Goal: Task Accomplishment & Management: Use online tool/utility

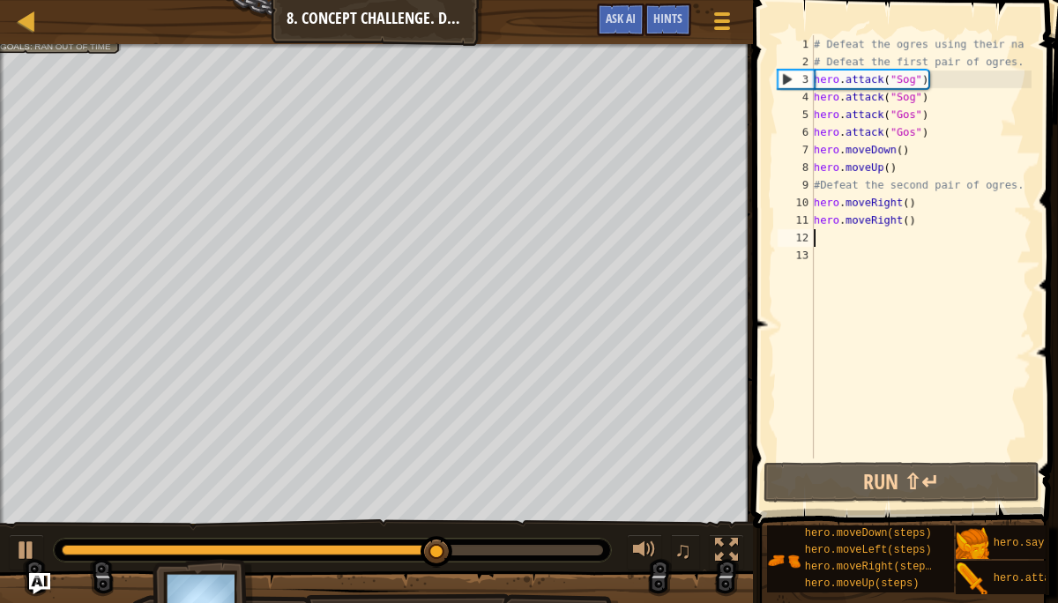
scroll to position [8, 0]
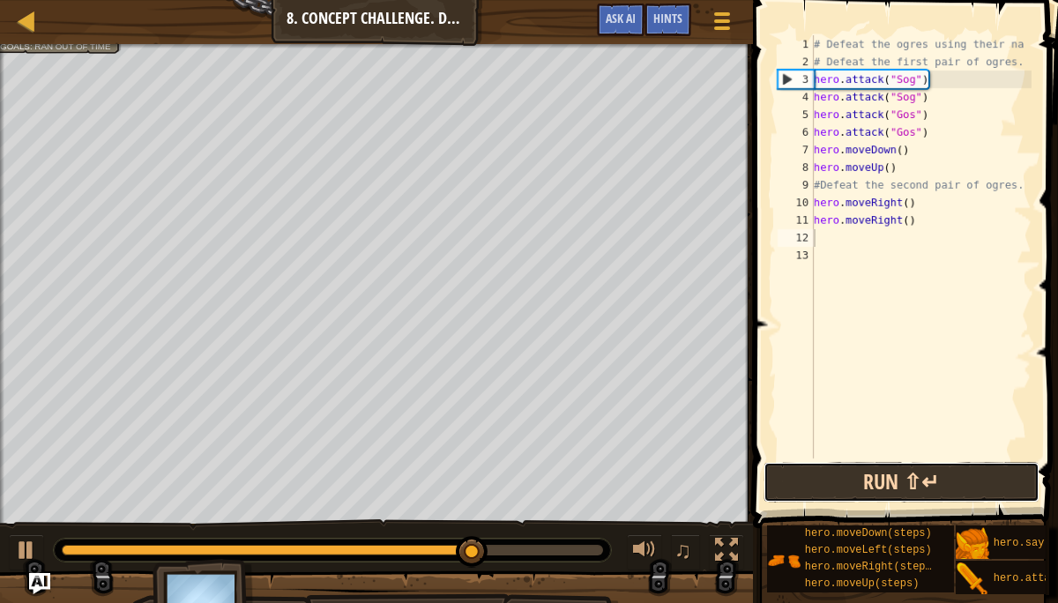
click at [805, 480] on button "Run ⇧↵" at bounding box center [900, 482] width 275 height 41
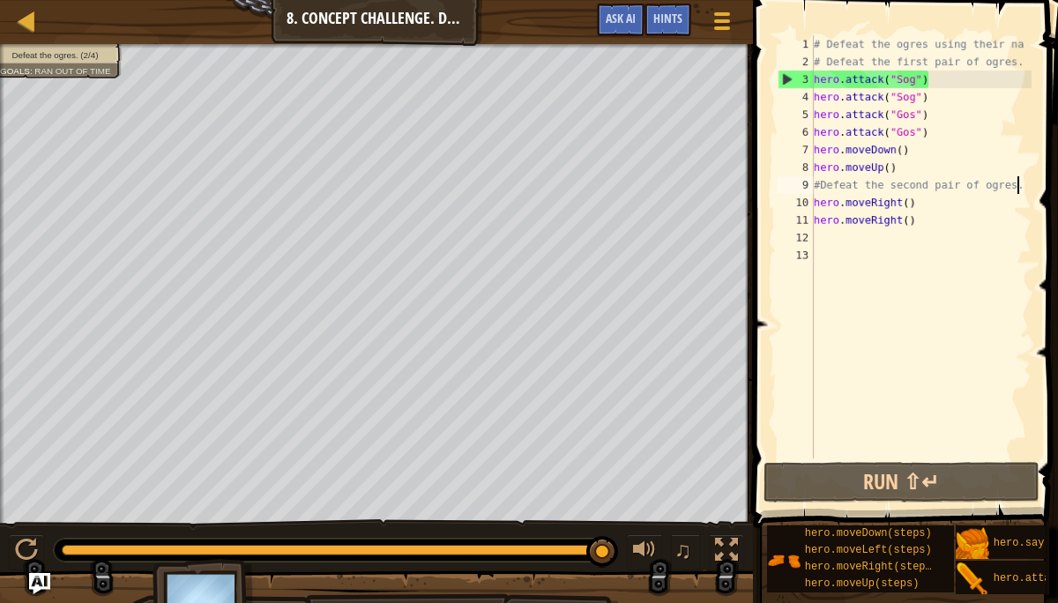
click at [1019, 189] on div "# Defeat the ogres using their na # Defeat the first pair of ogres. hero . atta…" at bounding box center [920, 264] width 221 height 458
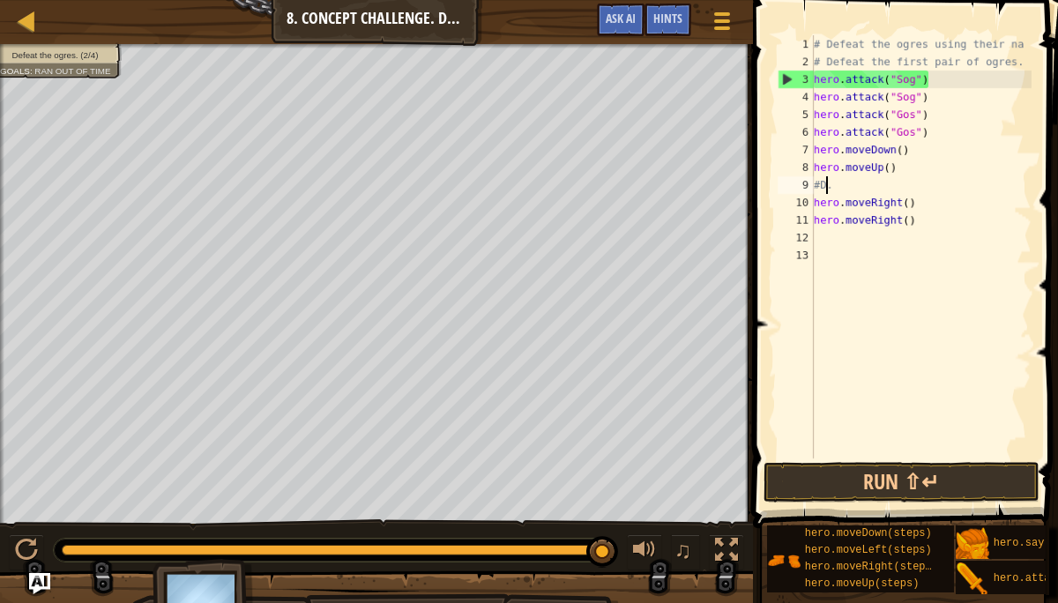
type textarea "."
click at [941, 190] on div "# Defeat the ogres using their na # Defeat the first pair of ogres. hero . atta…" at bounding box center [920, 264] width 221 height 458
click at [862, 236] on div "# Defeat the ogres using their na # Defeat the first pair of ogres. hero . atta…" at bounding box center [920, 264] width 221 height 458
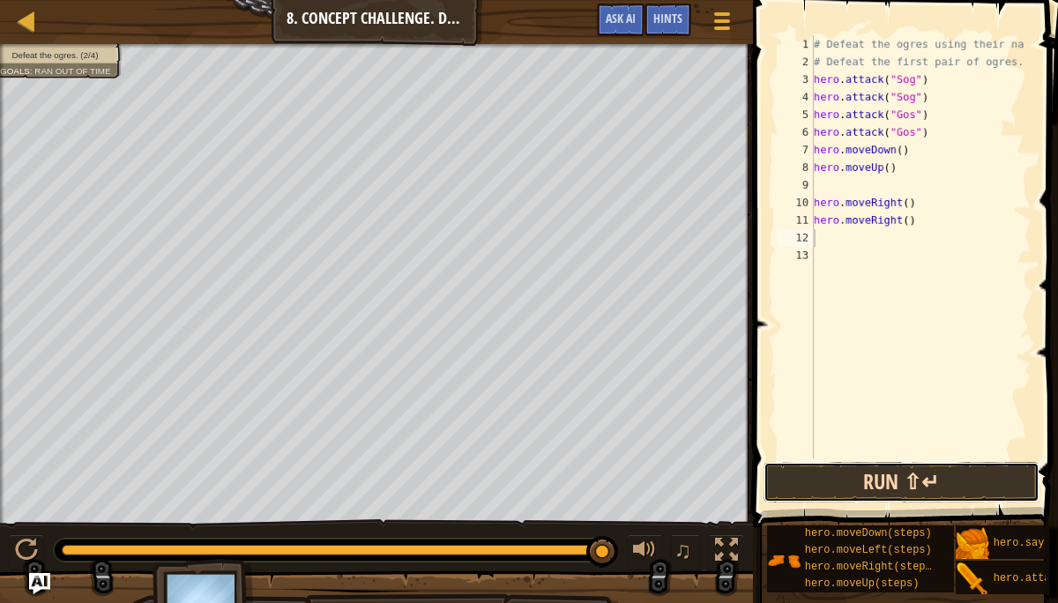
click at [839, 482] on button "Run ⇧↵" at bounding box center [900, 482] width 275 height 41
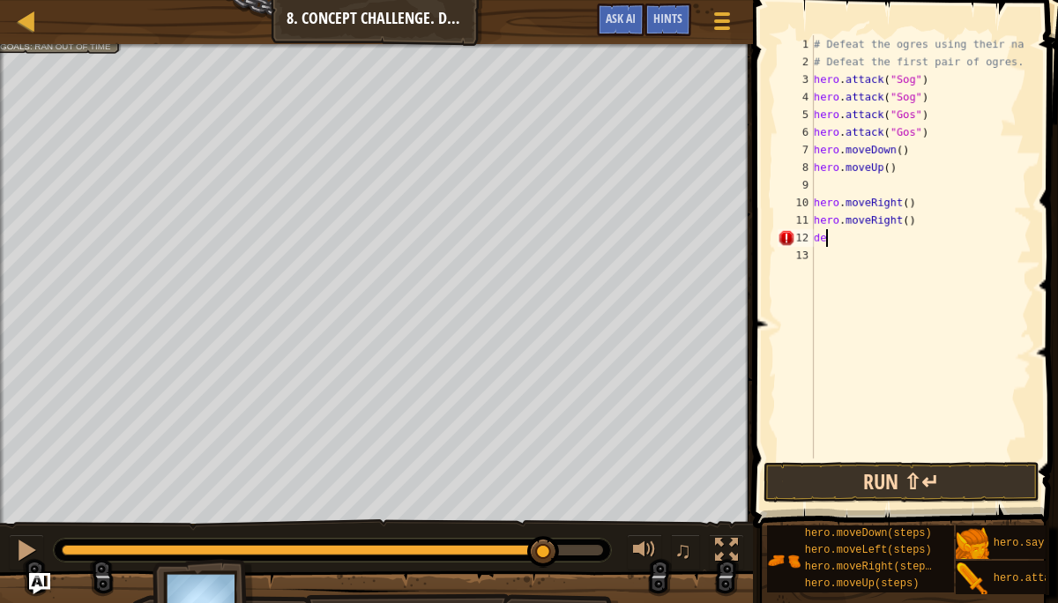
type textarea "d"
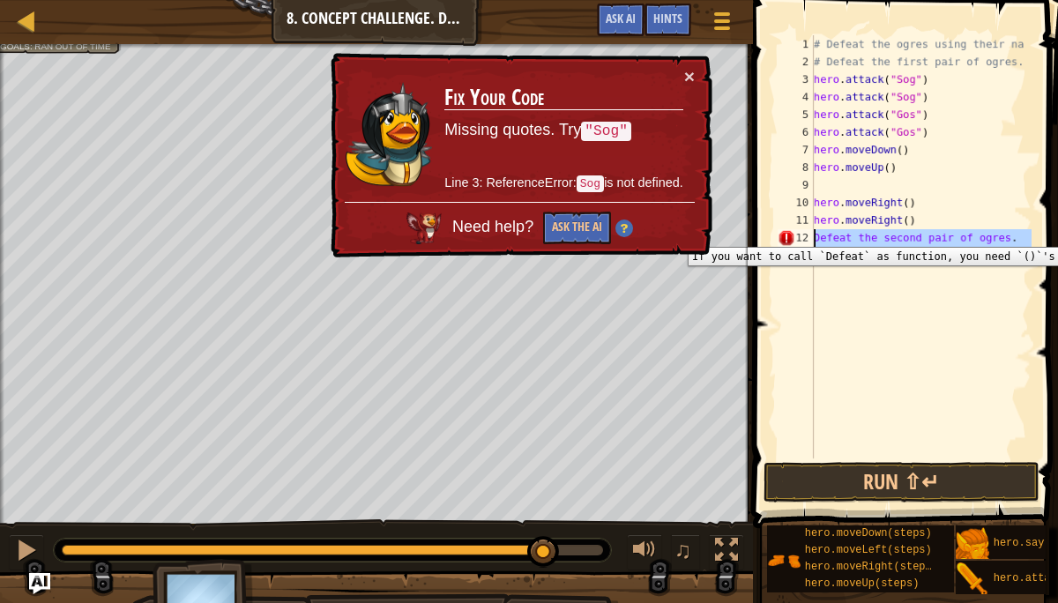
click at [811, 234] on div "12" at bounding box center [795, 238] width 36 height 18
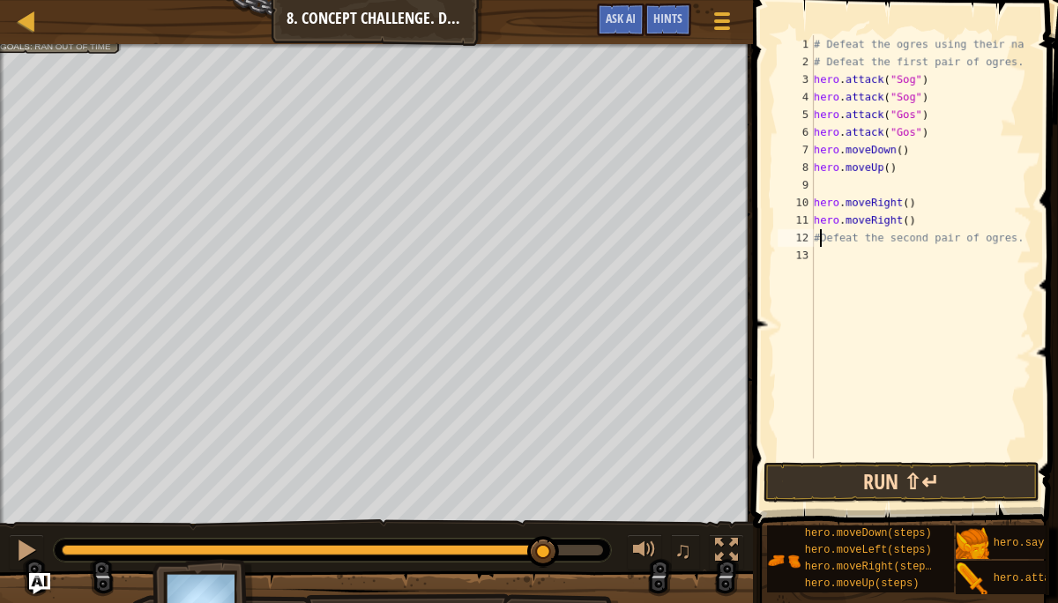
type textarea "#Defeat the second pair of ogres."
click at [858, 488] on button "Run ⇧↵" at bounding box center [900, 482] width 275 height 41
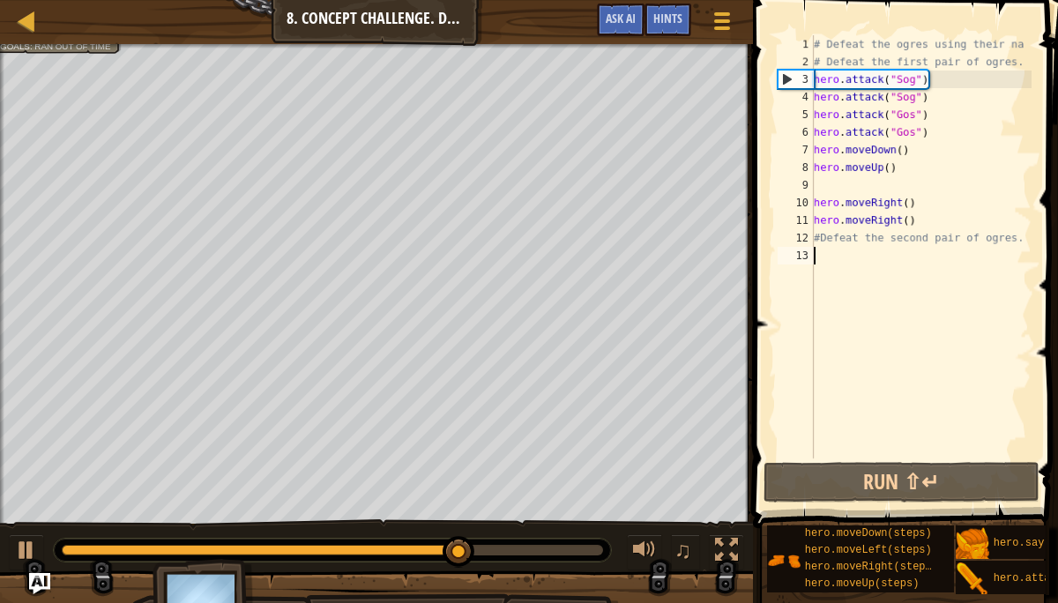
click at [815, 249] on div "# Defeat the ogres using their na # Defeat the first pair of ogres. hero . atta…" at bounding box center [920, 264] width 221 height 458
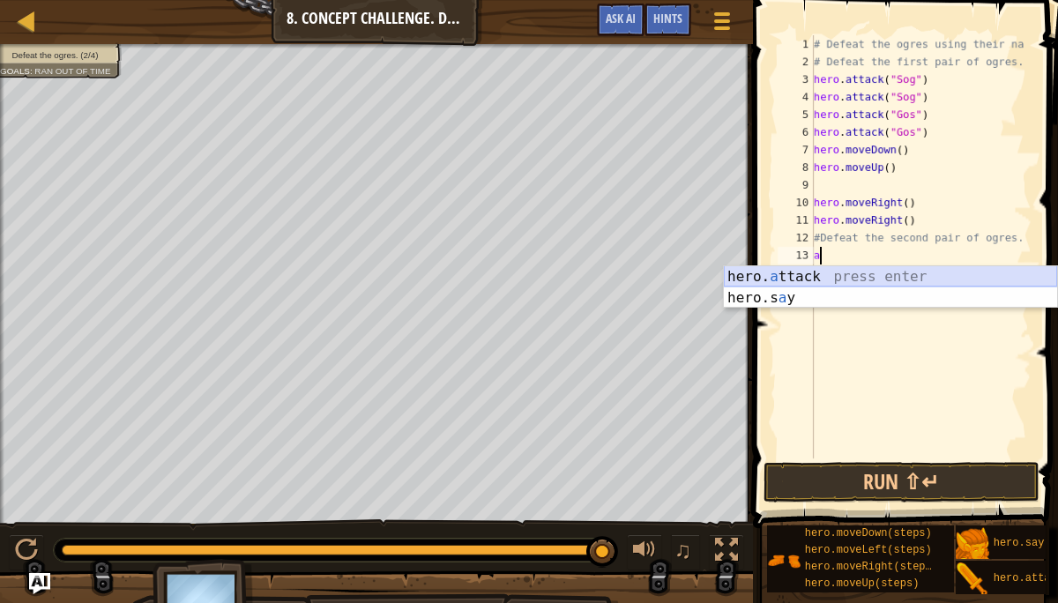
click at [811, 271] on div "hero. a ttack press enter hero.s a y press enter" at bounding box center [890, 308] width 333 height 85
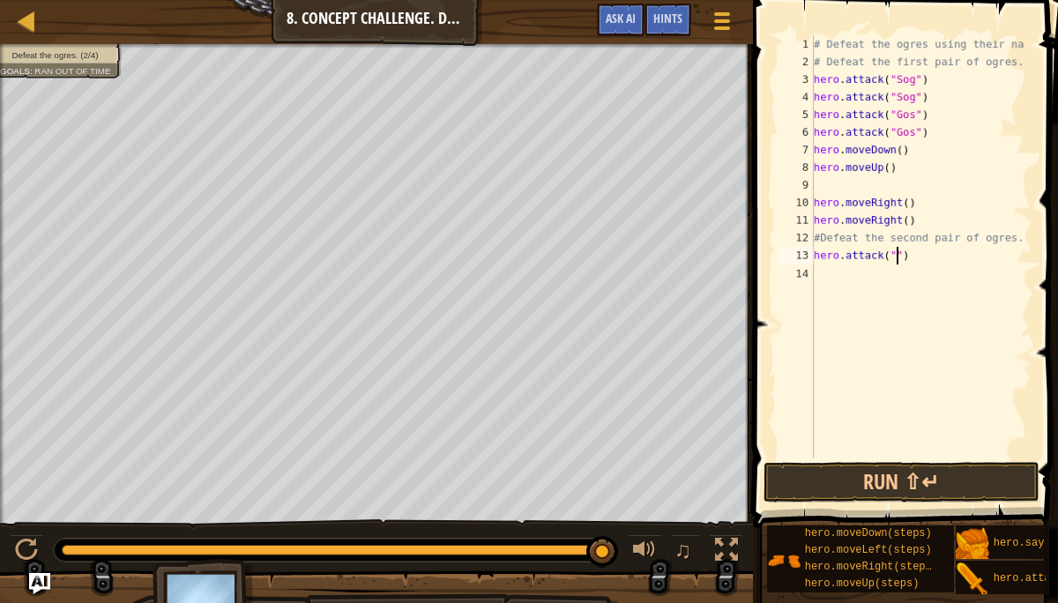
scroll to position [8, 7]
type textarea "hero.attack("Ergo")"
click at [828, 274] on div "# Defeat the ogres using their na # Defeat the first pair of ogres. hero . atta…" at bounding box center [920, 264] width 221 height 458
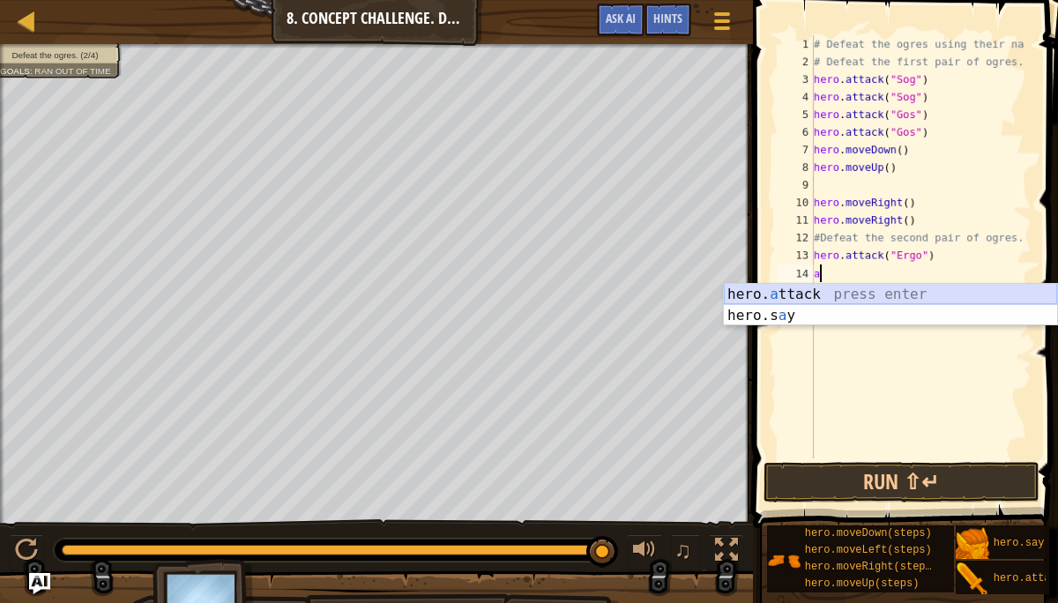
click at [838, 288] on div "hero. a ttack press enter hero.s a y press enter" at bounding box center [890, 326] width 333 height 85
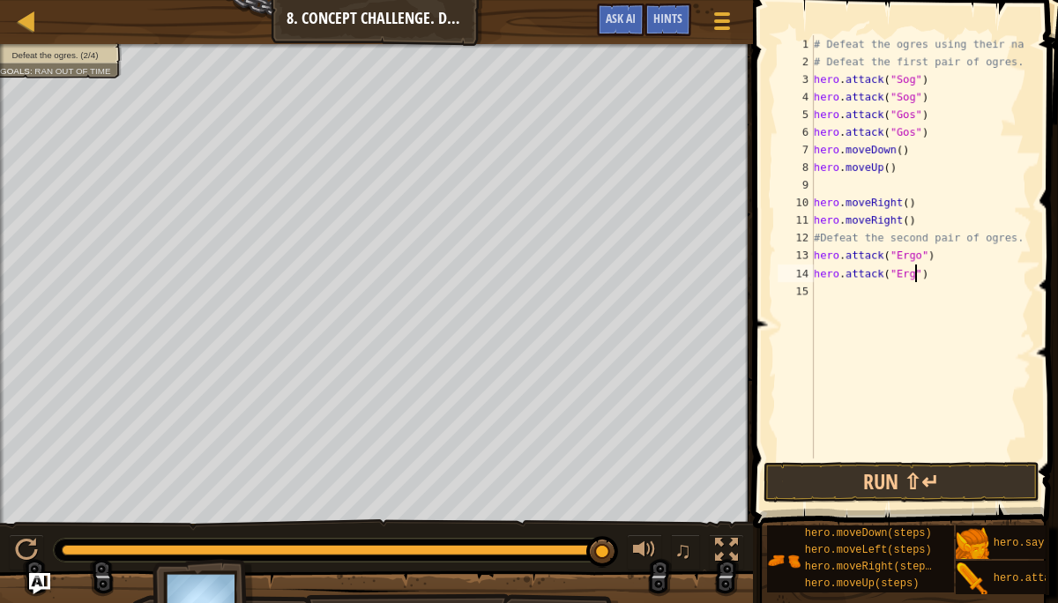
scroll to position [8, 9]
type textarea "hero.attack("Ergo")"
click at [957, 480] on button "Run ⇧↵" at bounding box center [900, 482] width 275 height 41
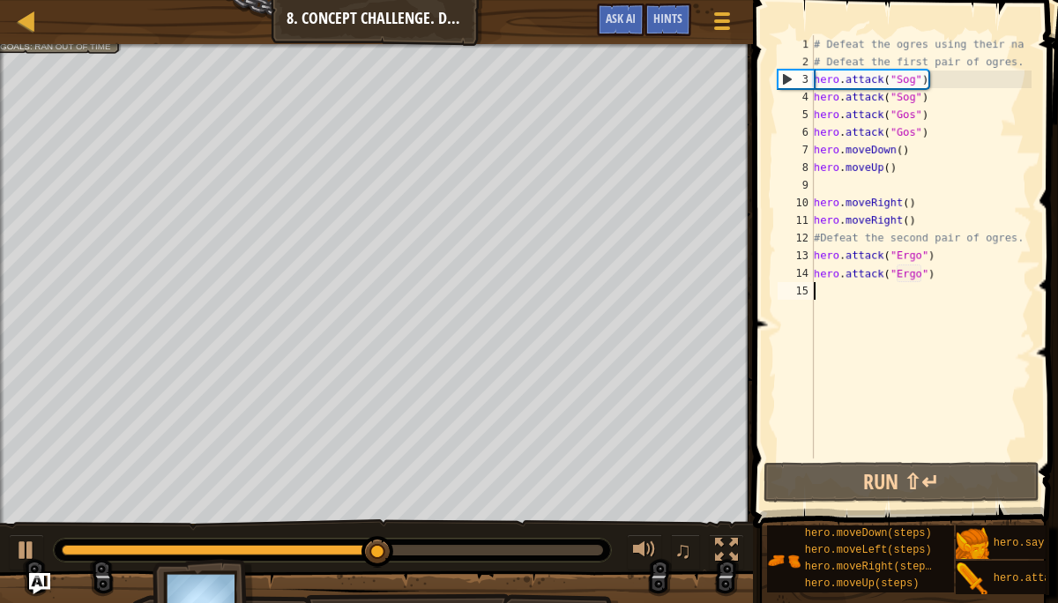
click at [846, 299] on div "# Defeat the ogres using their na # Defeat the first pair of ogres. hero . atta…" at bounding box center [920, 264] width 221 height 458
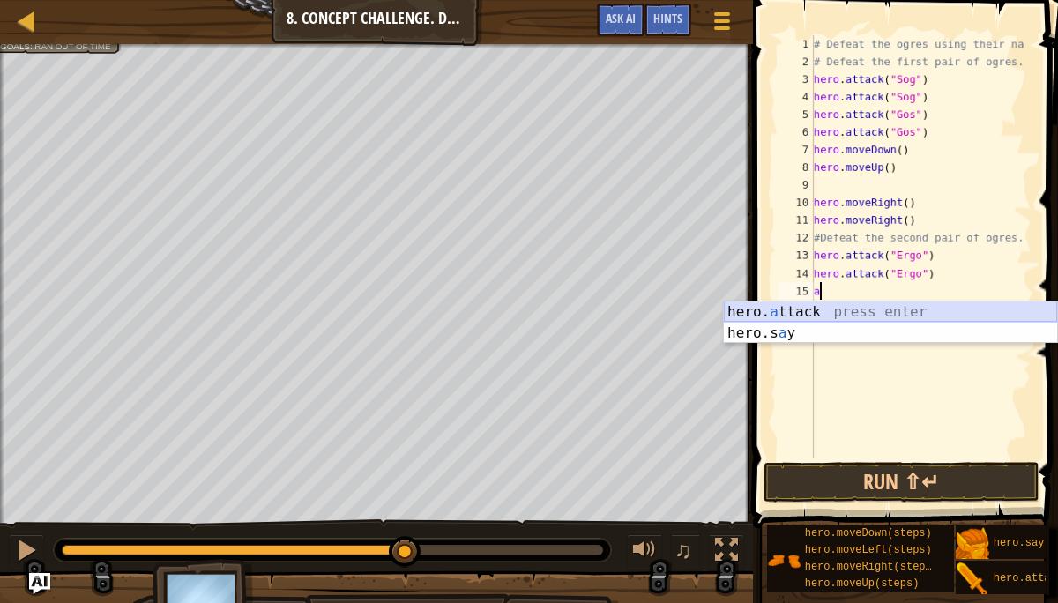
click at [851, 308] on div "hero. a ttack press enter hero.s a y press enter" at bounding box center [890, 343] width 333 height 85
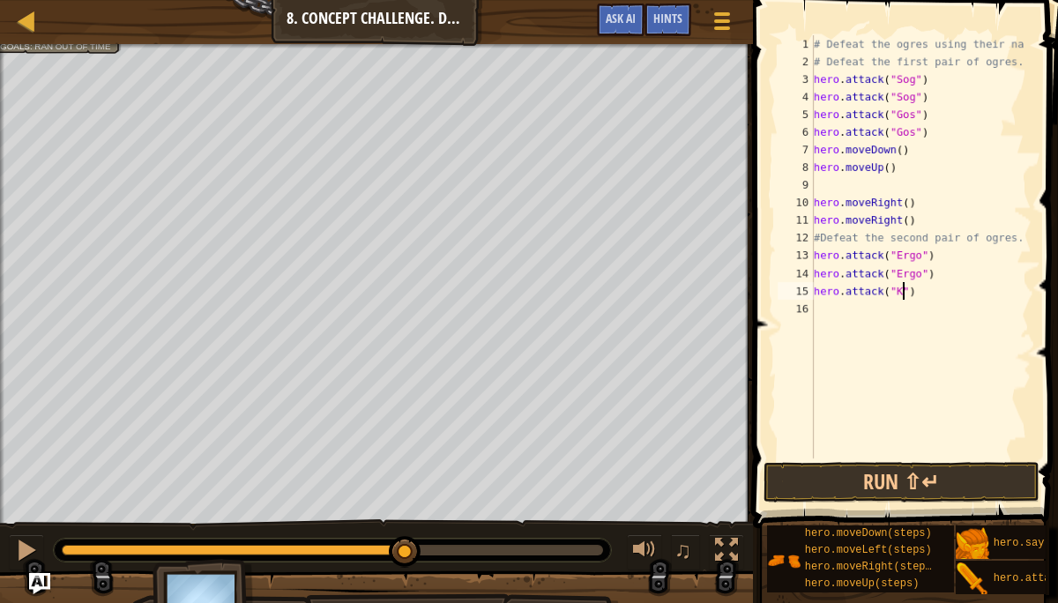
scroll to position [8, 7]
type textarea "hero.attack("Kro")"
click at [873, 309] on div "# Defeat the ogres using their na # Defeat the first pair of ogres. hero . atta…" at bounding box center [920, 264] width 221 height 458
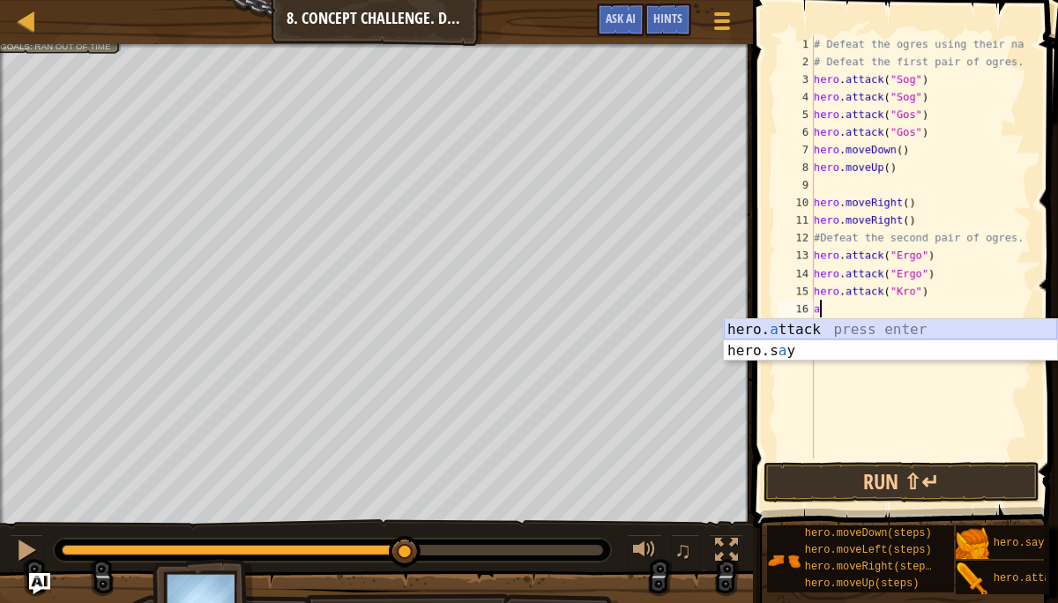
click at [879, 329] on div "hero. a ttack press enter hero.s a y press enter" at bounding box center [890, 361] width 333 height 85
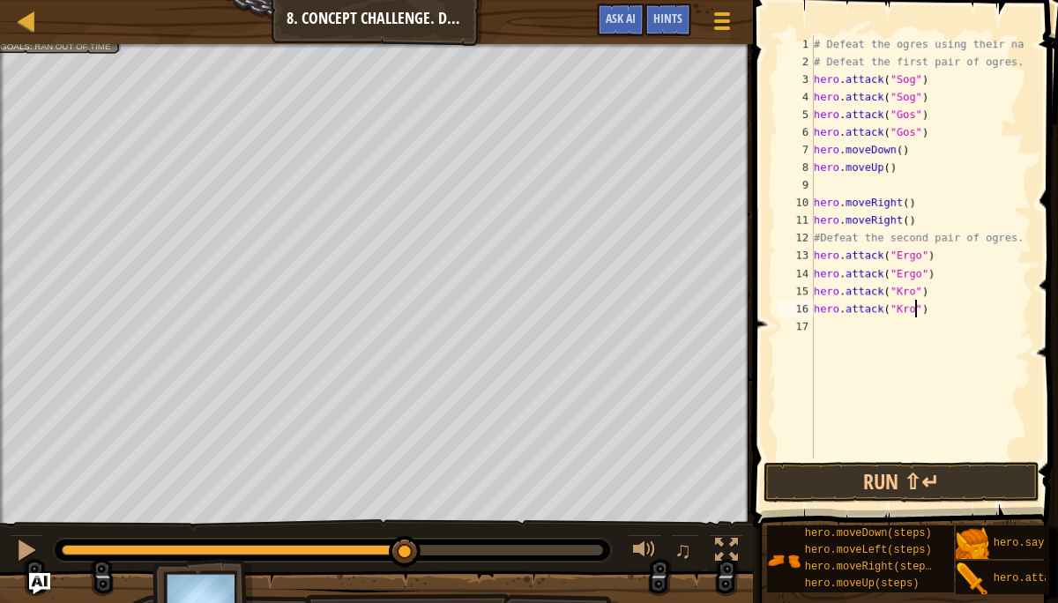
scroll to position [8, 8]
type textarea "hero.attack("Kro")"
click at [910, 467] on button "Run ⇧↵" at bounding box center [900, 482] width 275 height 41
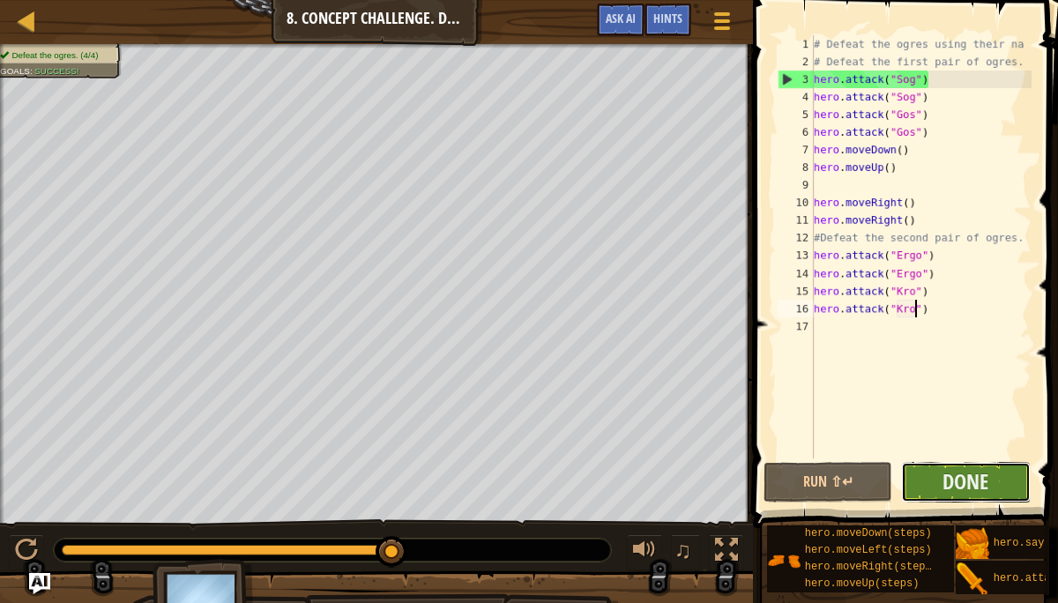
click at [998, 471] on button "Done" at bounding box center [965, 482] width 129 height 41
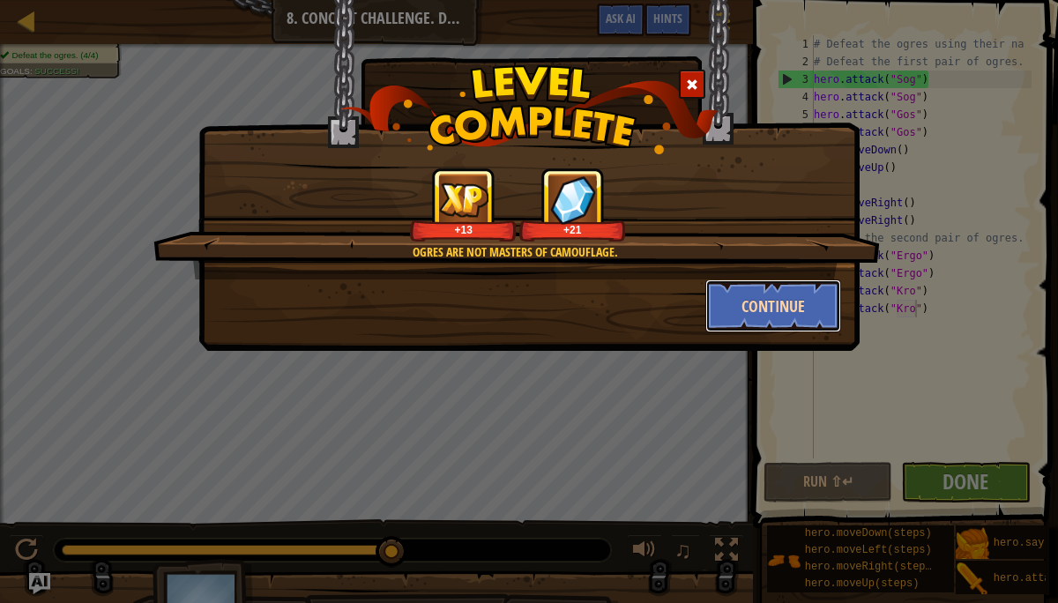
click at [742, 301] on button "Continue" at bounding box center [773, 305] width 137 height 53
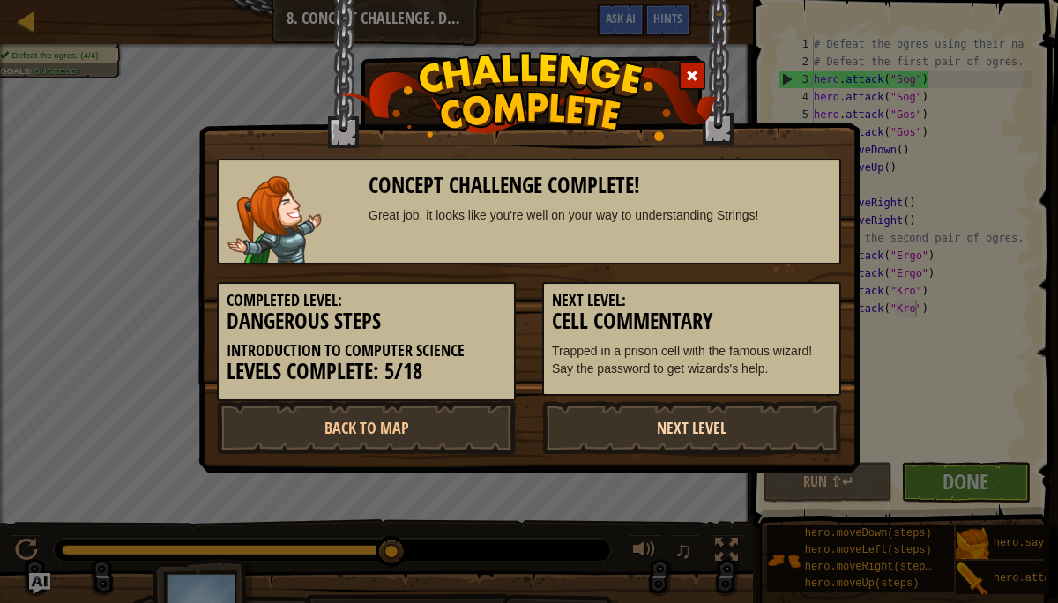
click at [689, 424] on link "Next Level" at bounding box center [691, 427] width 299 height 53
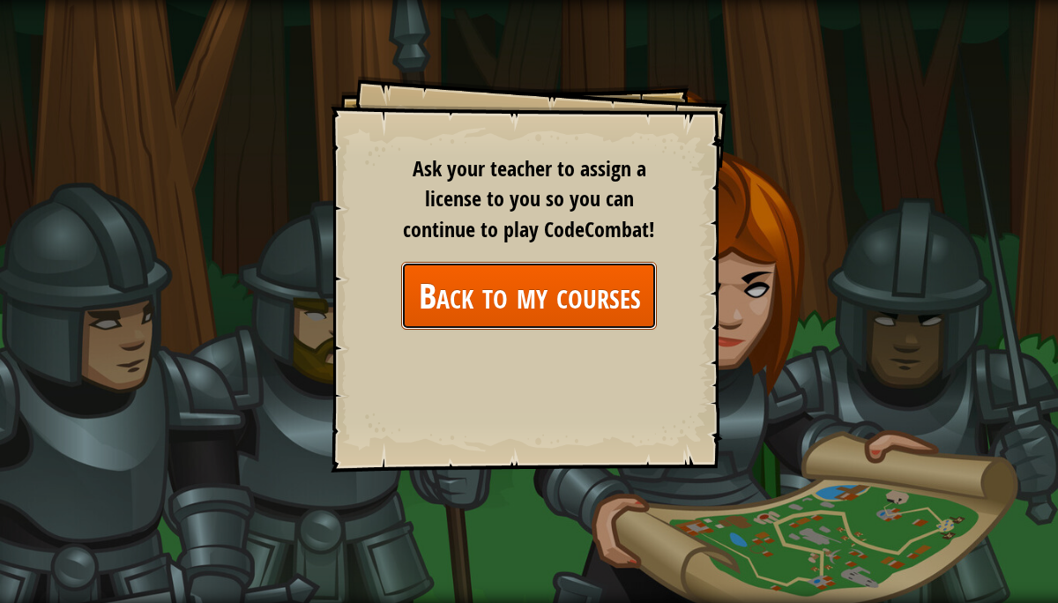
click at [553, 296] on link "Back to my courses" at bounding box center [529, 296] width 256 height 68
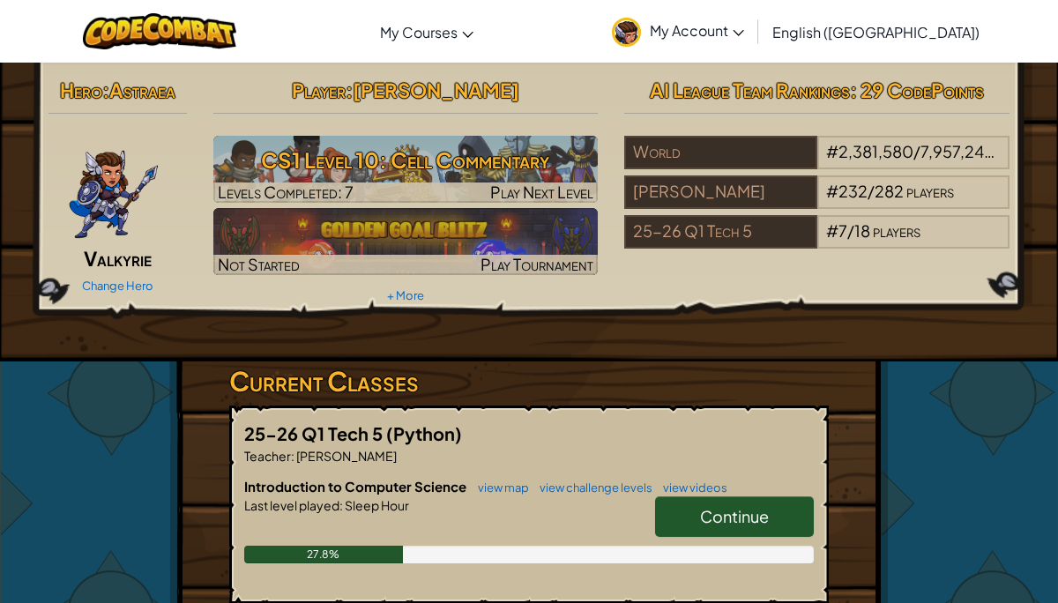
click at [694, 509] on link "Continue" at bounding box center [734, 516] width 159 height 41
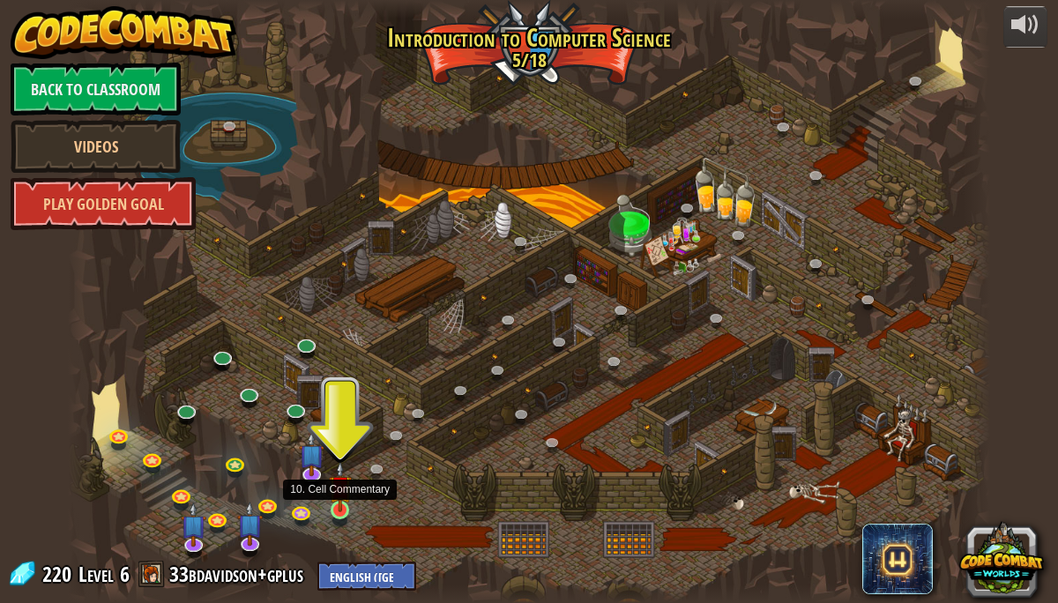
click at [340, 501] on img at bounding box center [340, 486] width 22 height 51
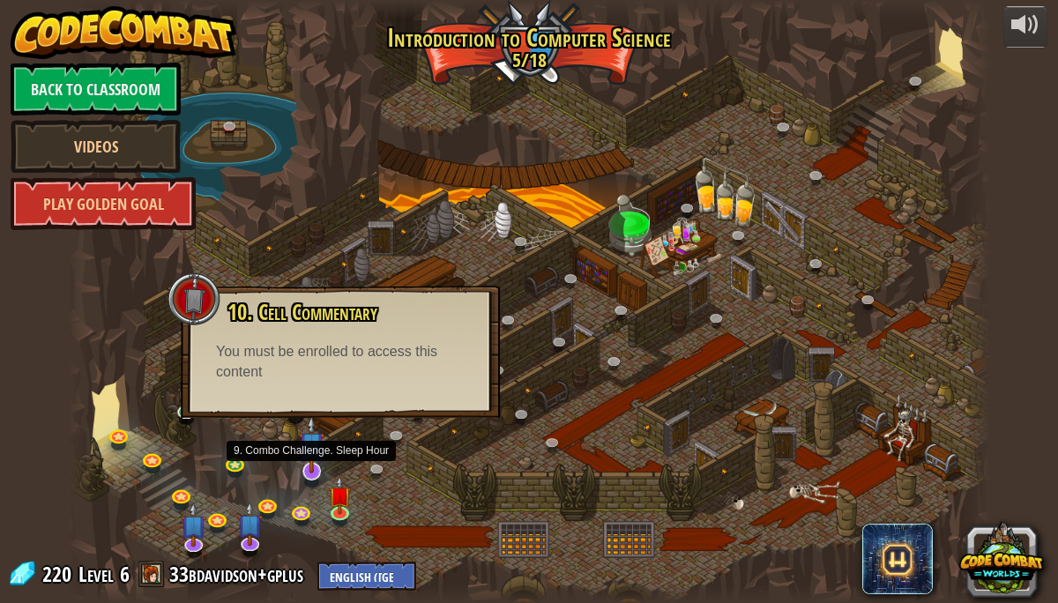
click at [302, 459] on img at bounding box center [312, 444] width 26 height 58
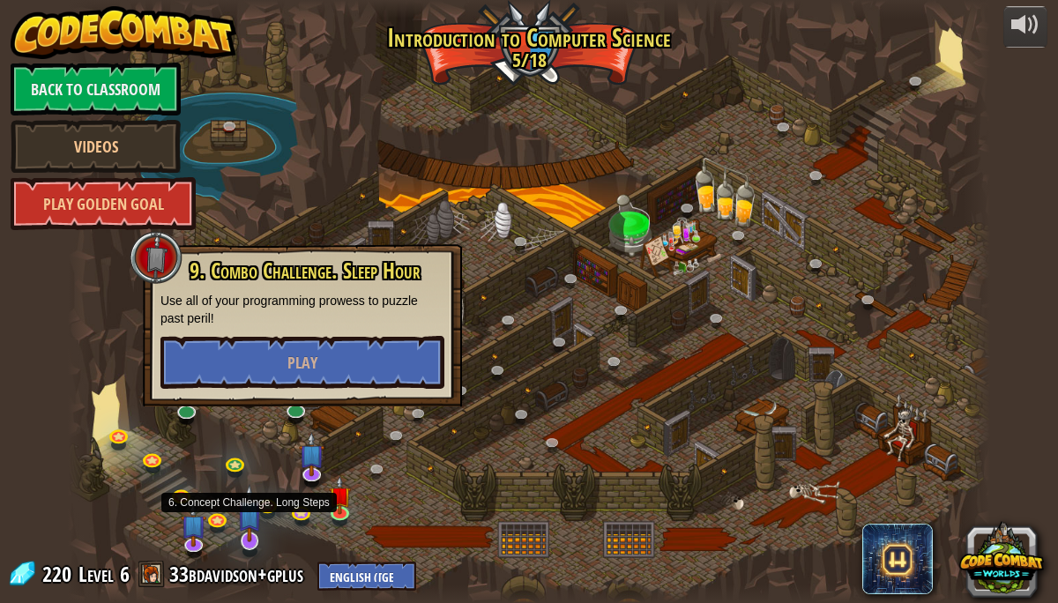
click at [243, 538] on img at bounding box center [250, 513] width 26 height 58
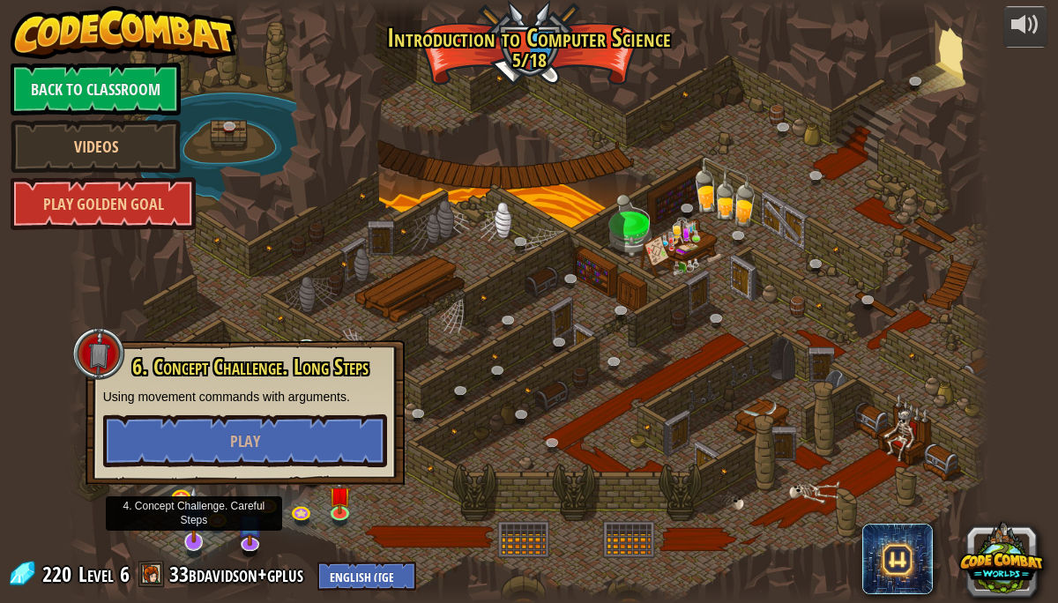
click at [200, 538] on img at bounding box center [195, 514] width 26 height 58
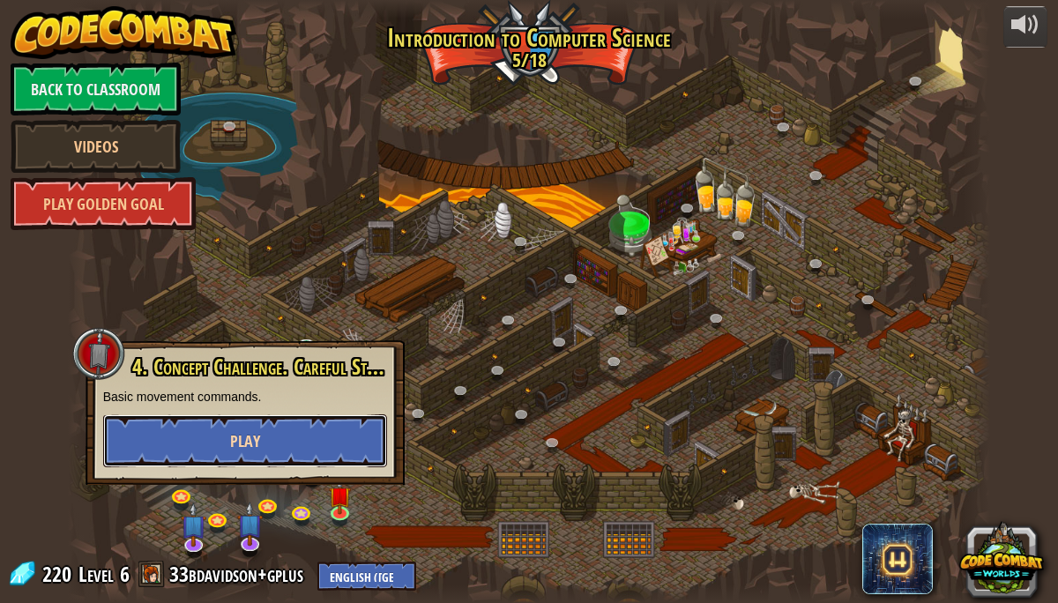
click at [297, 446] on button "Play" at bounding box center [245, 440] width 284 height 53
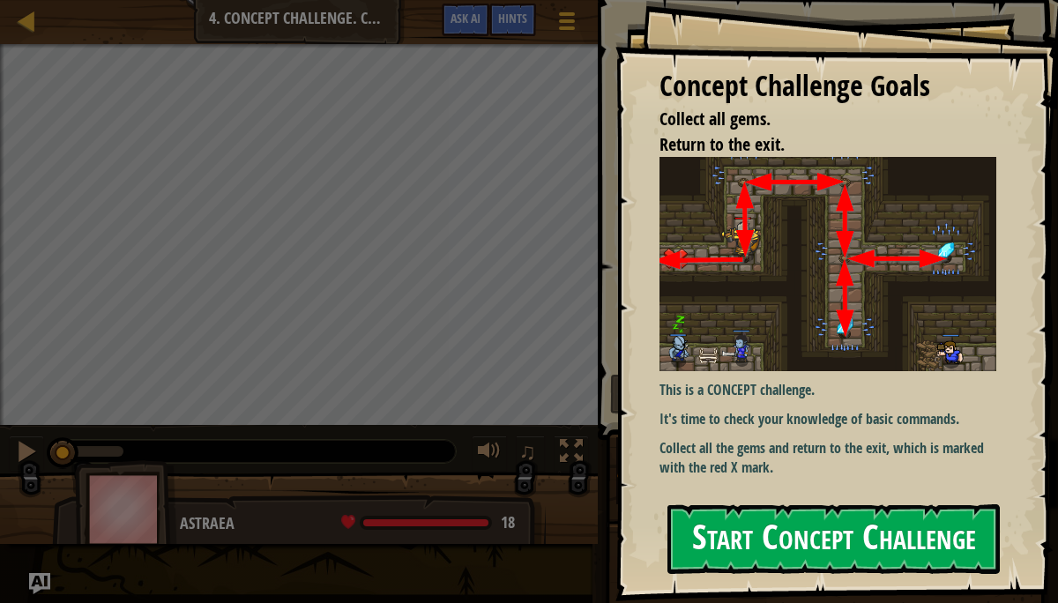
click at [889, 555] on button "Start Concept Challenge" at bounding box center [833, 539] width 332 height 70
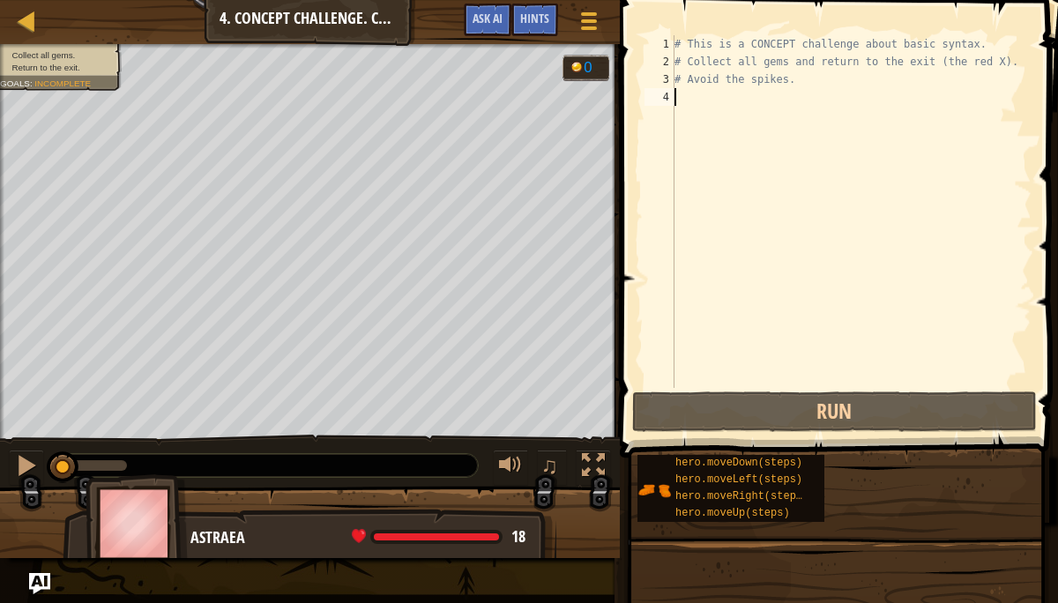
type textarea "m"
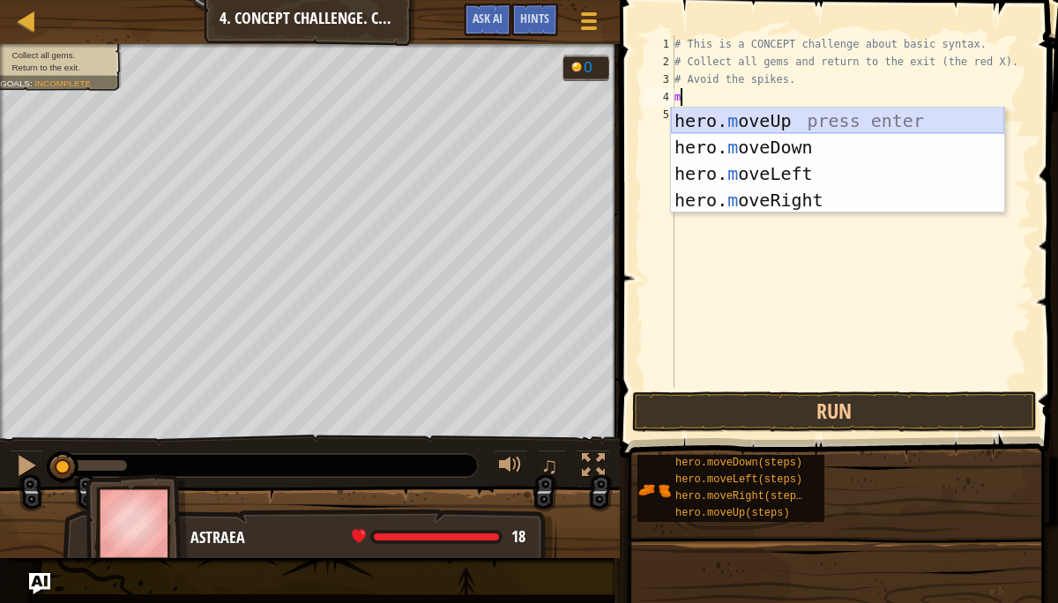
click at [808, 121] on div "hero. m oveUp press enter hero. m oveDown press enter hero. m oveLeft press ent…" at bounding box center [837, 187] width 333 height 159
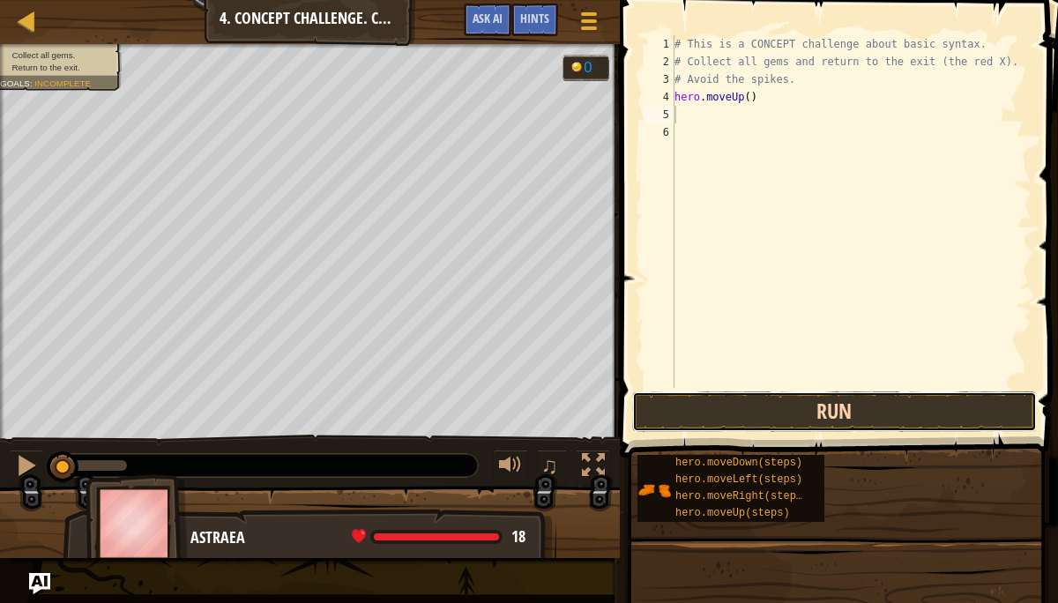
click at [832, 406] on button "Run" at bounding box center [834, 411] width 405 height 41
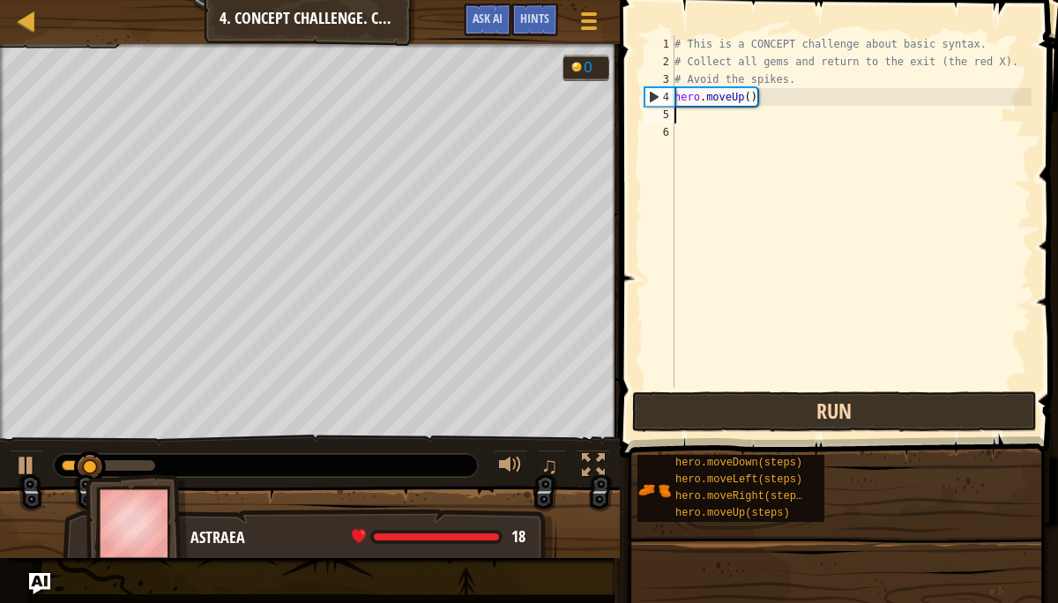
type textarea "m"
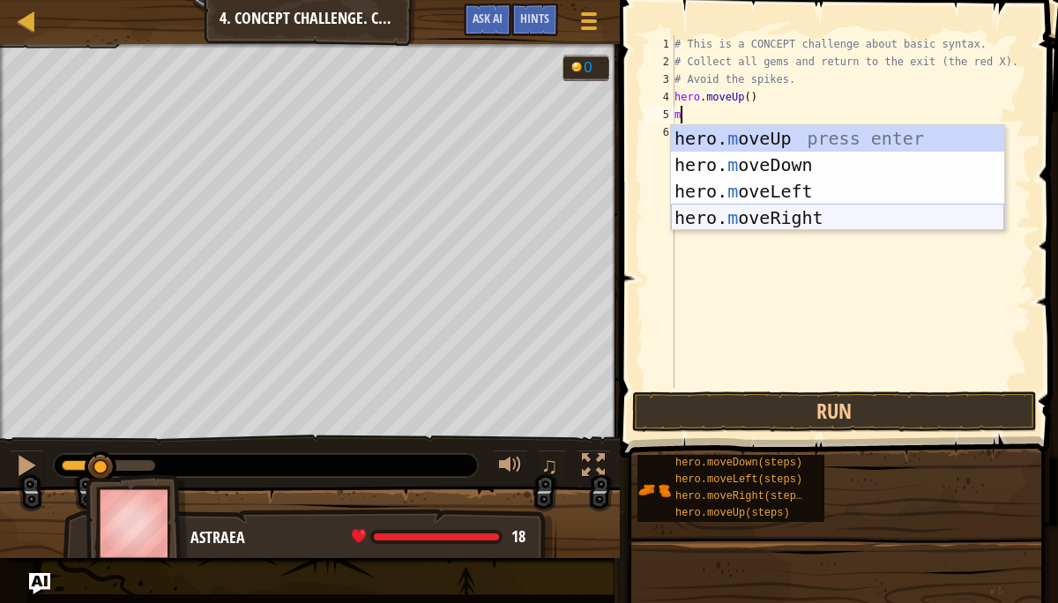
click at [804, 221] on div "hero. m oveUp press enter hero. m oveDown press enter hero. m oveLeft press ent…" at bounding box center [837, 204] width 333 height 159
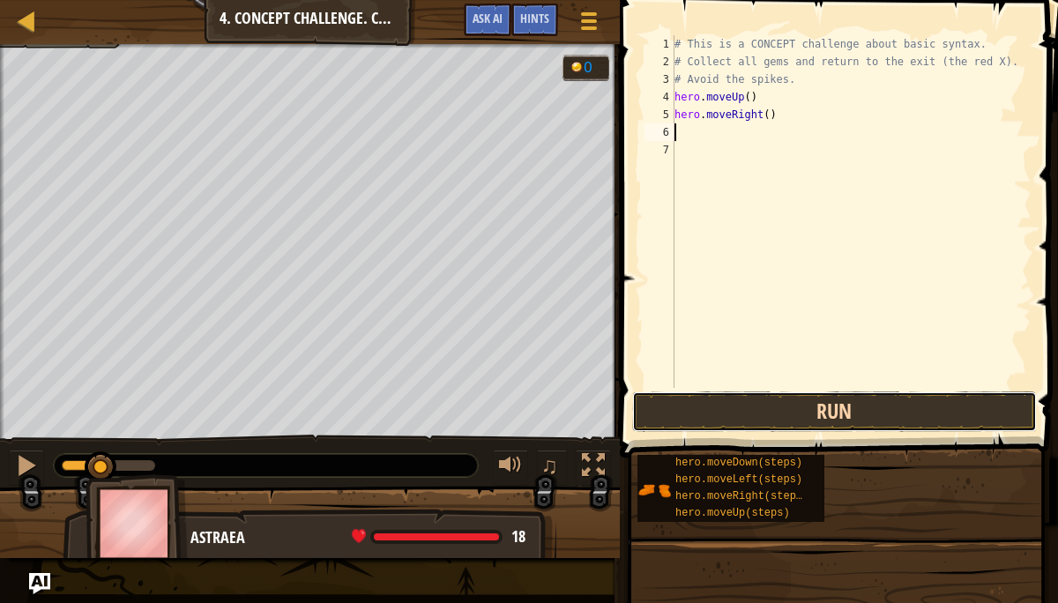
click at [816, 411] on button "Run" at bounding box center [834, 411] width 405 height 41
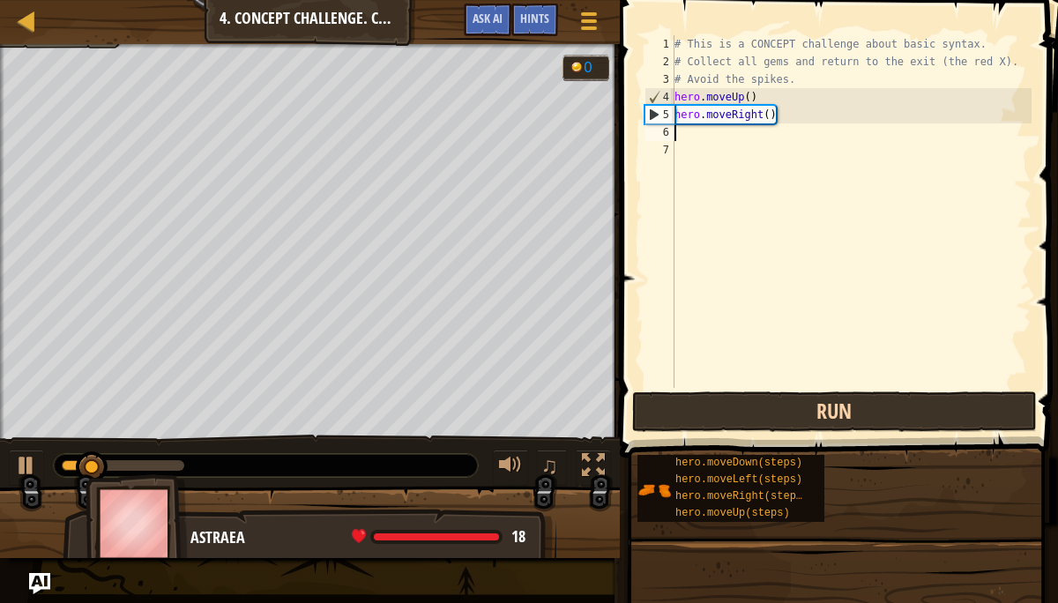
type textarea "m"
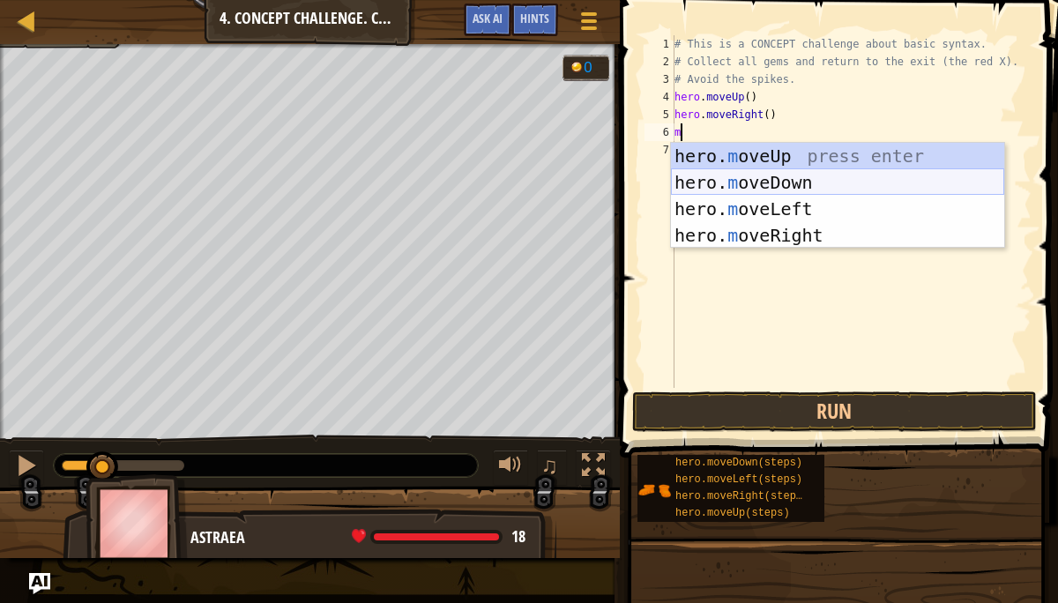
click at [819, 182] on div "hero. m oveUp press enter hero. m oveDown press enter hero. m oveLeft press ent…" at bounding box center [837, 222] width 333 height 159
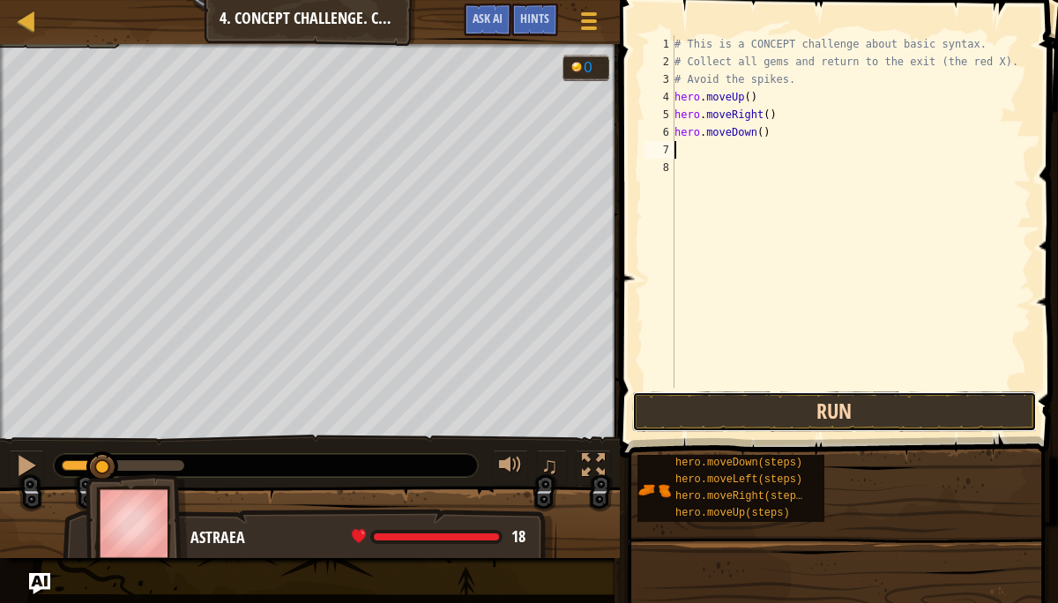
click at [821, 416] on button "Run" at bounding box center [834, 411] width 405 height 41
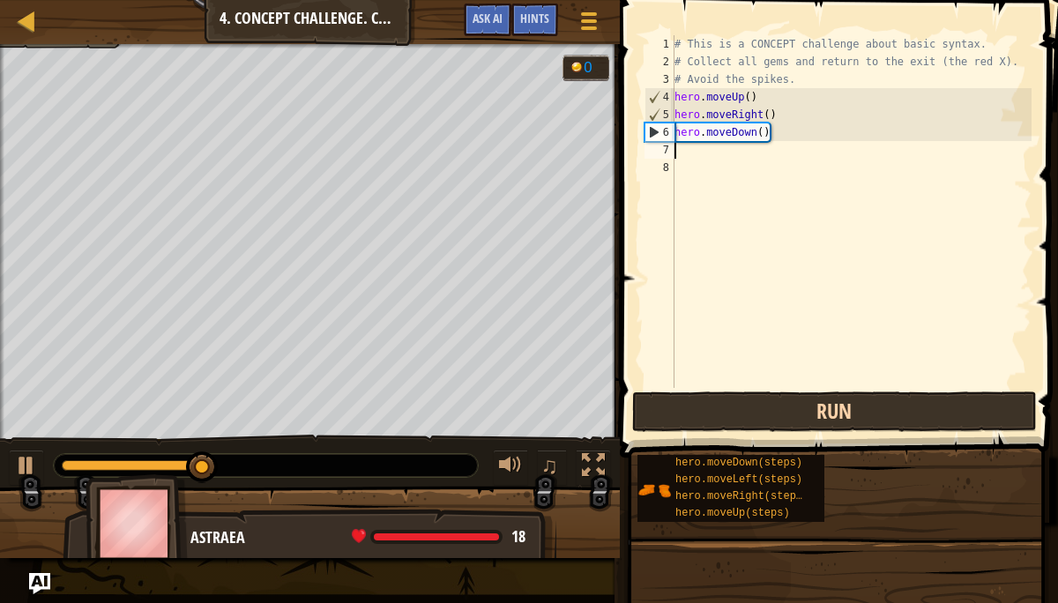
type textarea "m"
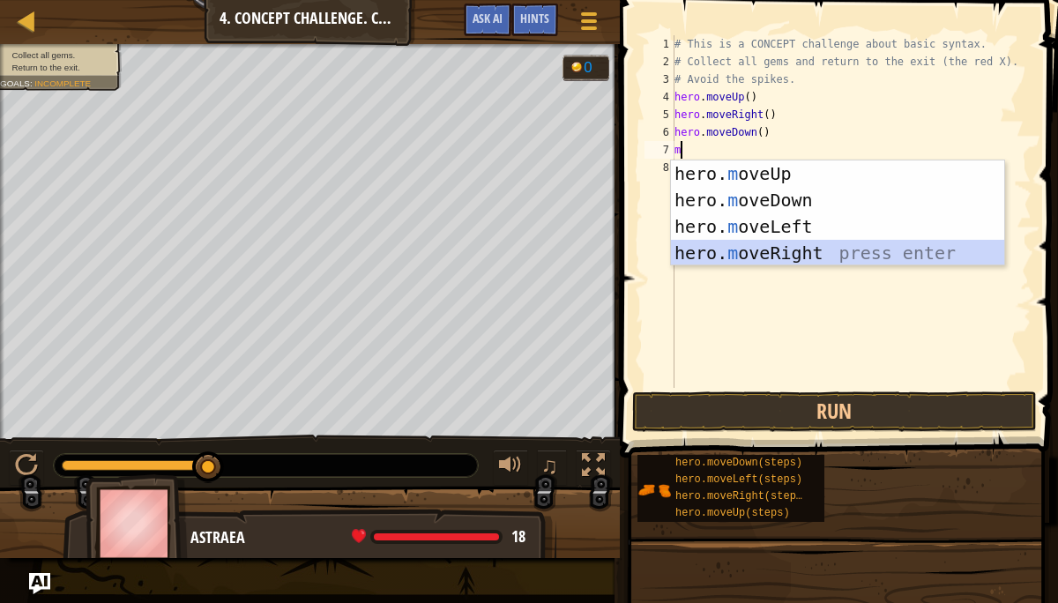
click at [799, 254] on div "hero. m oveUp press enter hero. m oveDown press enter hero. m oveLeft press ent…" at bounding box center [837, 239] width 333 height 159
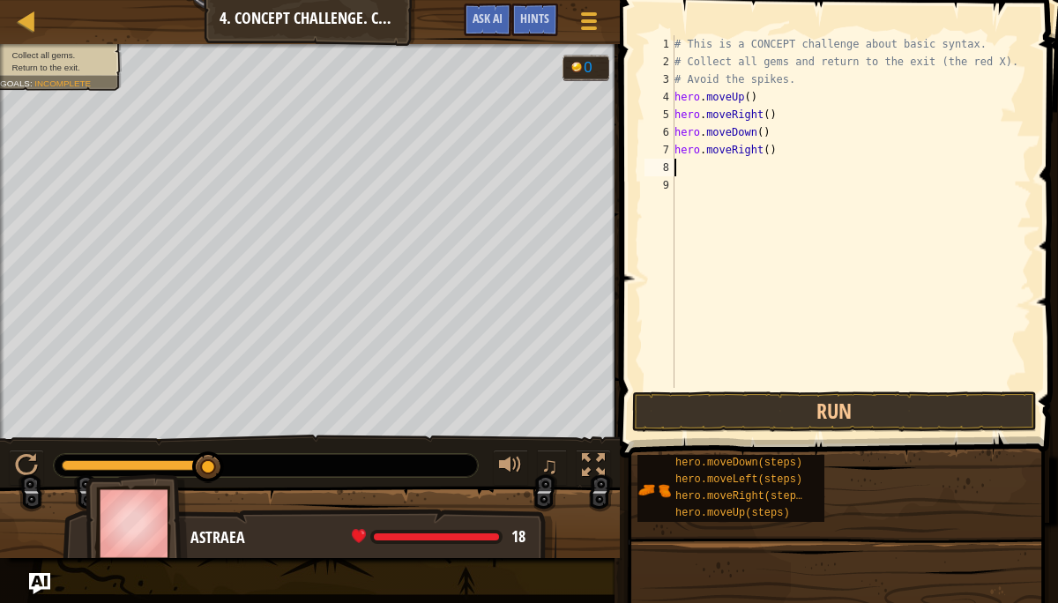
type textarea "m"
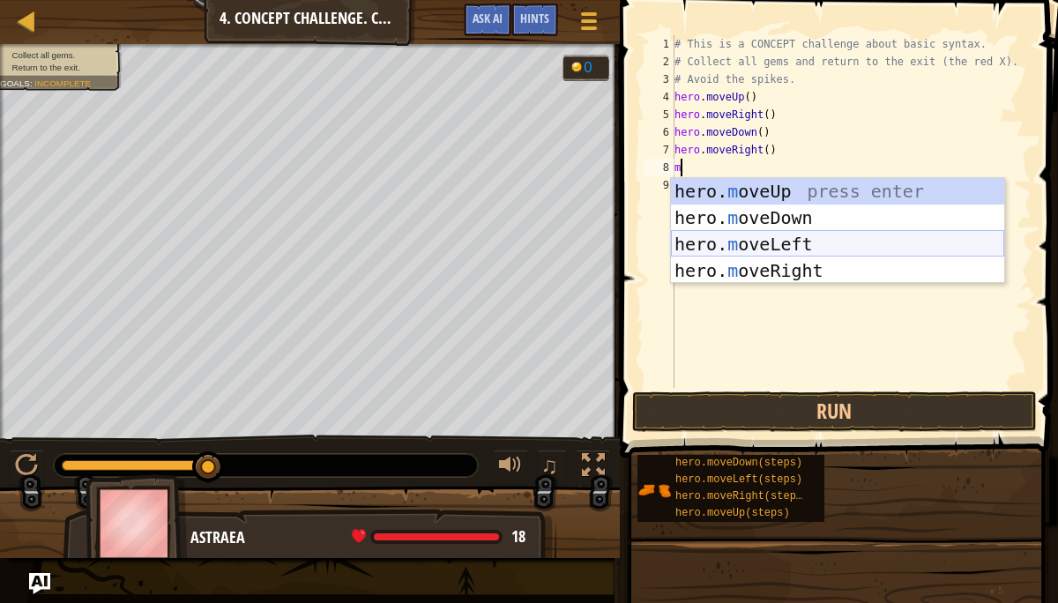
click at [776, 244] on div "hero. m oveUp press enter hero. m oveDown press enter hero. m oveLeft press ent…" at bounding box center [837, 257] width 333 height 159
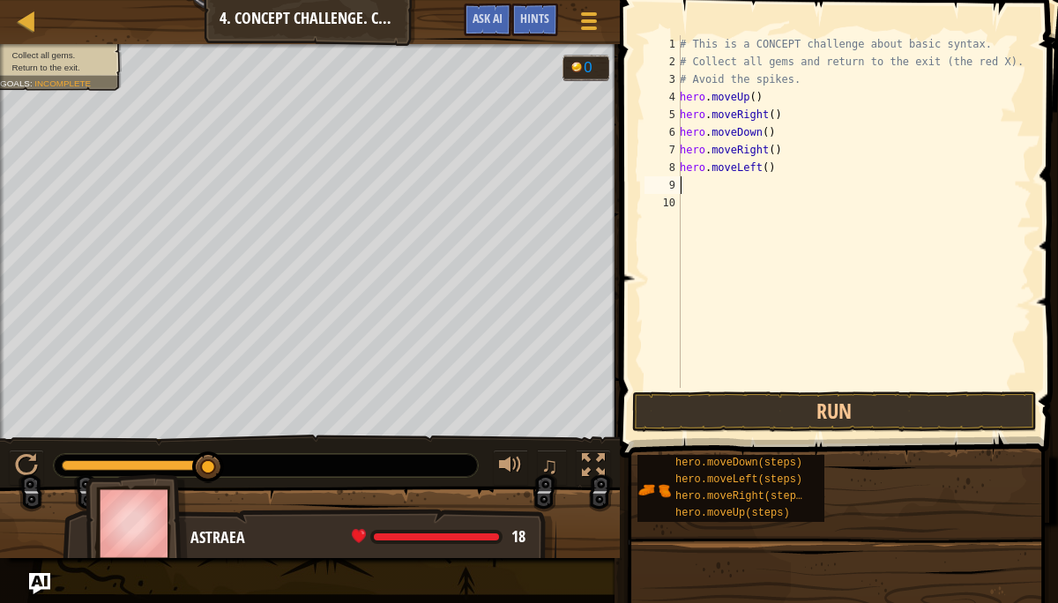
type textarea "m"
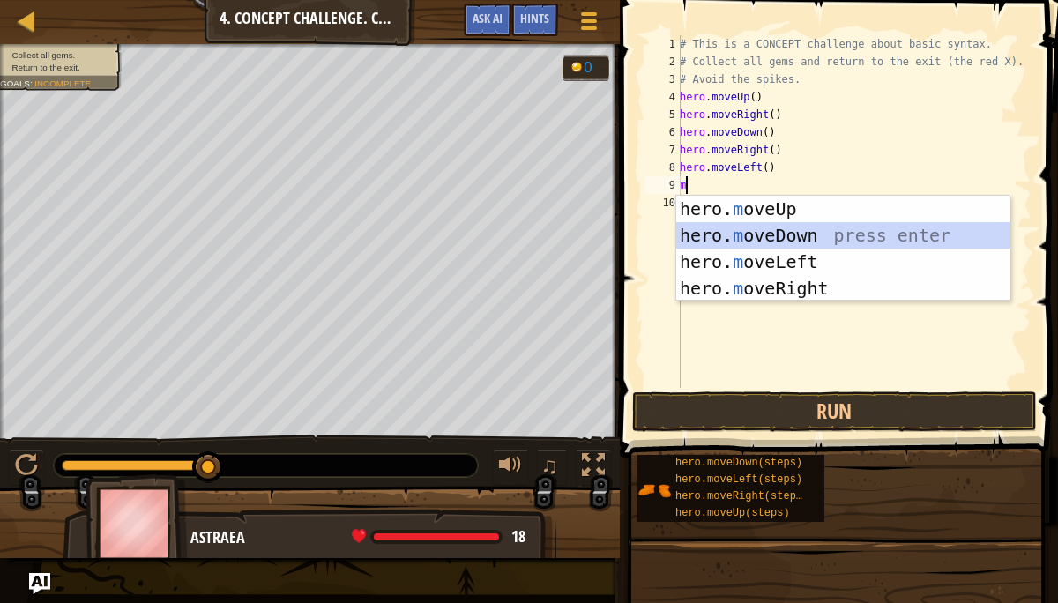
click at [756, 237] on div "hero. m oveUp press enter hero. m oveDown press enter hero. m oveLeft press ent…" at bounding box center [842, 275] width 333 height 159
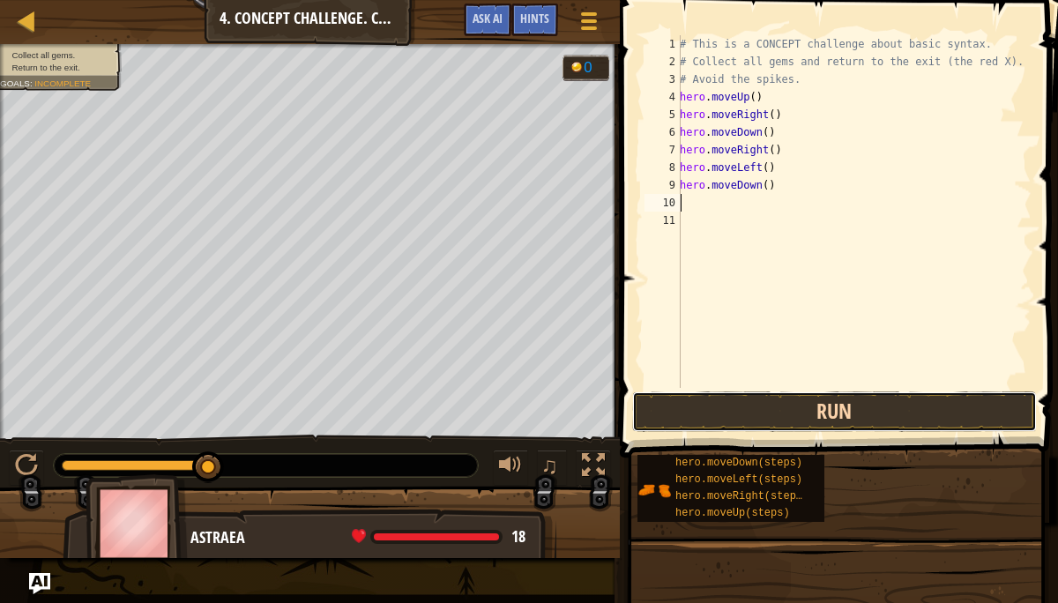
click at [781, 403] on button "Run" at bounding box center [834, 411] width 405 height 41
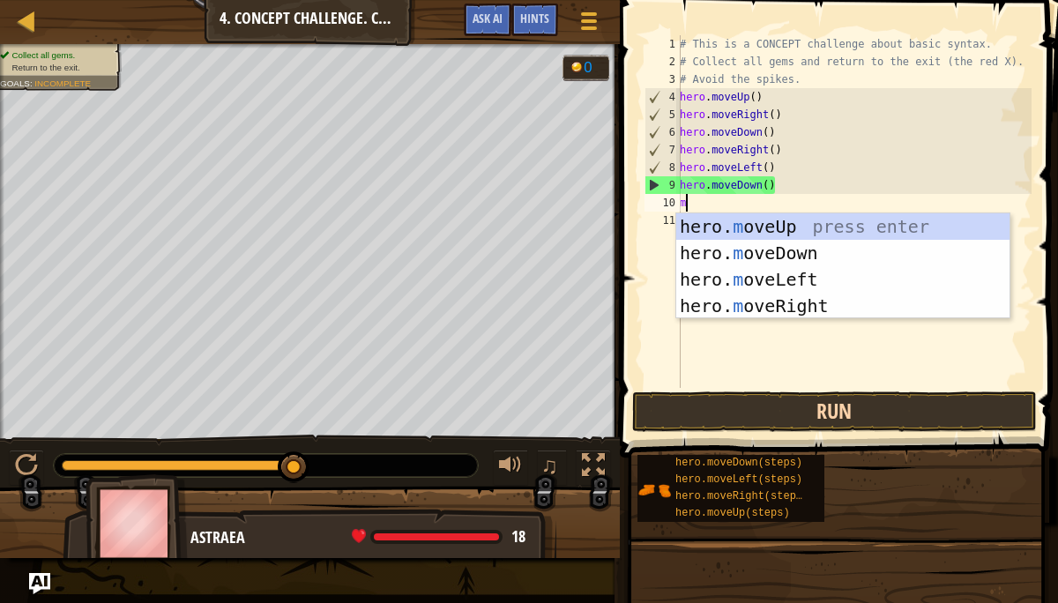
type textarea "mo"
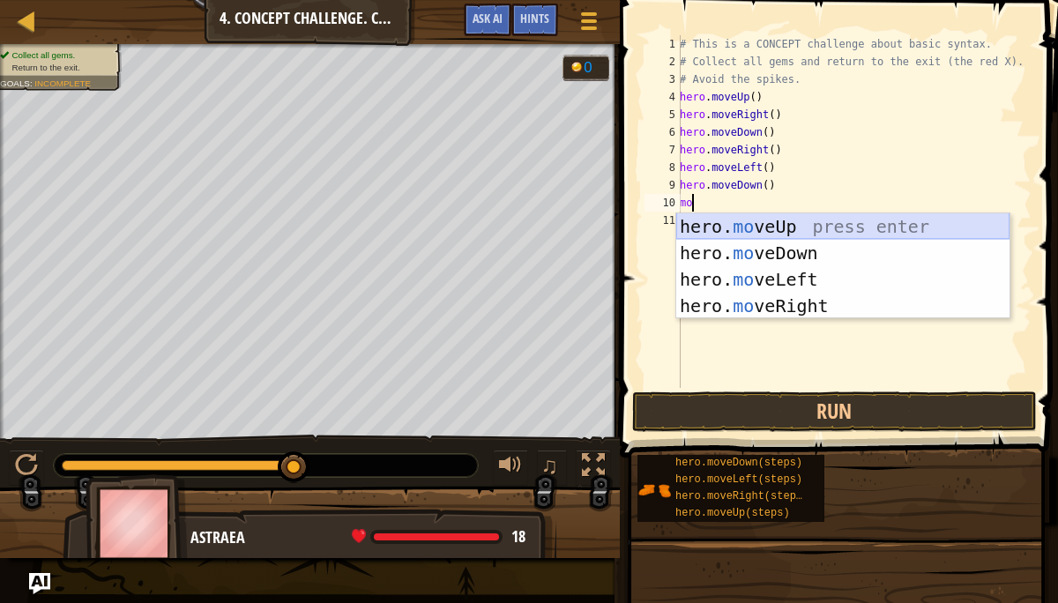
click at [793, 229] on div "hero. mo veUp press enter hero. mo veDown press enter hero. mo veLeft press ent…" at bounding box center [842, 292] width 333 height 159
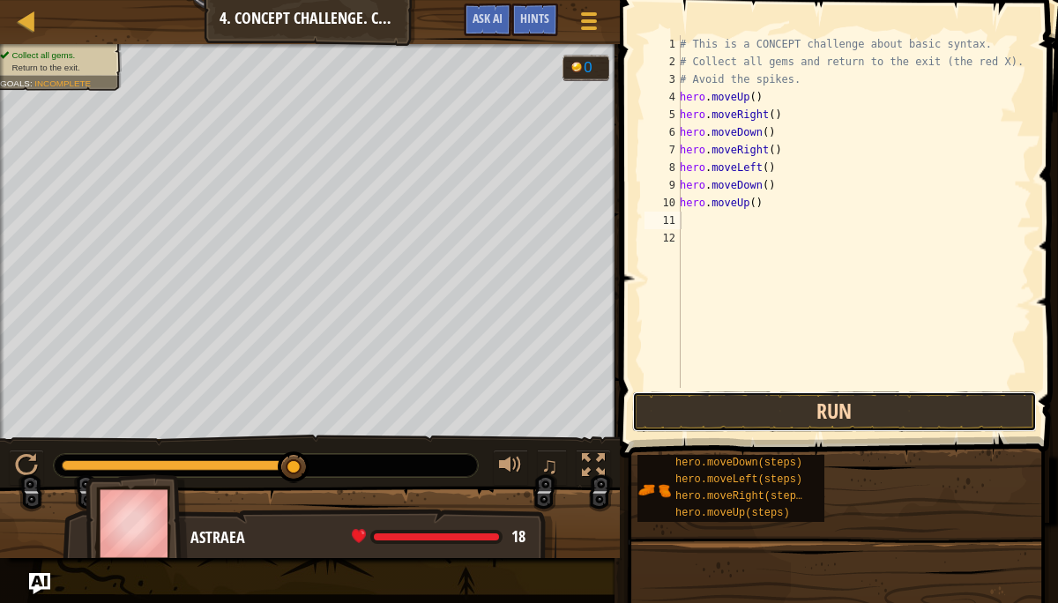
click at [788, 420] on button "Run" at bounding box center [834, 411] width 405 height 41
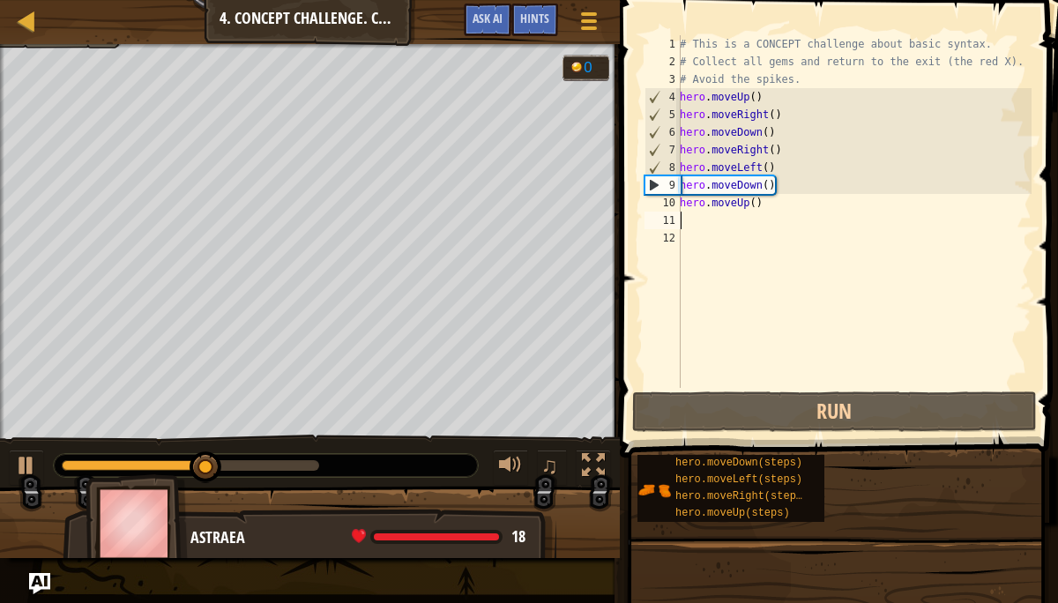
type textarea "m"
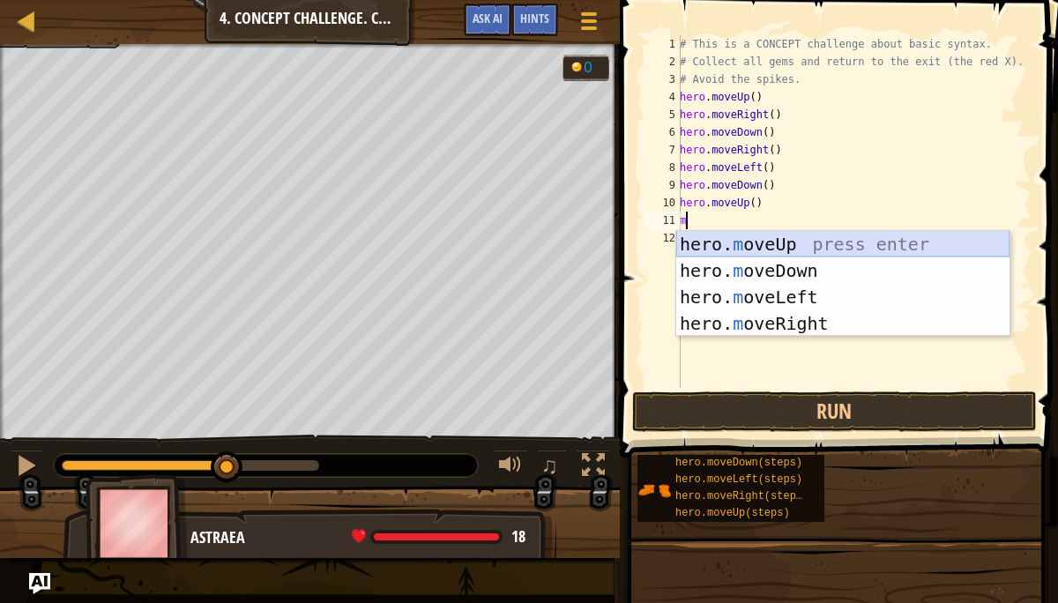
click at [766, 249] on div "hero. m oveUp press enter hero. m oveDown press enter hero. m oveLeft press ent…" at bounding box center [842, 310] width 333 height 159
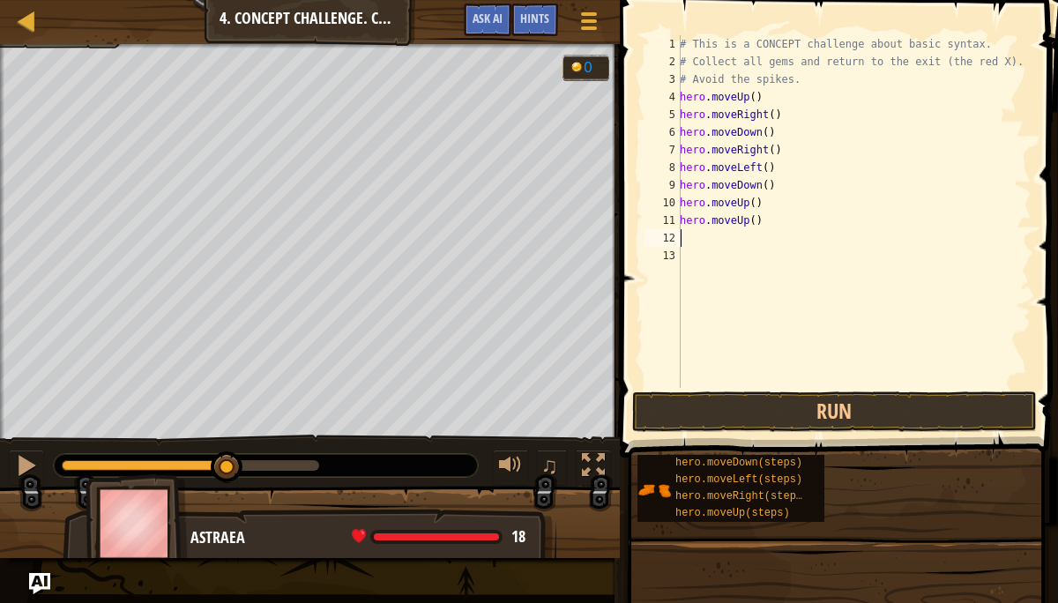
type textarea "m"
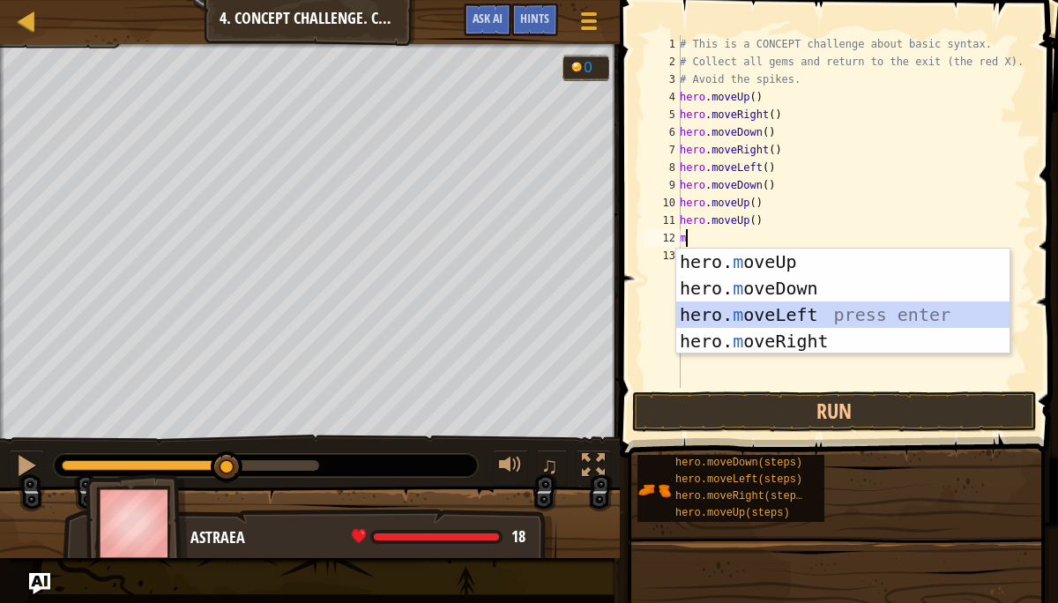
click at [779, 314] on div "hero. m oveUp press enter hero. m oveDown press enter hero. m oveLeft press ent…" at bounding box center [842, 328] width 333 height 159
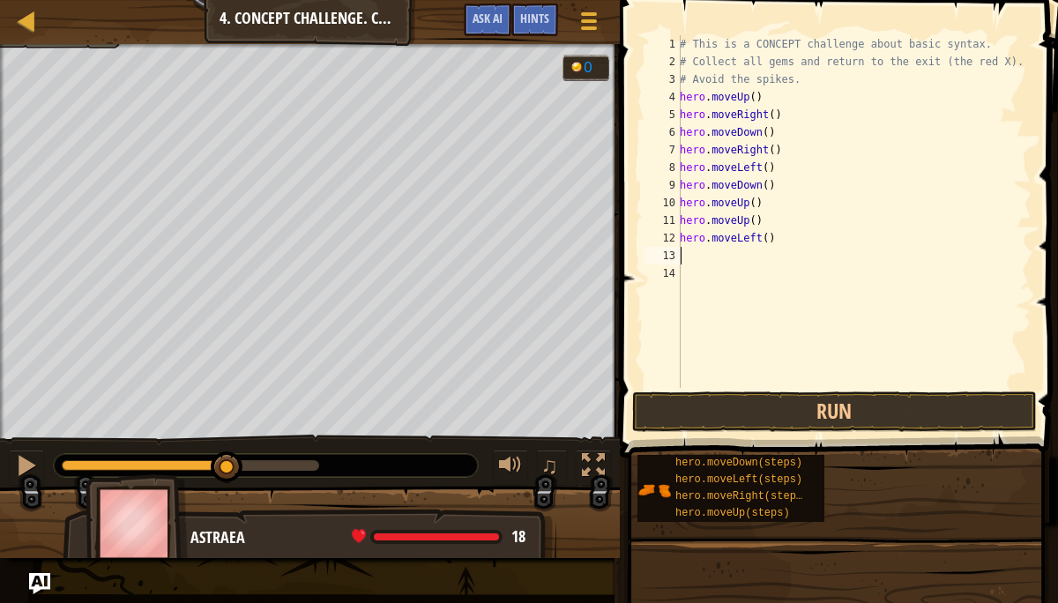
type textarea "m"
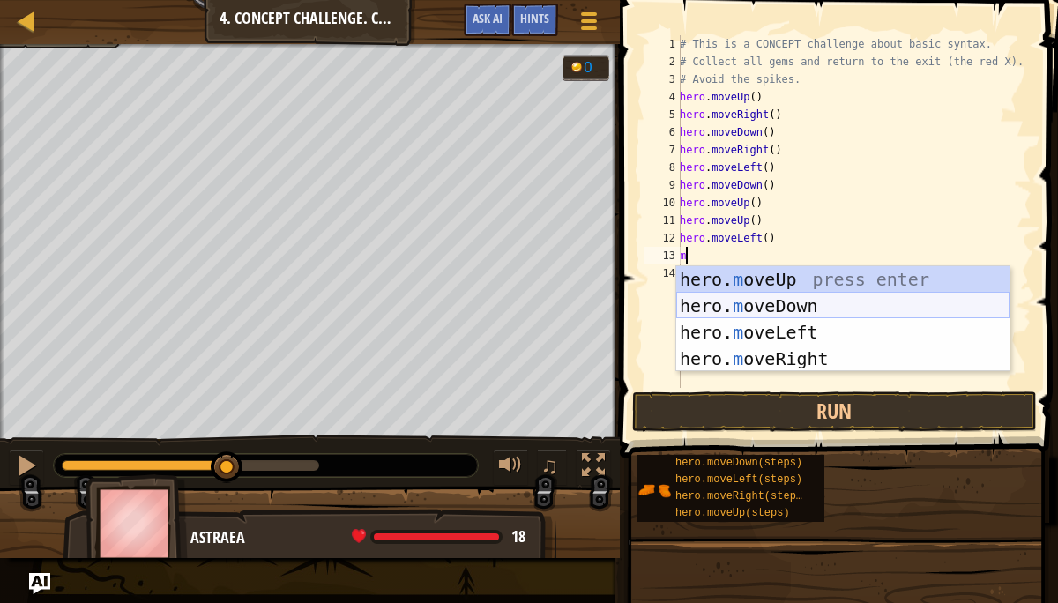
click at [774, 305] on div "hero. m oveUp press enter hero. m oveDown press enter hero. m oveLeft press ent…" at bounding box center [842, 345] width 333 height 159
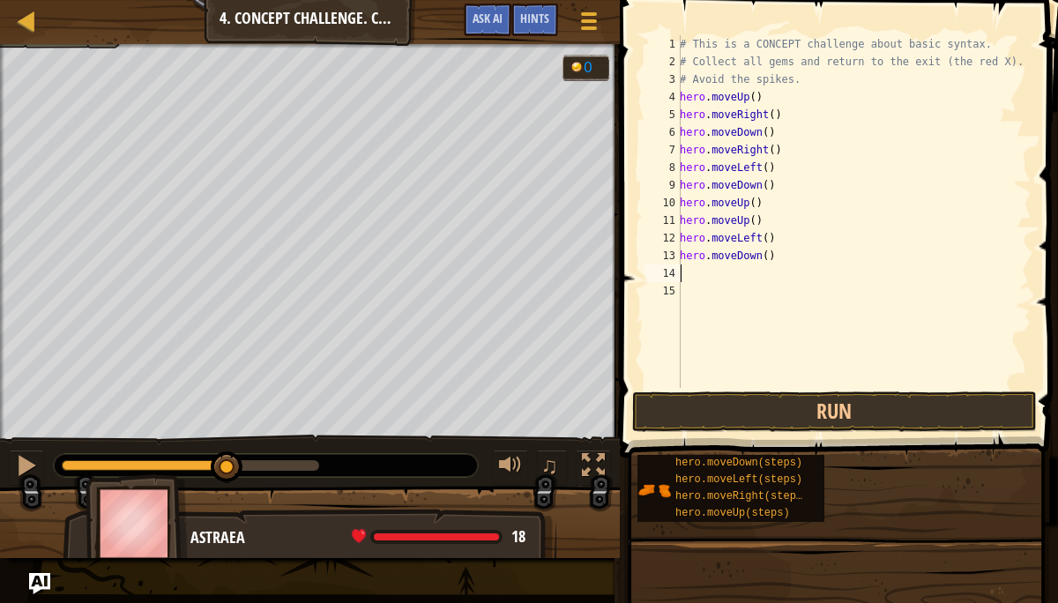
type textarea "m"
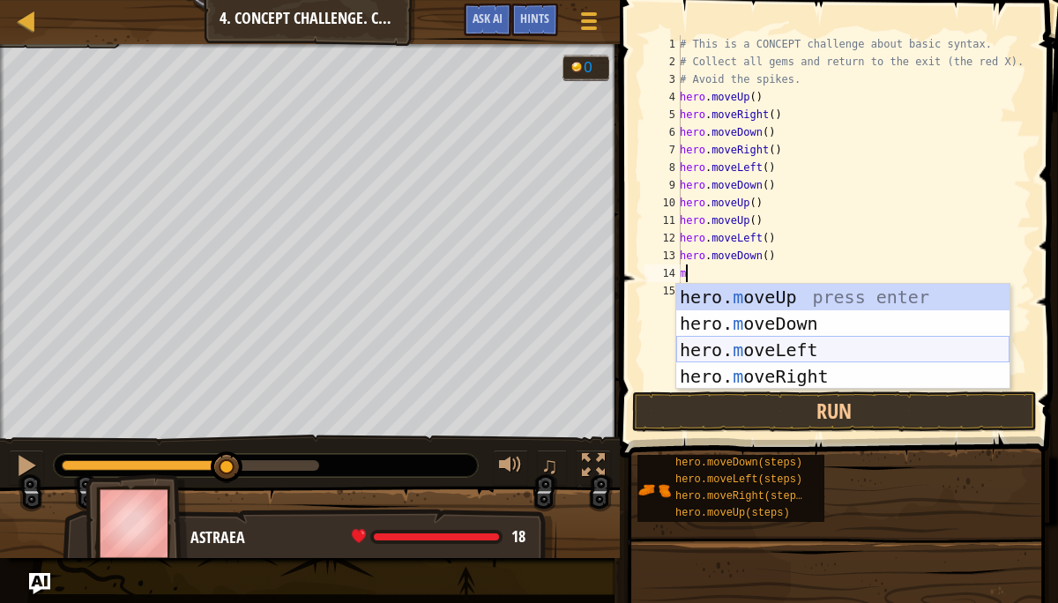
click at [764, 358] on div "hero. m oveUp press enter hero. m oveDown press enter hero. m oveLeft press ent…" at bounding box center [842, 363] width 333 height 159
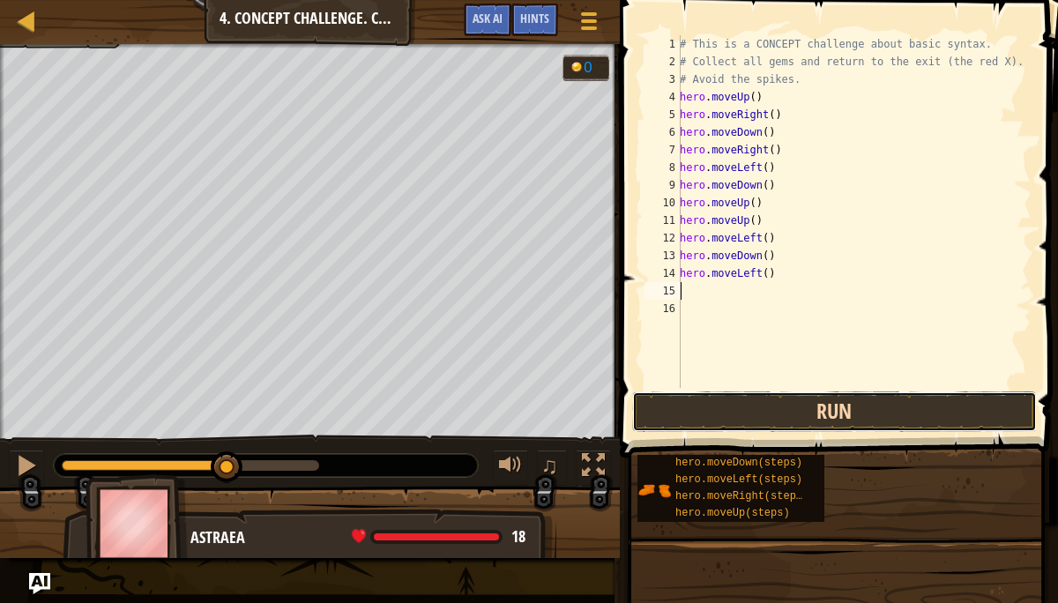
click at [776, 412] on button "Run" at bounding box center [834, 411] width 405 height 41
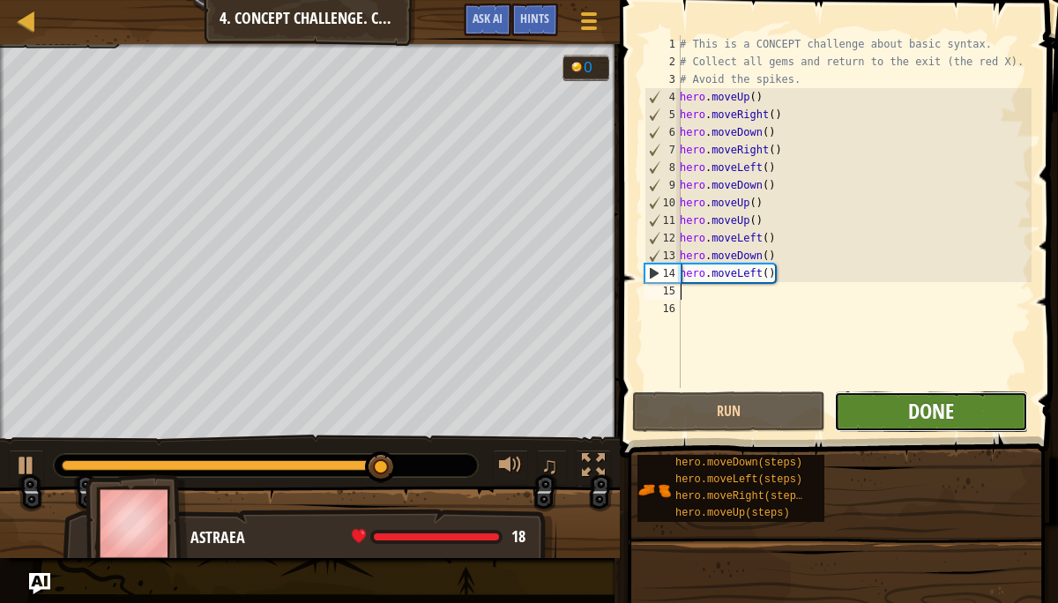
click at [934, 402] on span "Done" at bounding box center [931, 411] width 46 height 28
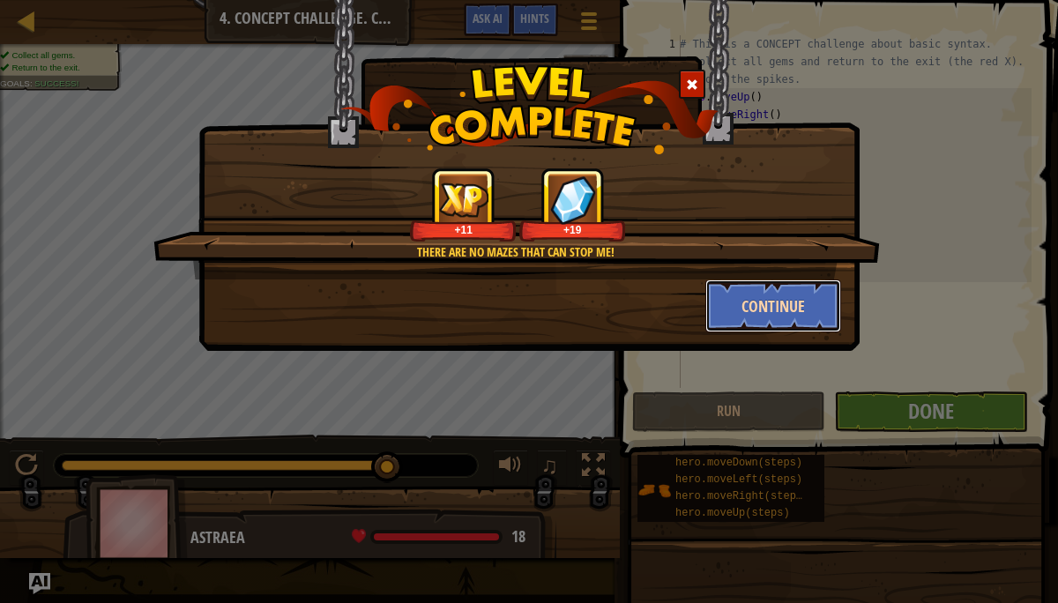
click at [795, 316] on button "Continue" at bounding box center [773, 305] width 137 height 53
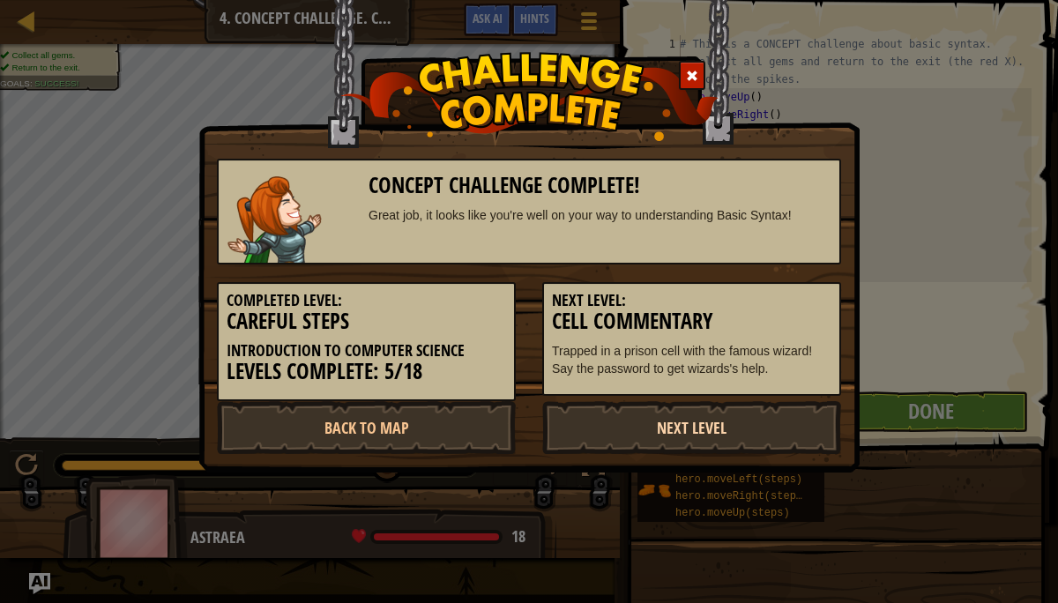
click at [687, 418] on link "Next Level" at bounding box center [691, 427] width 299 height 53
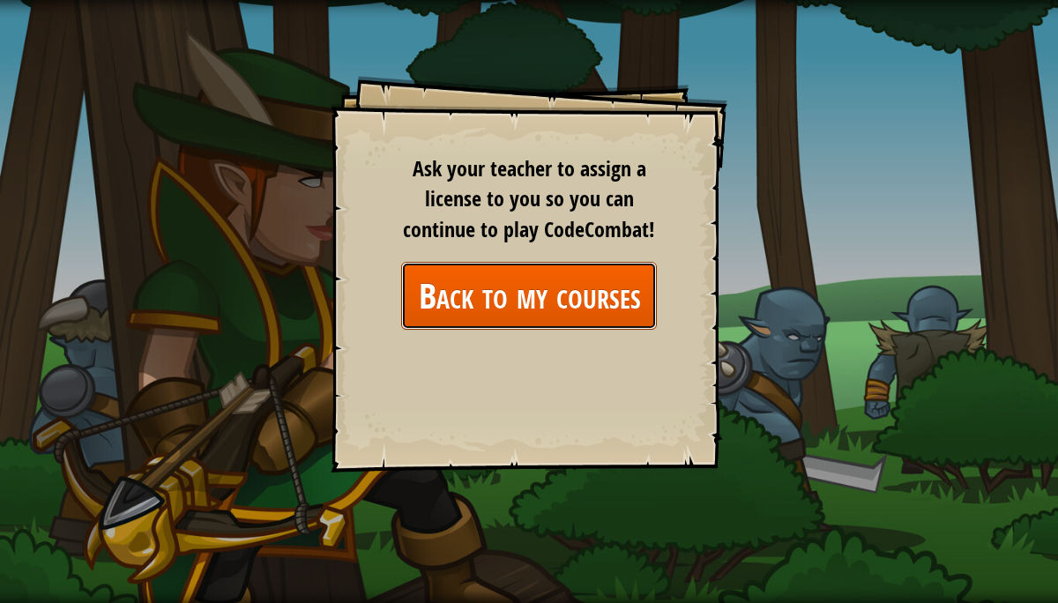
click at [582, 313] on link "Back to my courses" at bounding box center [529, 296] width 256 height 68
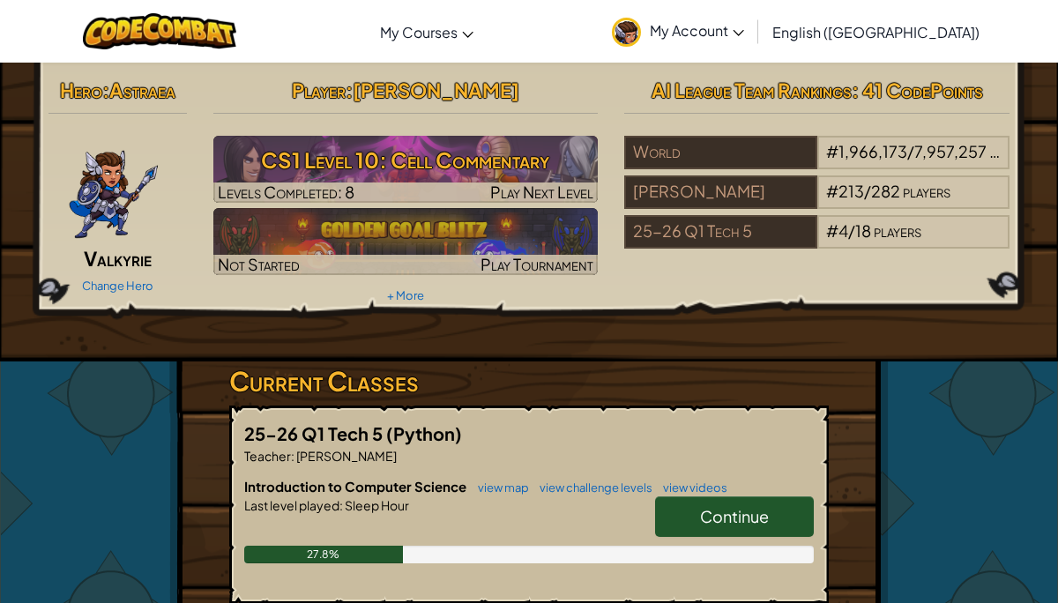
click at [688, 508] on link "Continue" at bounding box center [734, 516] width 159 height 41
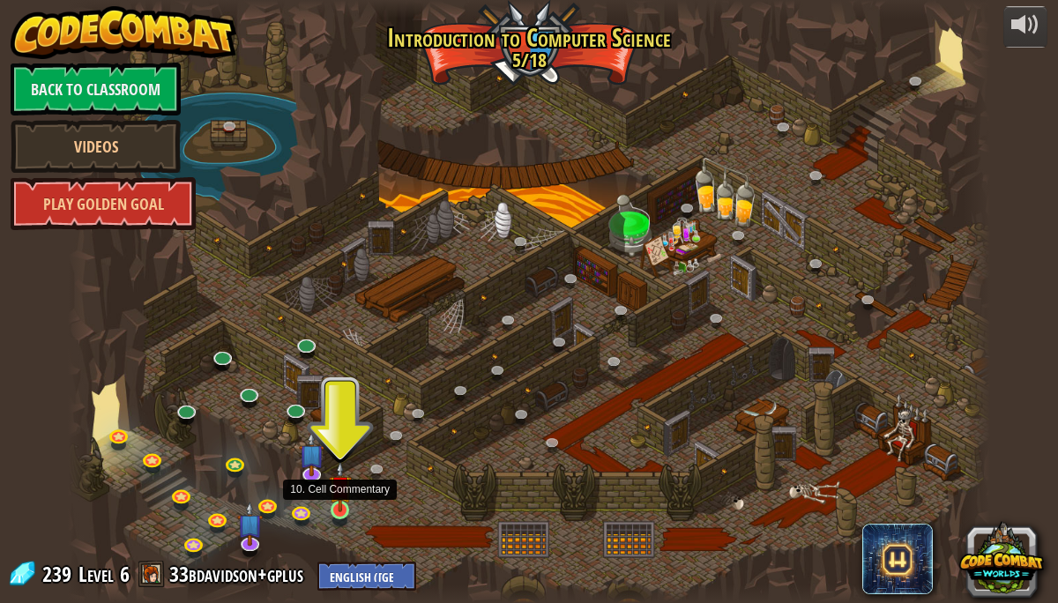
click at [339, 504] on img at bounding box center [340, 486] width 22 height 51
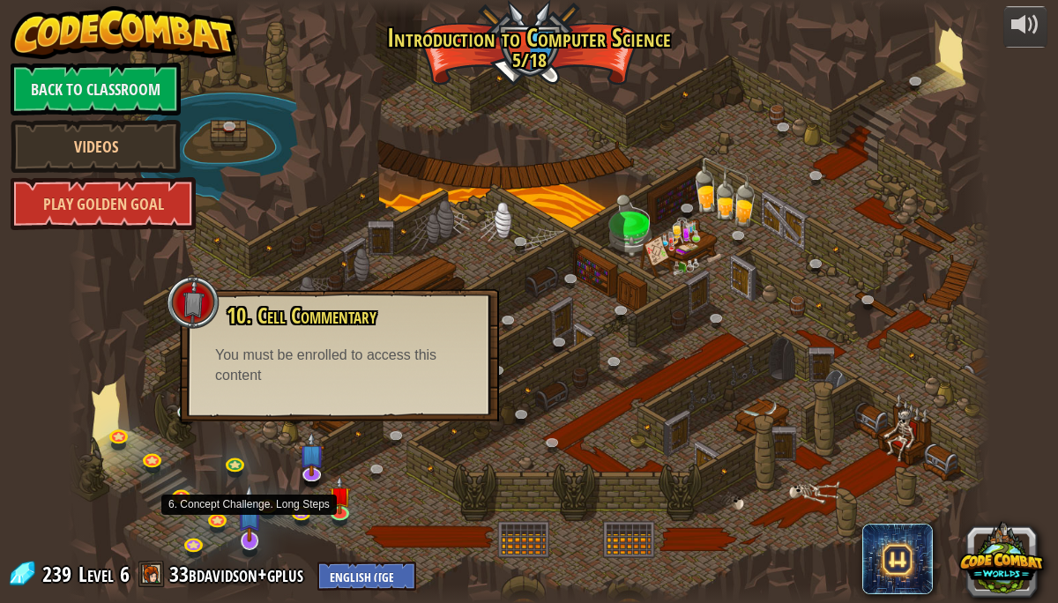
click at [251, 526] on img at bounding box center [250, 513] width 26 height 58
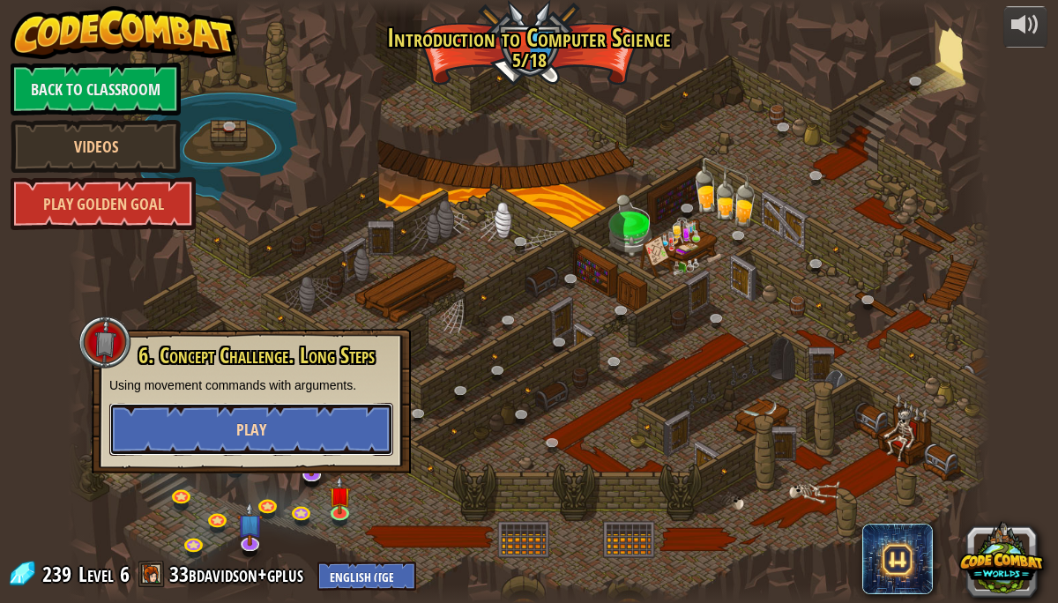
click at [328, 420] on button "Play" at bounding box center [251, 429] width 284 height 53
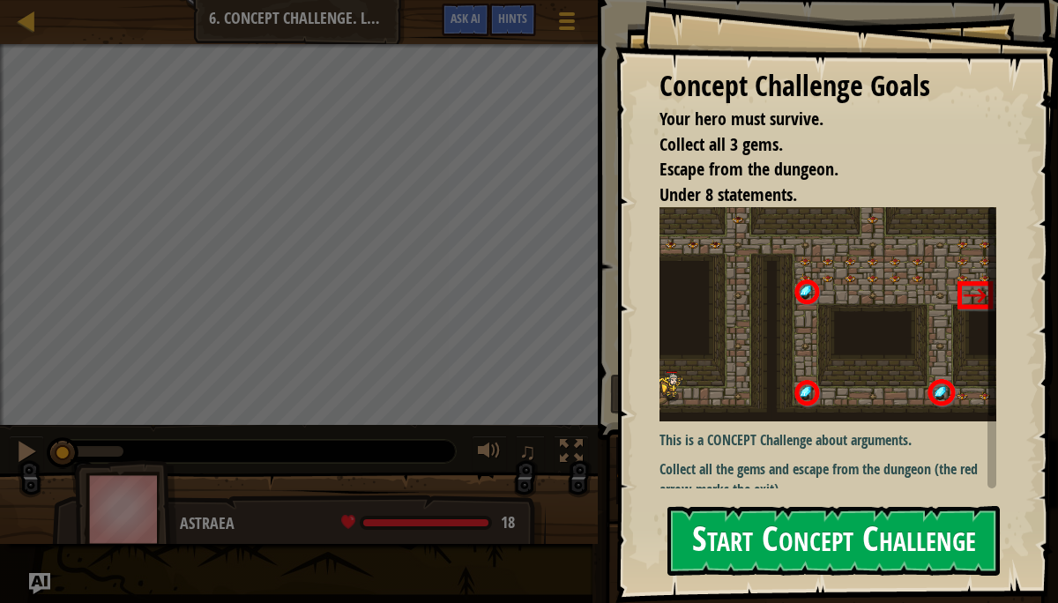
click at [758, 541] on button "Start Concept Challenge" at bounding box center [833, 541] width 332 height 70
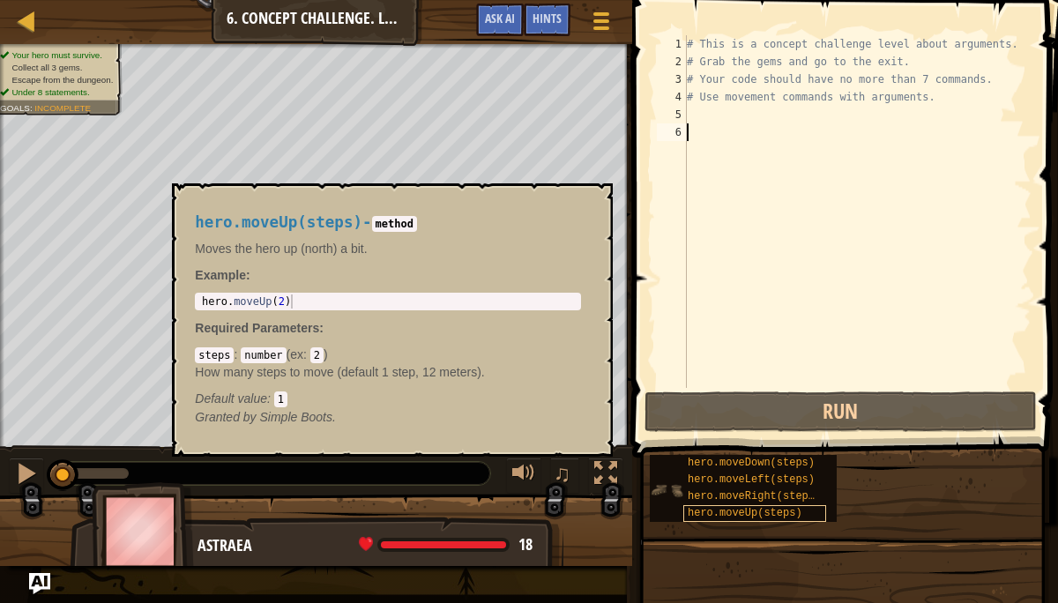
type textarea "m"
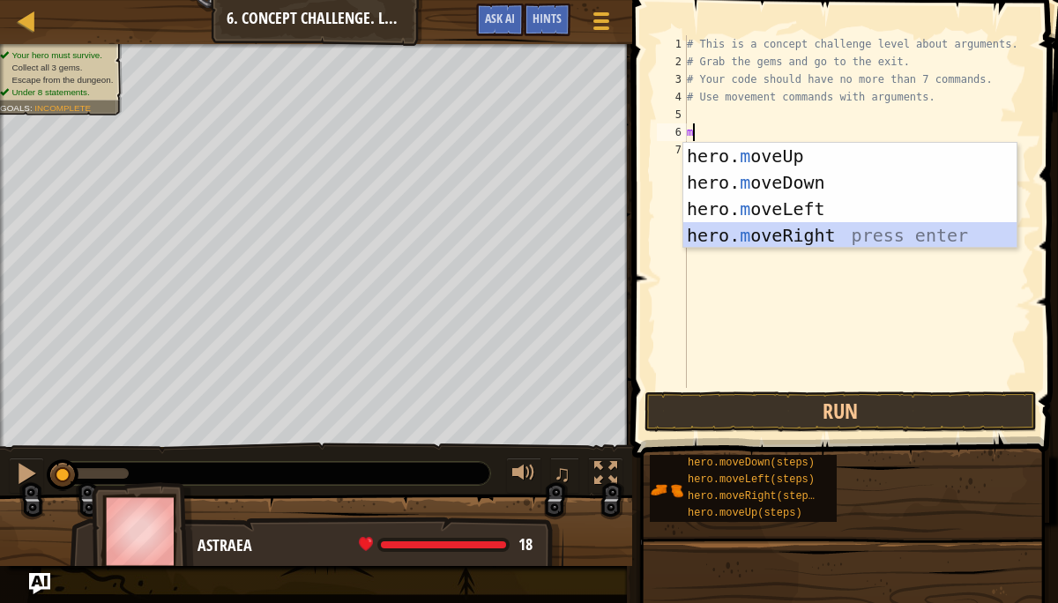
click at [858, 232] on div "hero. m oveUp press enter hero. m oveDown press enter hero. m oveLeft press ent…" at bounding box center [849, 222] width 333 height 159
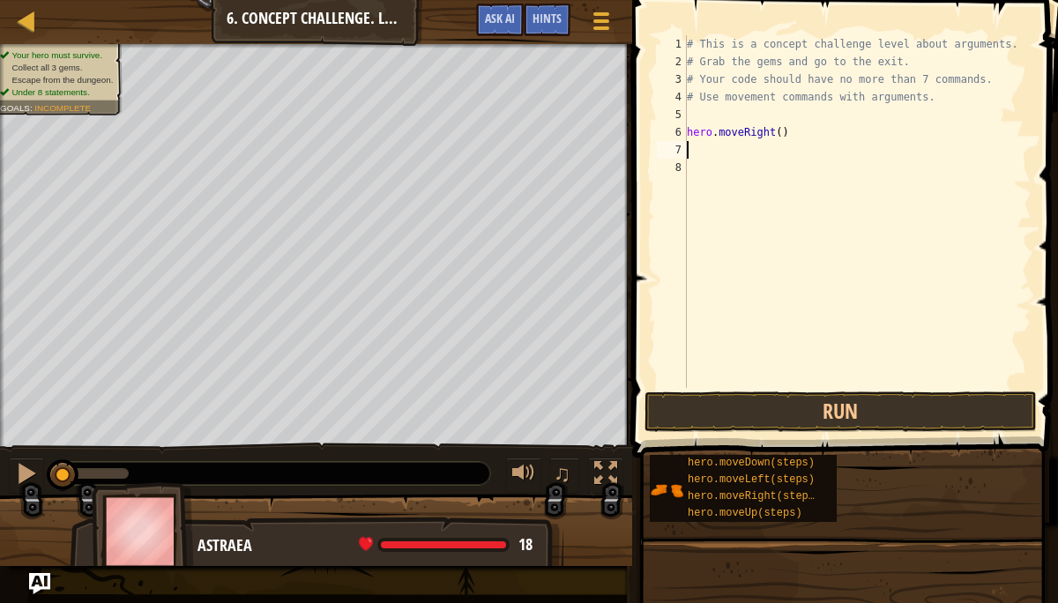
type textarea "m"
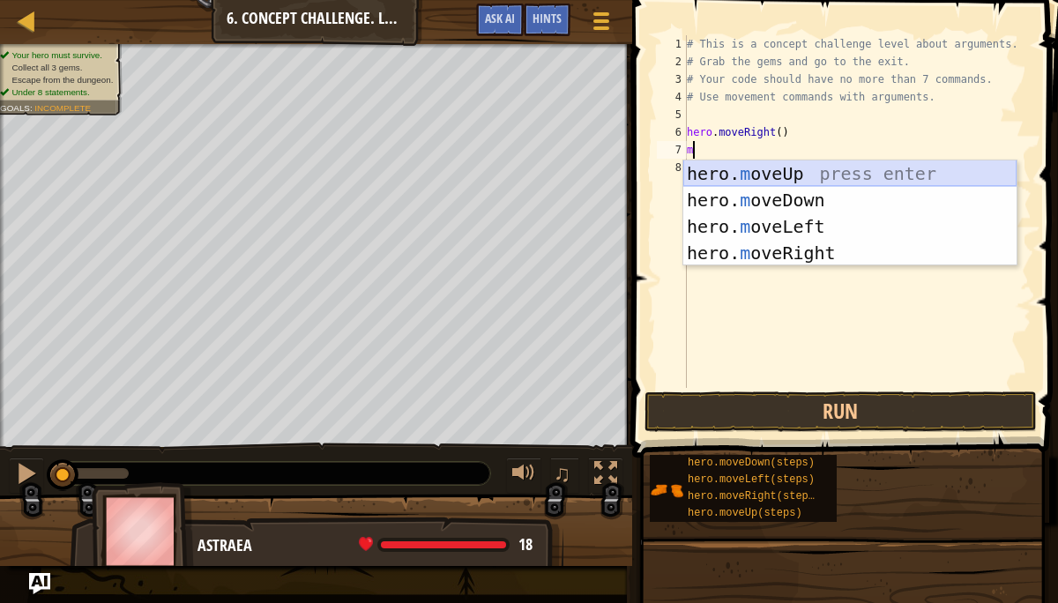
click at [759, 167] on div "hero. m oveUp press enter hero. m oveDown press enter hero. m oveLeft press ent…" at bounding box center [849, 239] width 333 height 159
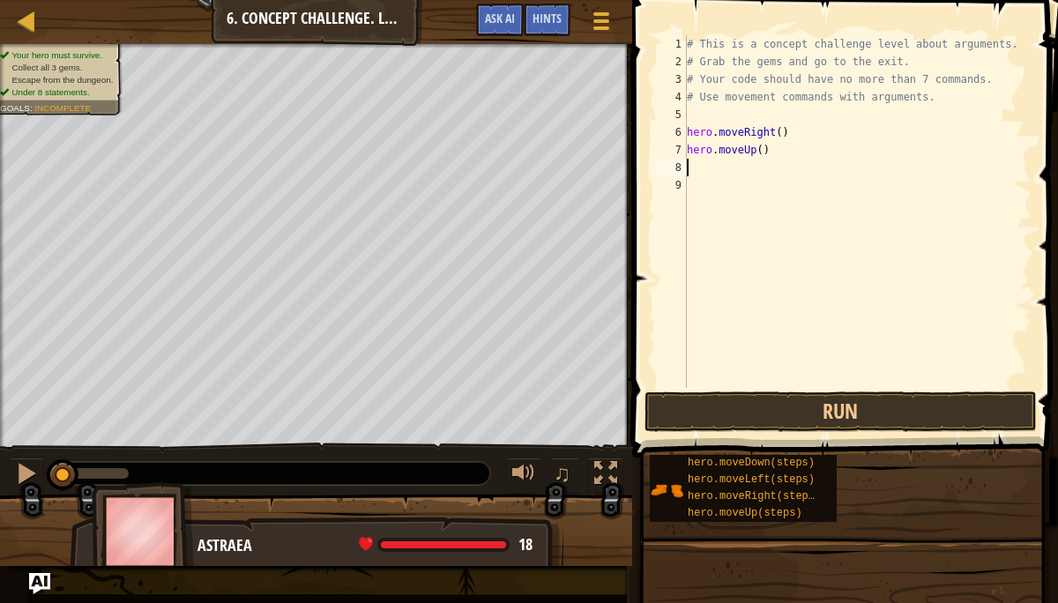
type textarea "m"
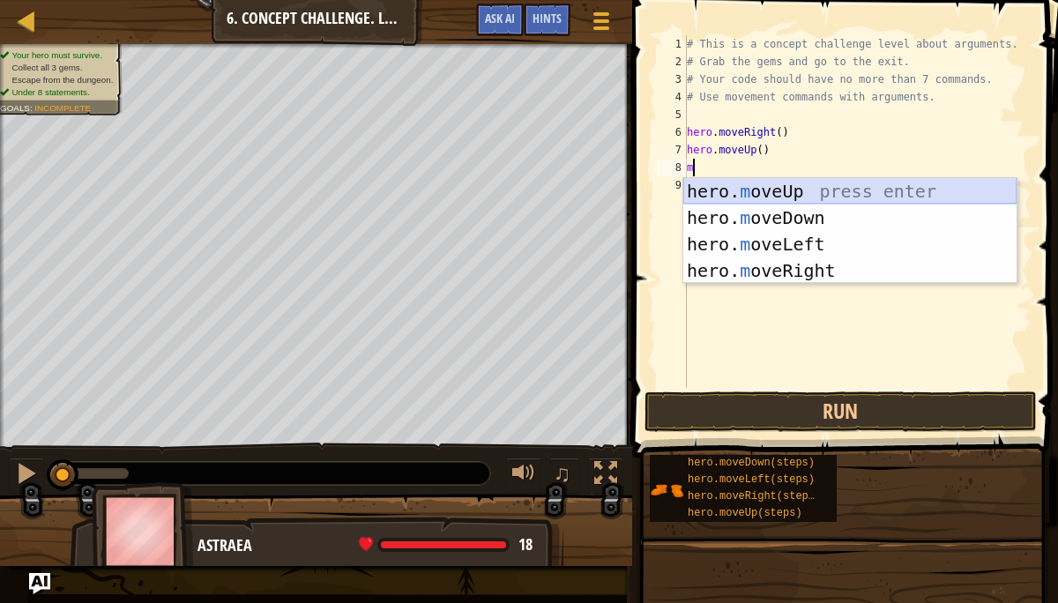
click at [771, 195] on div "hero. m oveUp press enter hero. m oveDown press enter hero. m oveLeft press ent…" at bounding box center [849, 257] width 333 height 159
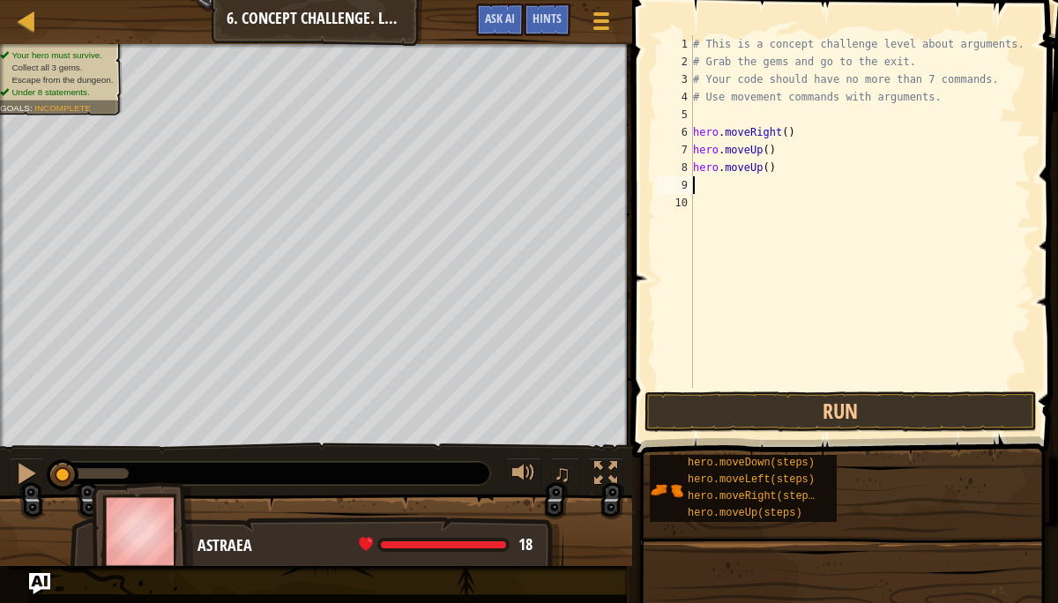
type textarea "m"
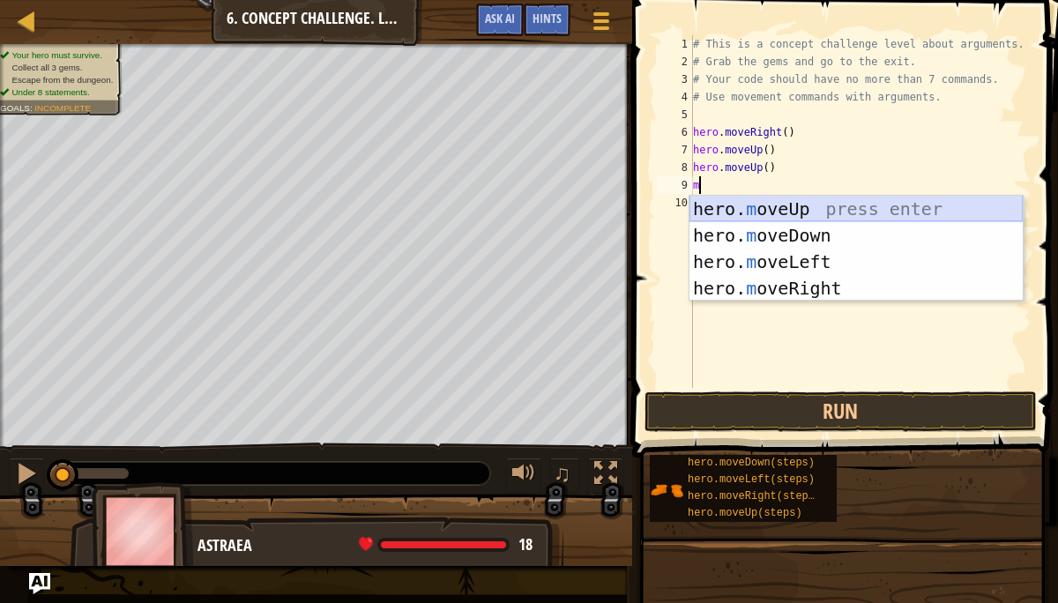
click at [773, 203] on div "hero. m oveUp press enter hero. m oveDown press enter hero. m oveLeft press ent…" at bounding box center [855, 275] width 333 height 159
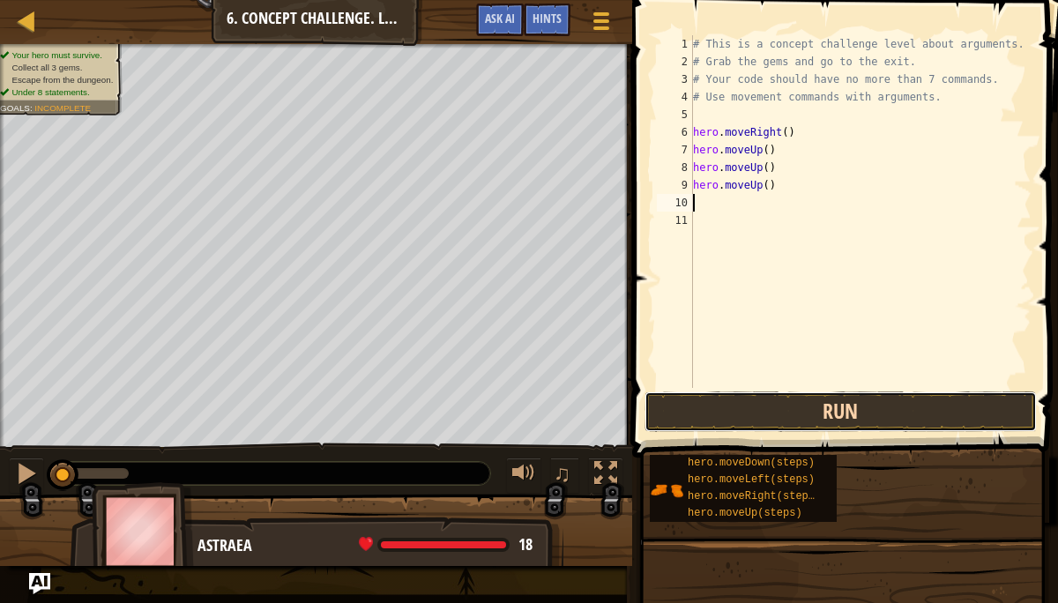
click at [863, 400] on button "Run" at bounding box center [840, 411] width 392 height 41
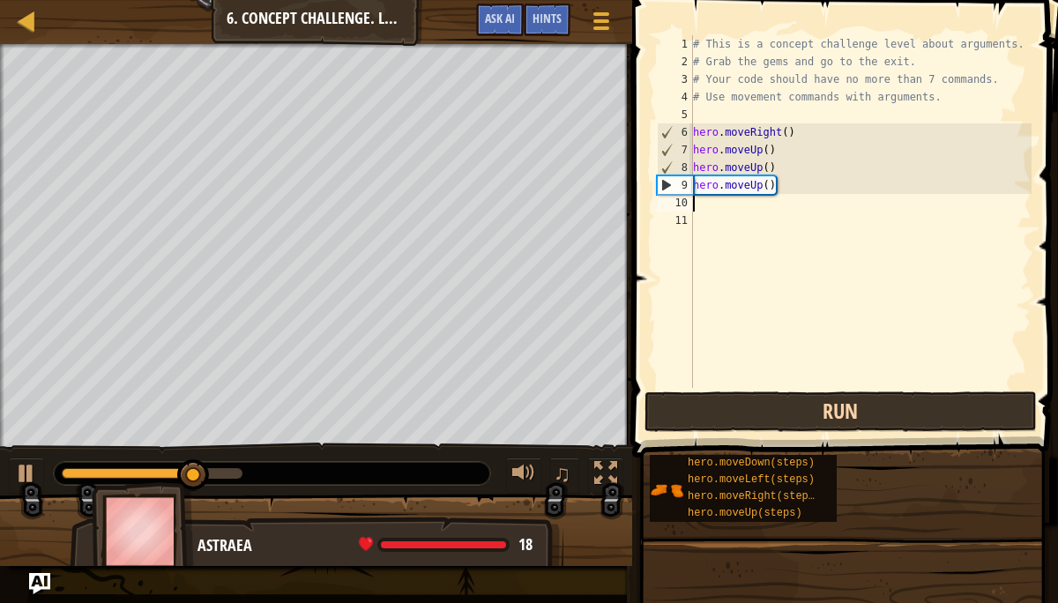
type textarea "m"
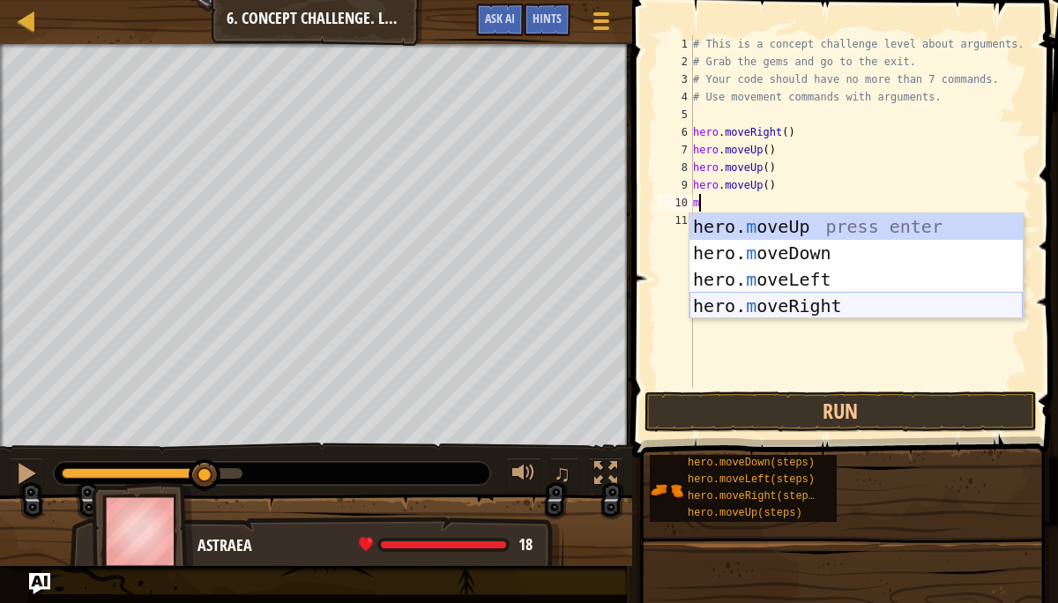
click at [843, 313] on div "hero. m oveUp press enter hero. m oveDown press enter hero. m oveLeft press ent…" at bounding box center [855, 292] width 333 height 159
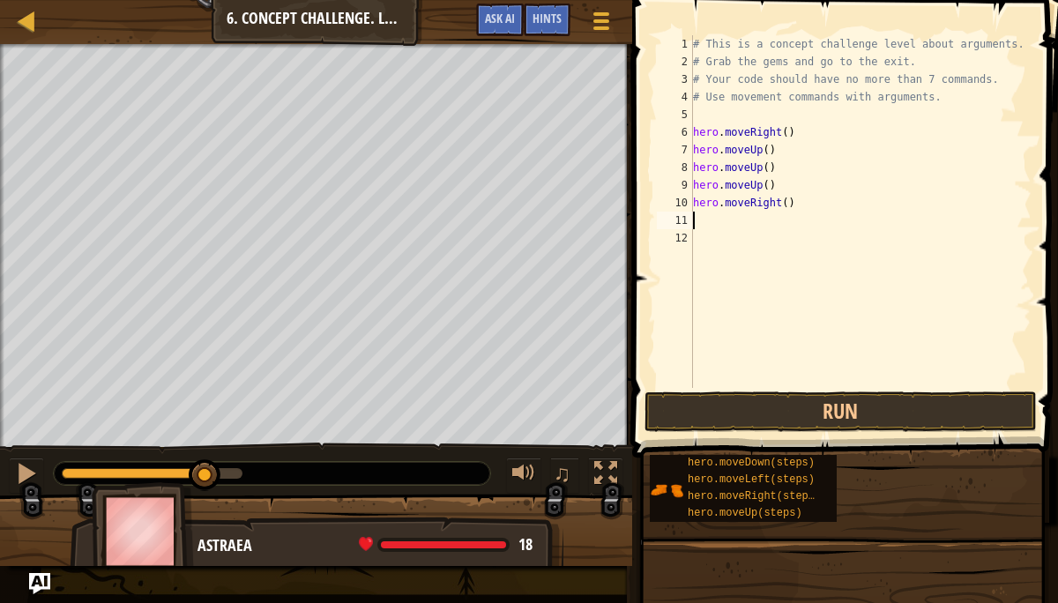
type textarea "m"
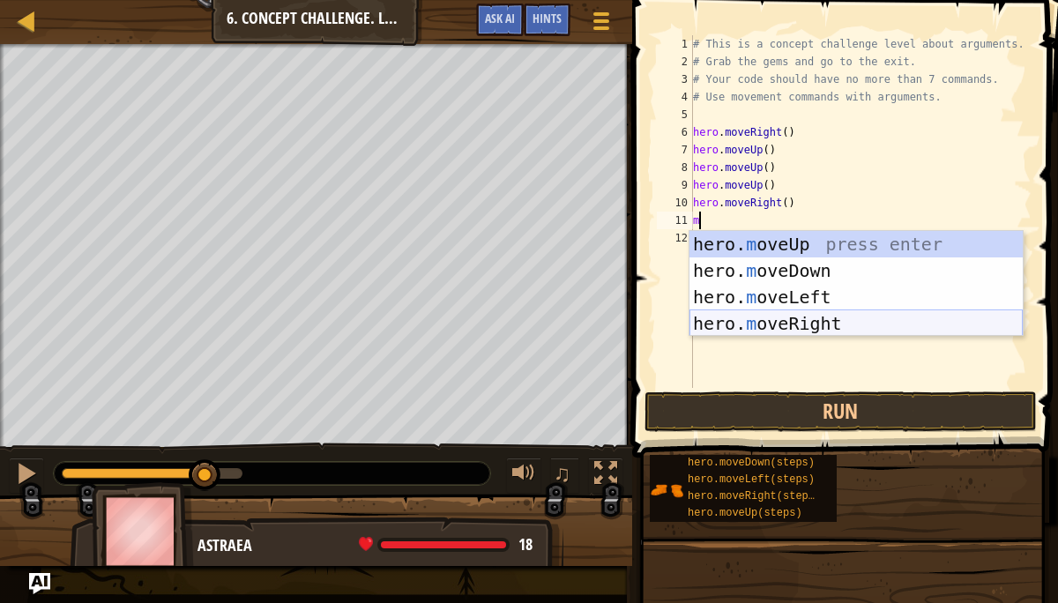
click at [807, 327] on div "hero. m oveUp press enter hero. m oveDown press enter hero. m oveLeft press ent…" at bounding box center [855, 310] width 333 height 159
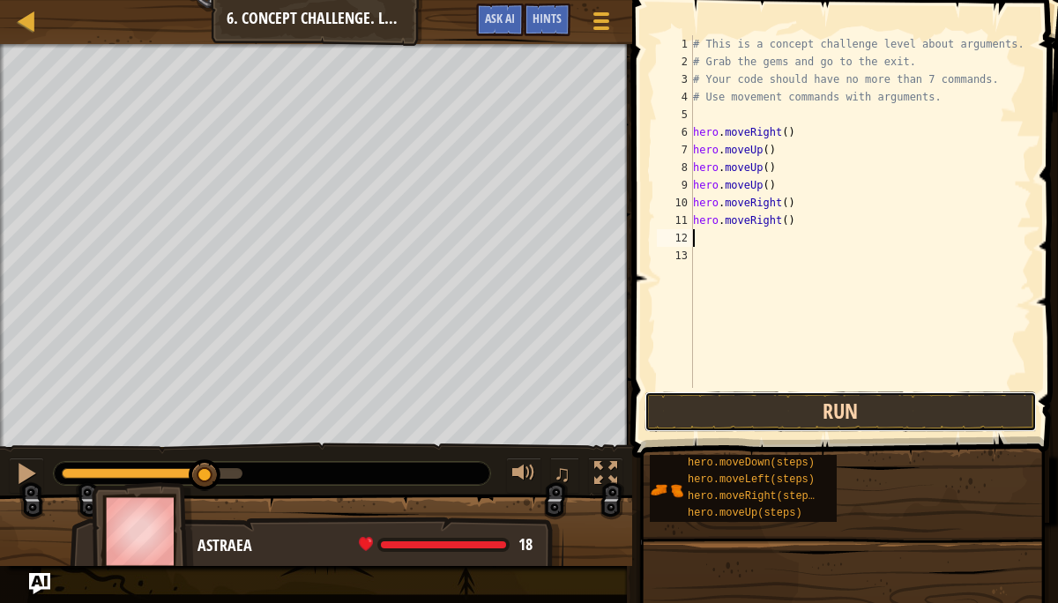
click at [809, 417] on button "Run" at bounding box center [840, 411] width 392 height 41
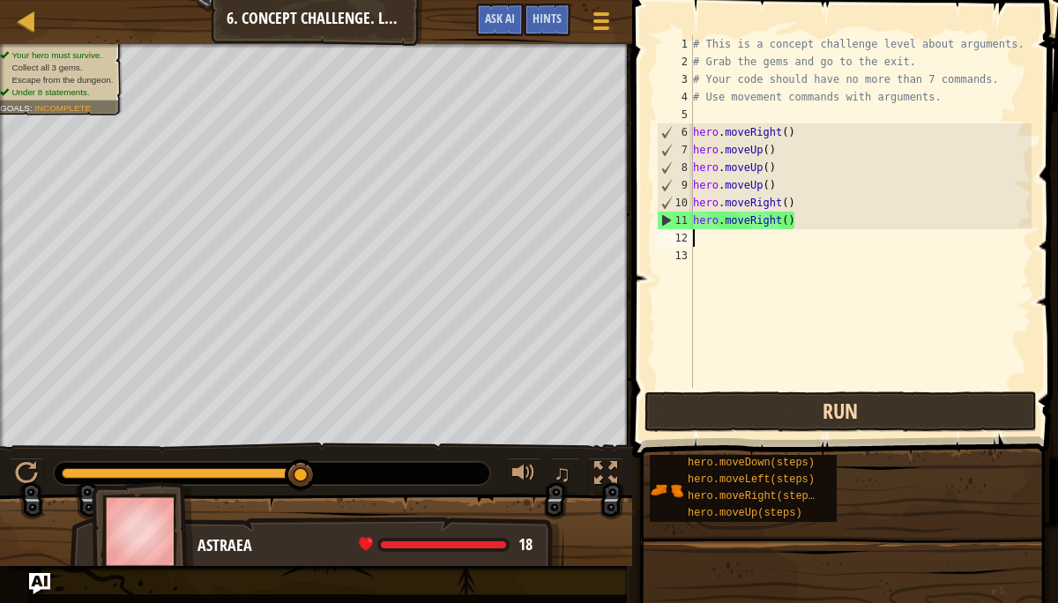
type textarea "m"
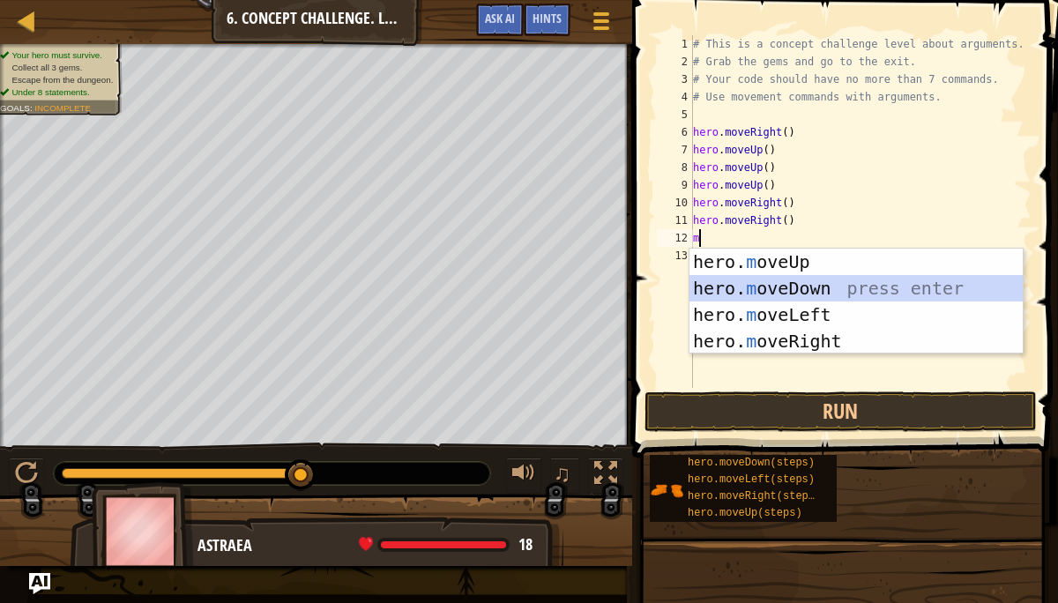
click at [817, 289] on div "hero. m oveUp press enter hero. m oveDown press enter hero. m oveLeft press ent…" at bounding box center [855, 328] width 333 height 159
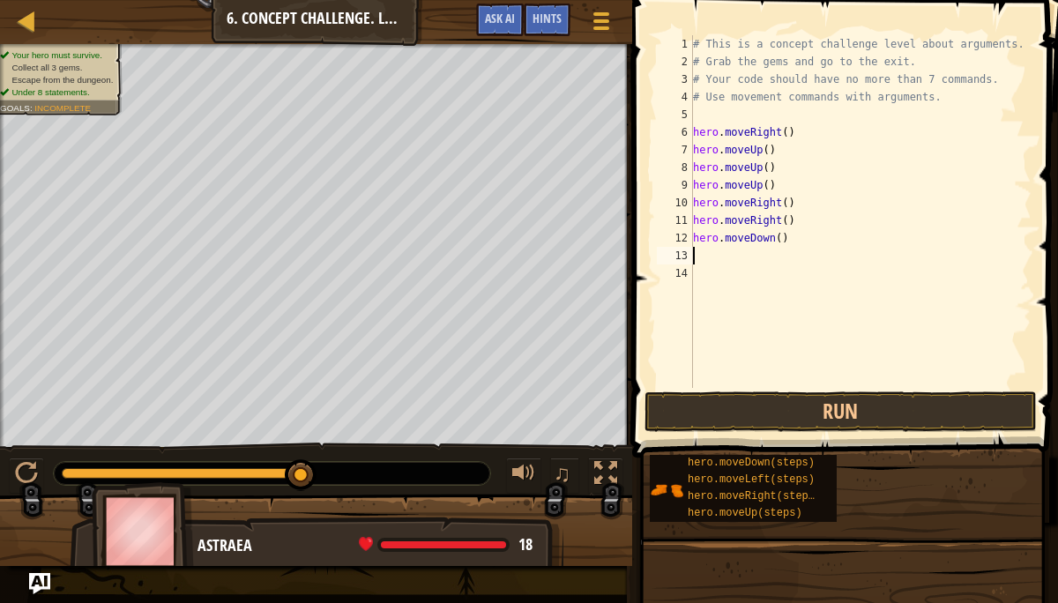
type textarea "m"
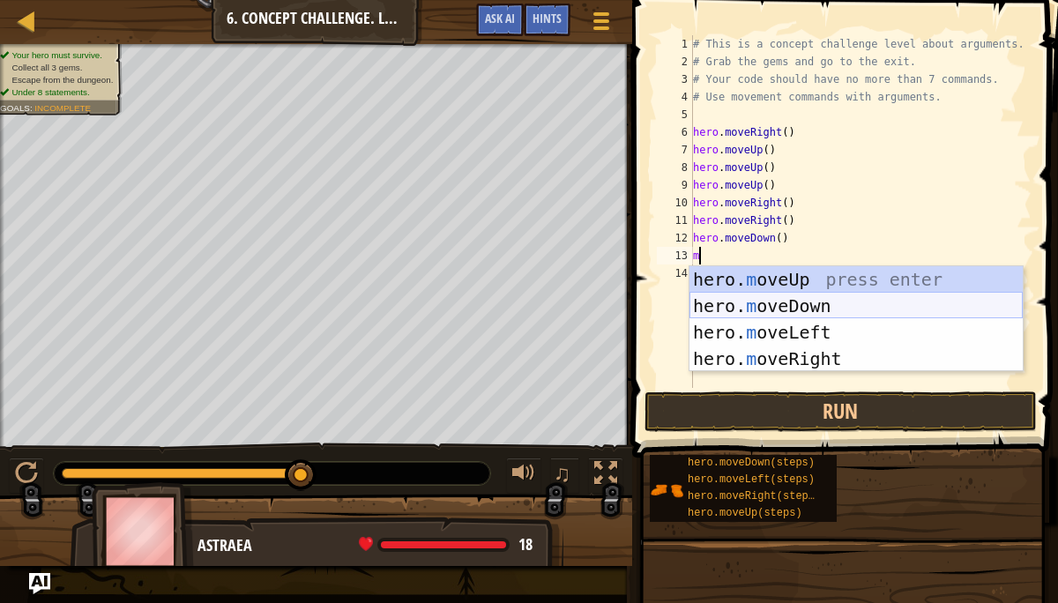
click at [799, 298] on div "hero. m oveUp press enter hero. m oveDown press enter hero. m oveLeft press ent…" at bounding box center [855, 345] width 333 height 159
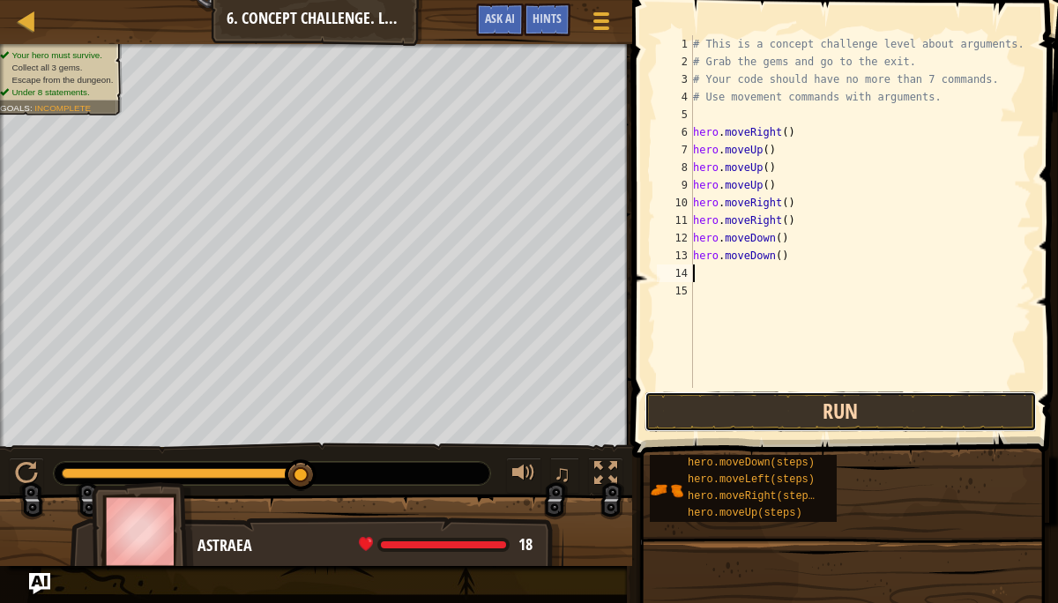
click at [812, 404] on button "Run" at bounding box center [840, 411] width 392 height 41
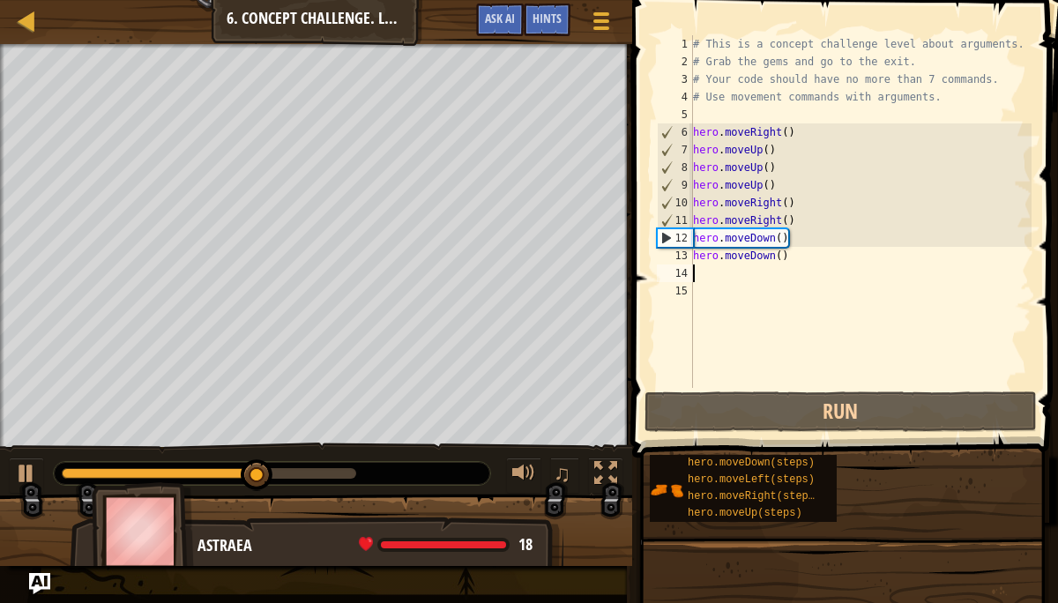
type textarea "m"
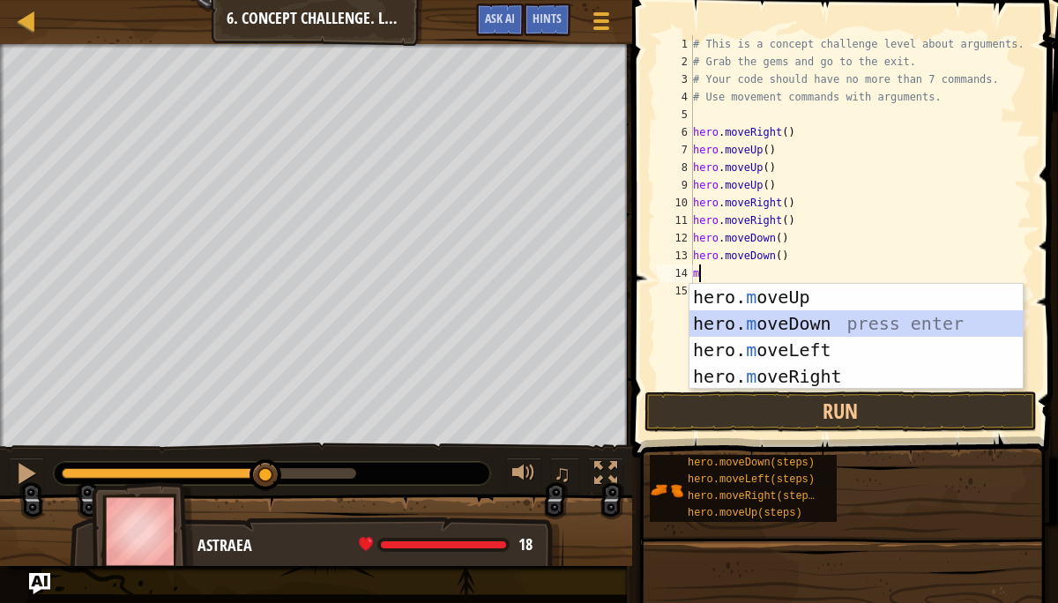
click at [788, 316] on div "hero. m oveUp press enter hero. m oveDown press enter hero. m oveLeft press ent…" at bounding box center [855, 363] width 333 height 159
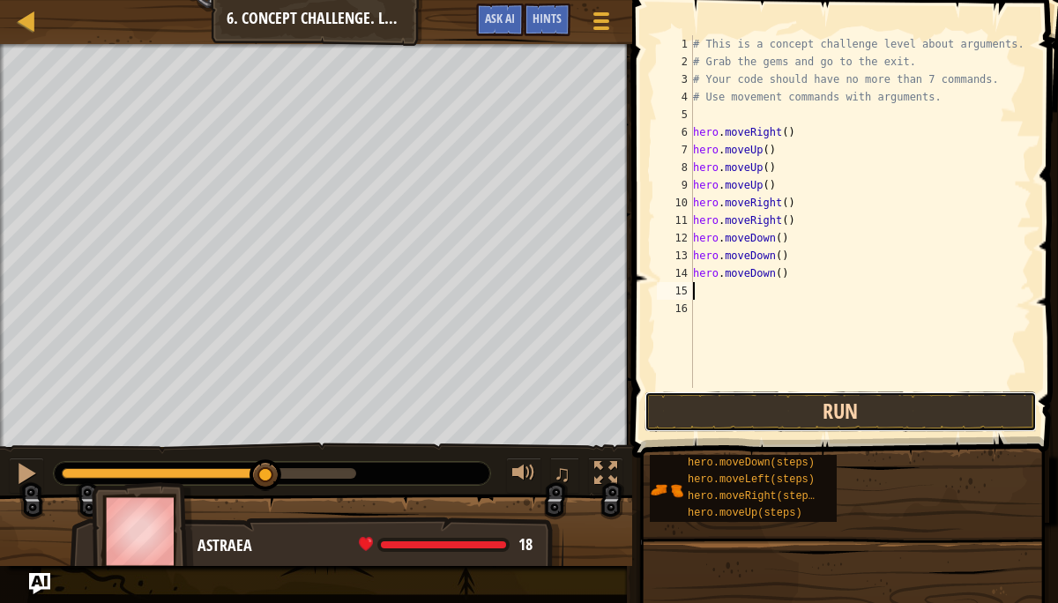
click at [794, 415] on button "Run" at bounding box center [840, 411] width 392 height 41
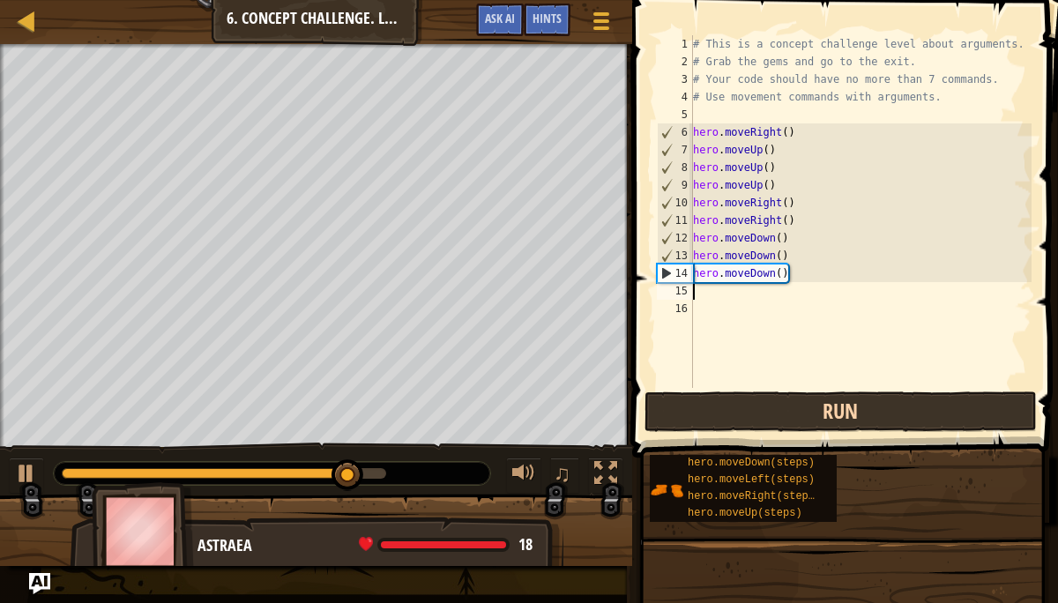
type textarea "m"
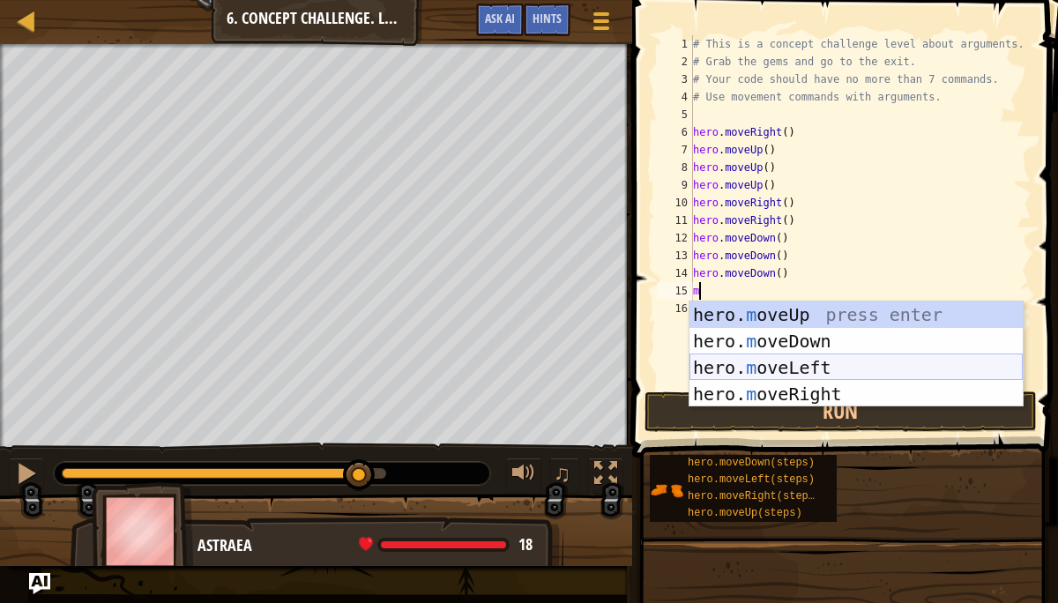
click at [799, 368] on div "hero. m oveUp press enter hero. m oveDown press enter hero. m oveLeft press ent…" at bounding box center [855, 380] width 333 height 159
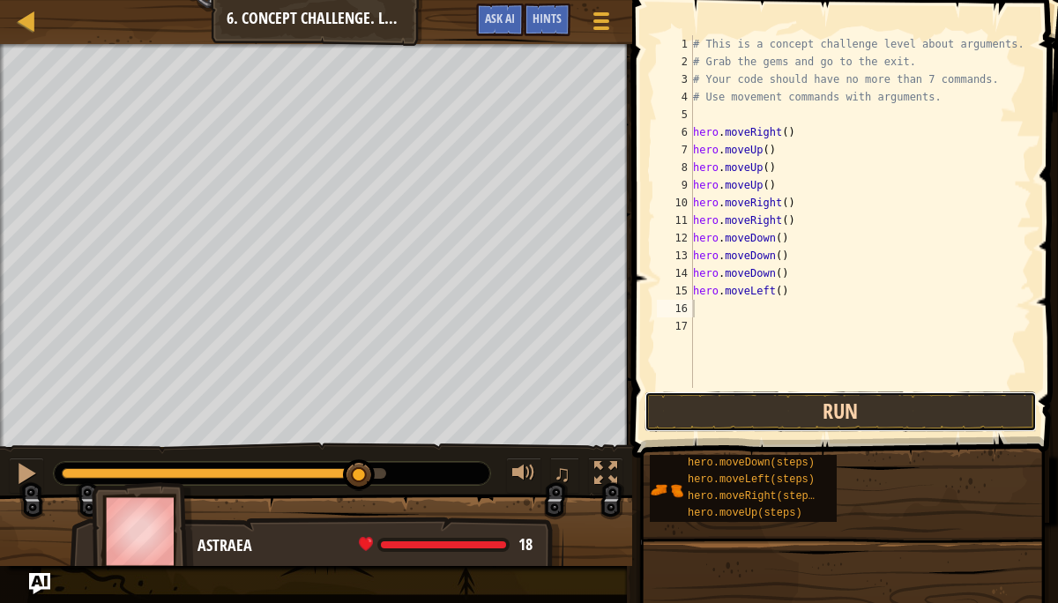
click at [805, 405] on button "Run" at bounding box center [840, 411] width 392 height 41
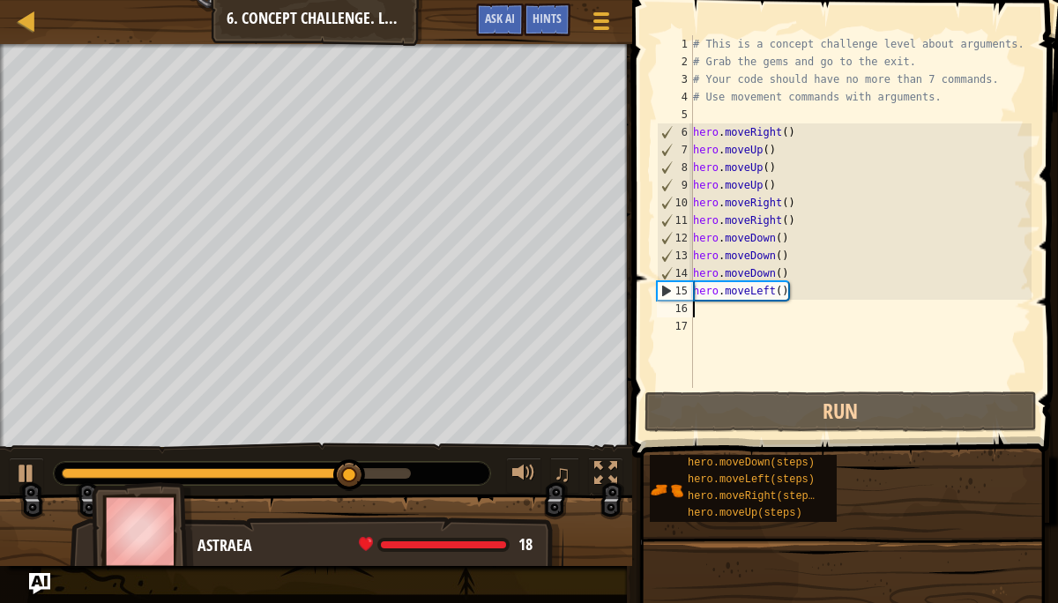
type textarea "m"
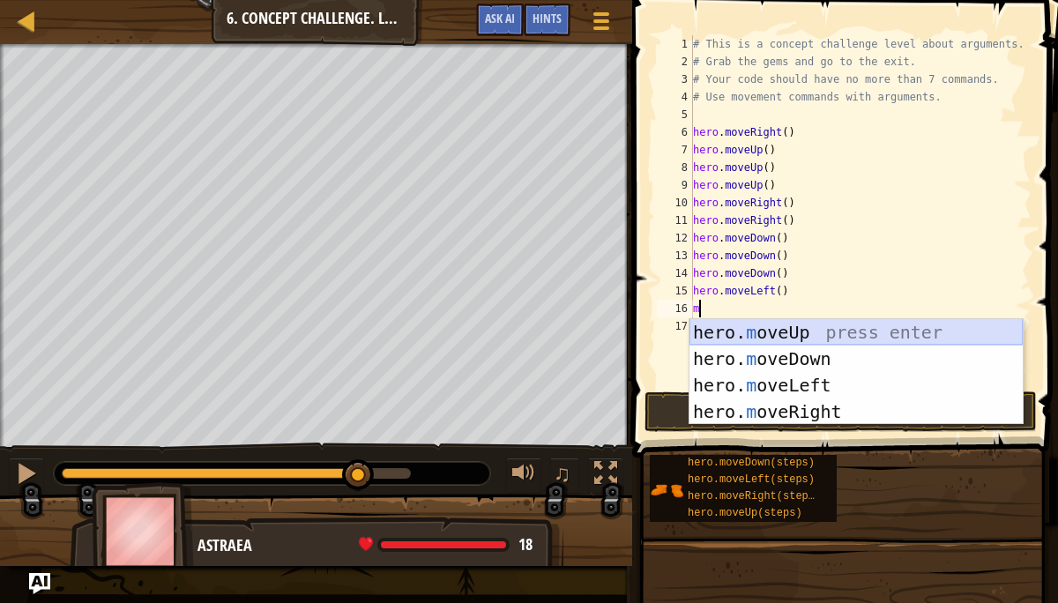
click at [790, 334] on div "hero. m oveUp press enter hero. m oveDown press enter hero. m oveLeft press ent…" at bounding box center [855, 398] width 333 height 159
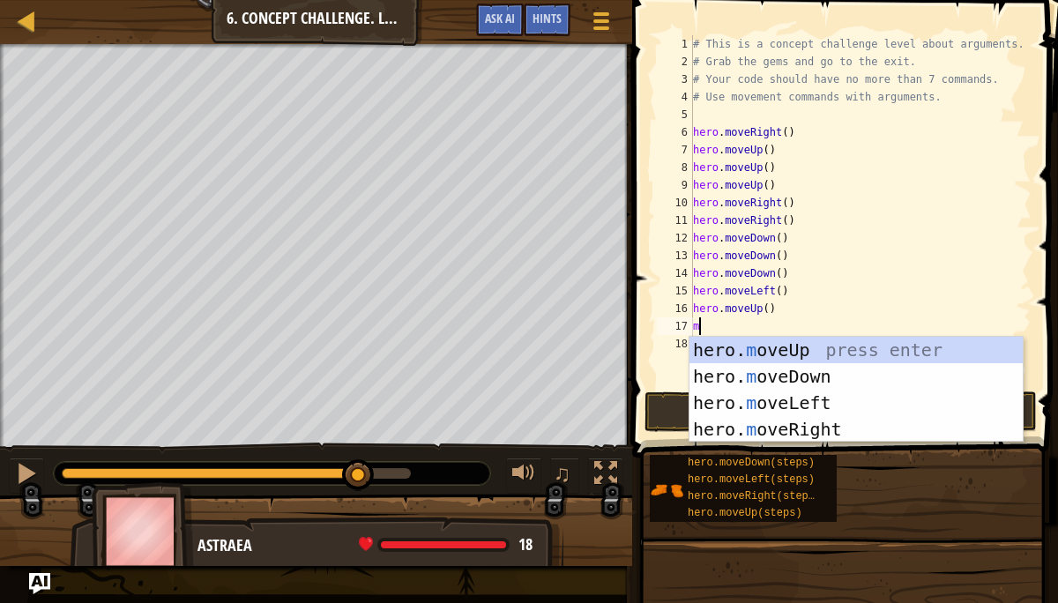
type textarea "mo"
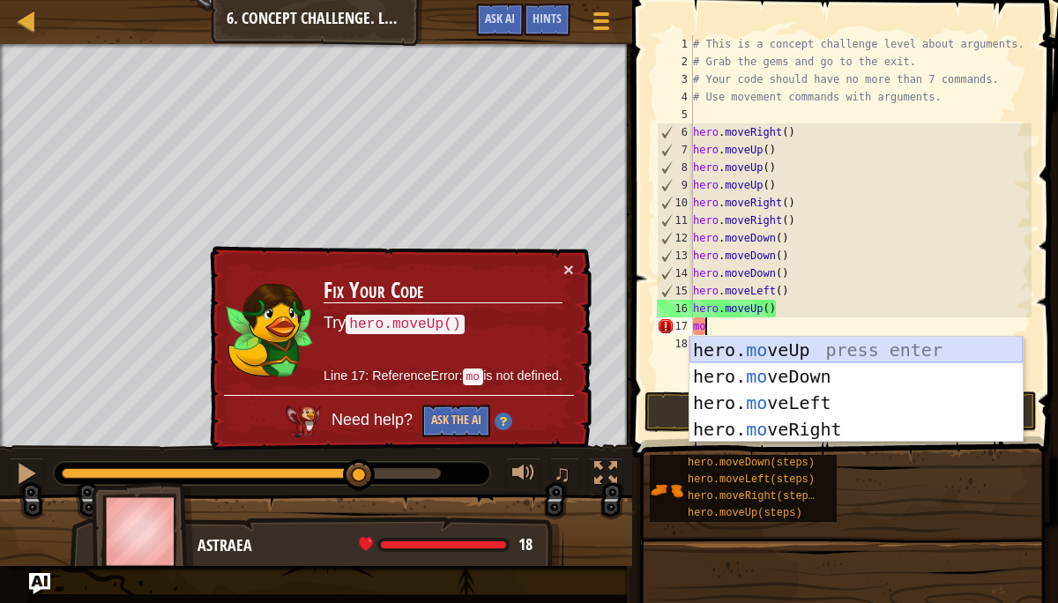
click at [791, 346] on div "hero. mo veUp press enter hero. mo veDown press enter hero. mo veLeft press ent…" at bounding box center [855, 416] width 333 height 159
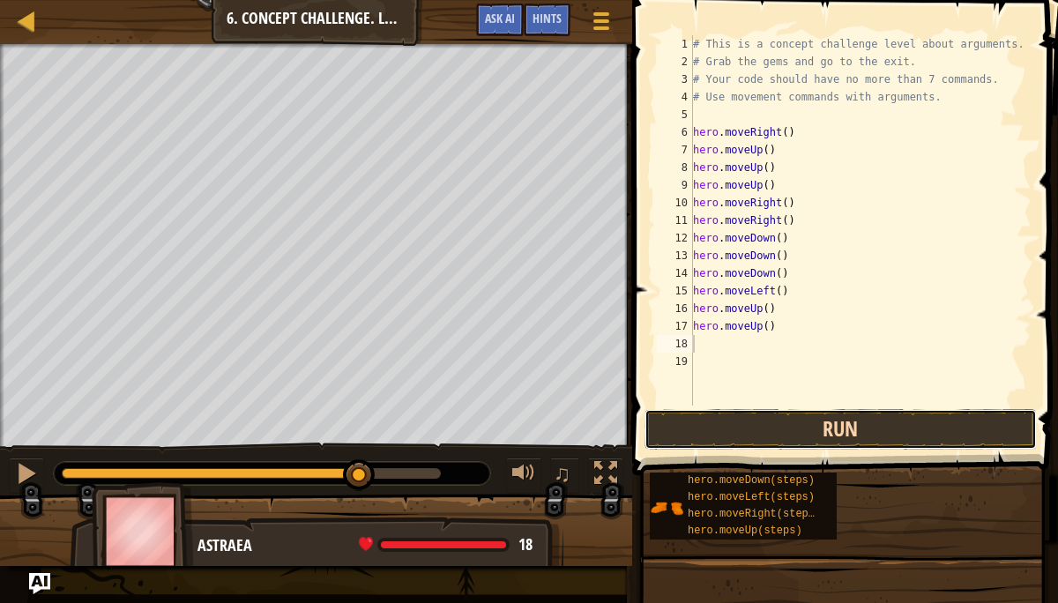
click at [796, 415] on button "Run" at bounding box center [840, 429] width 392 height 41
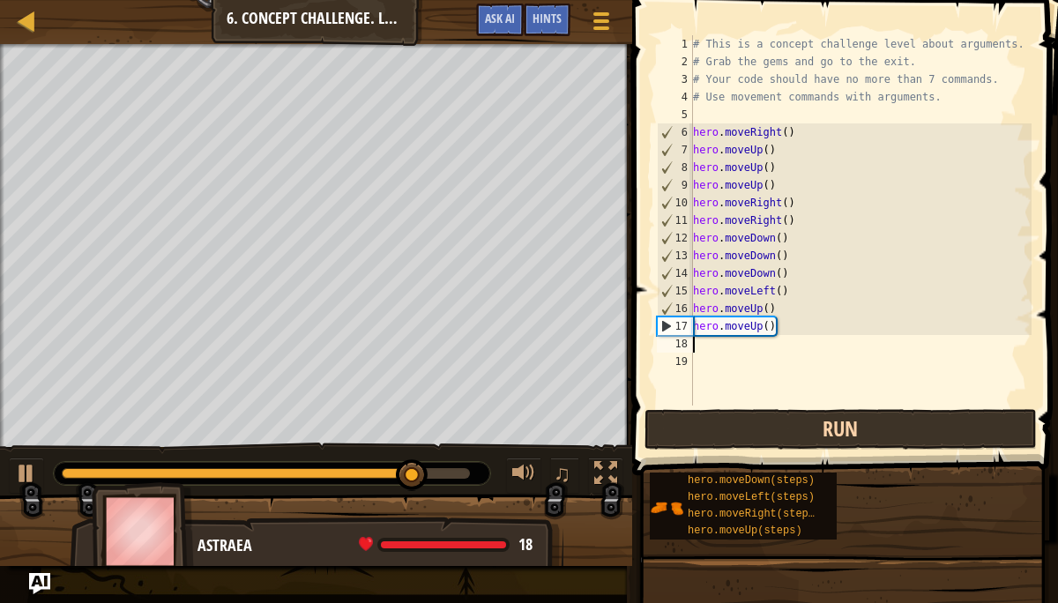
type textarea "m"
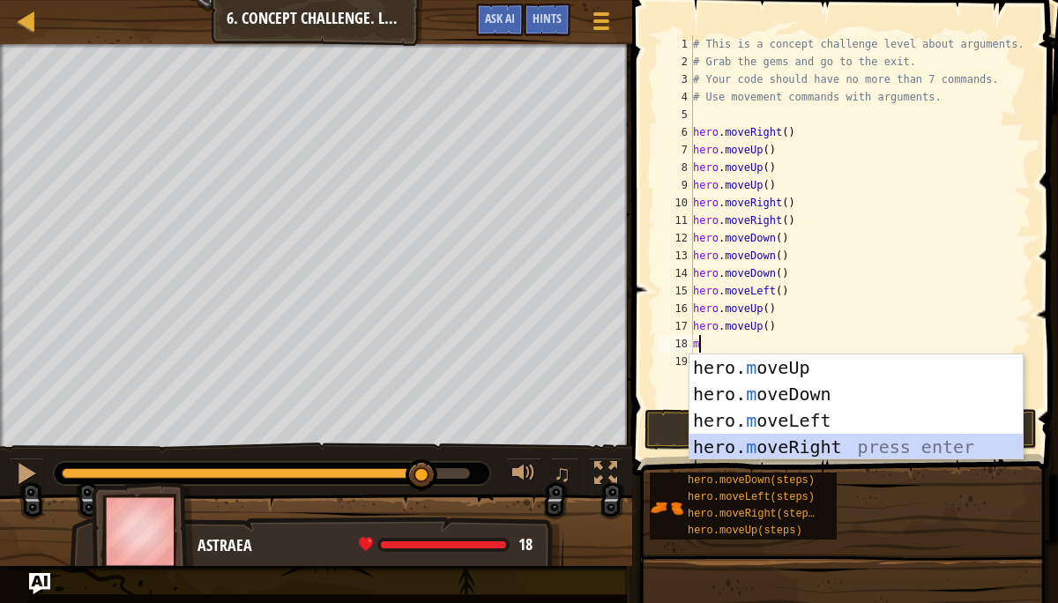
click at [798, 448] on div "hero. m oveUp press enter hero. m oveDown press enter hero. m oveLeft press ent…" at bounding box center [855, 433] width 333 height 159
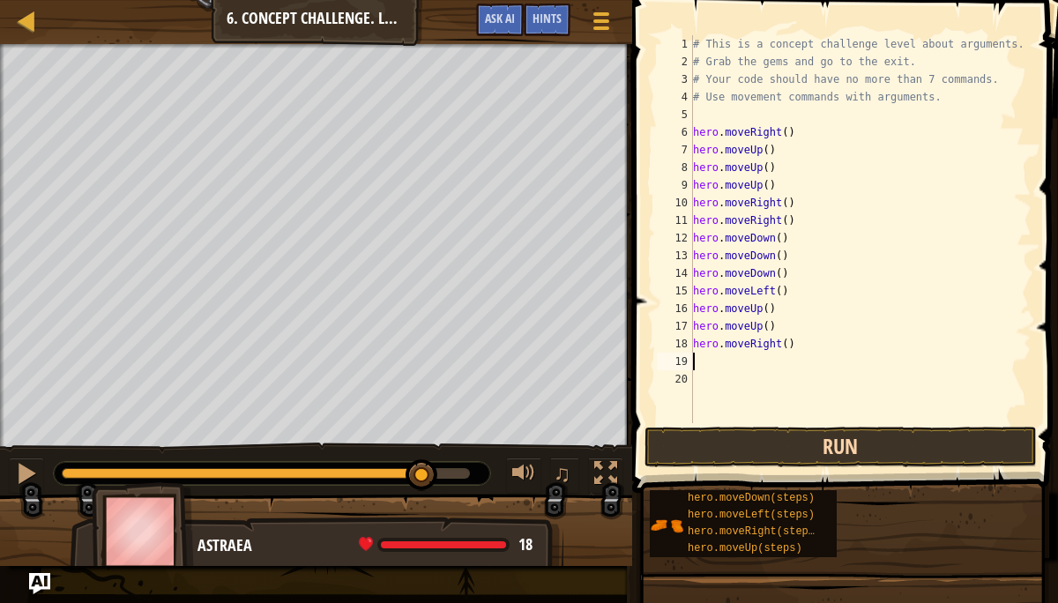
type textarea "m"
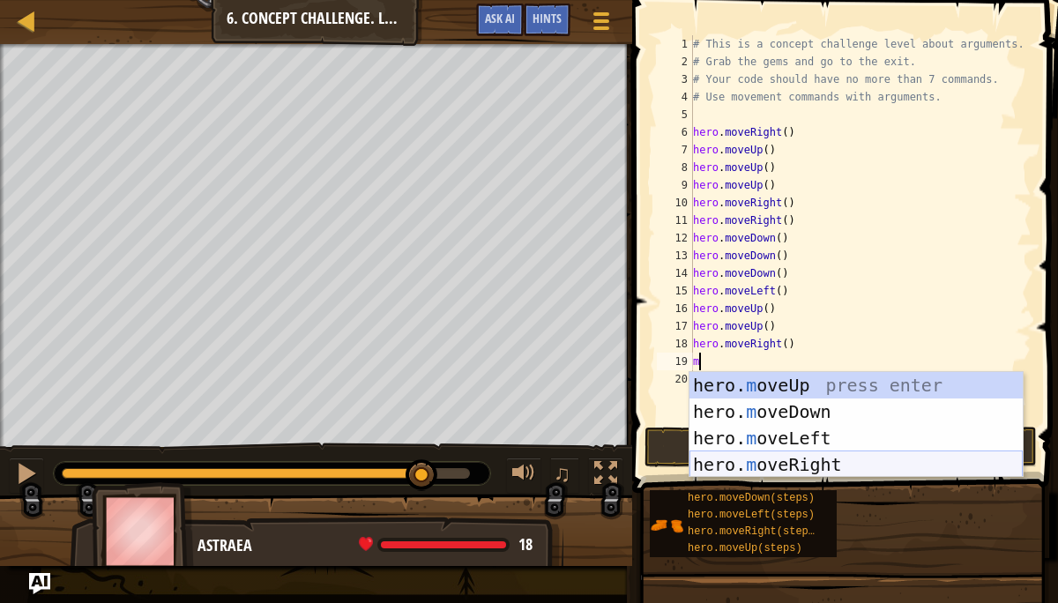
click at [822, 467] on div "hero. m oveUp press enter hero. m oveDown press enter hero. m oveLeft press ent…" at bounding box center [855, 451] width 333 height 159
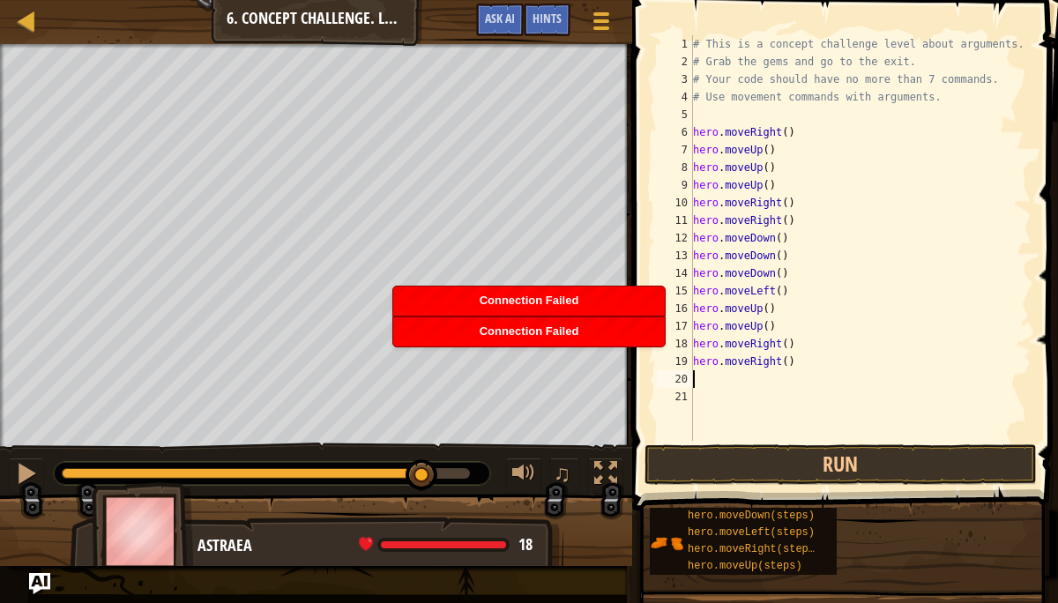
type textarea "m"
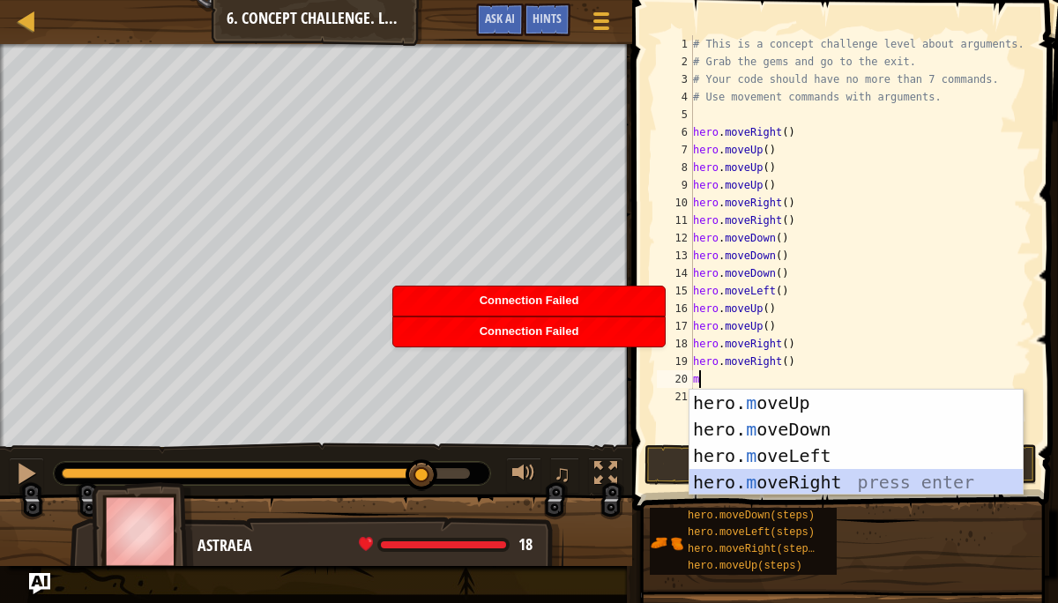
click at [821, 486] on div "hero. m oveUp press enter hero. m oveDown press enter hero. m oveLeft press ent…" at bounding box center [855, 469] width 333 height 159
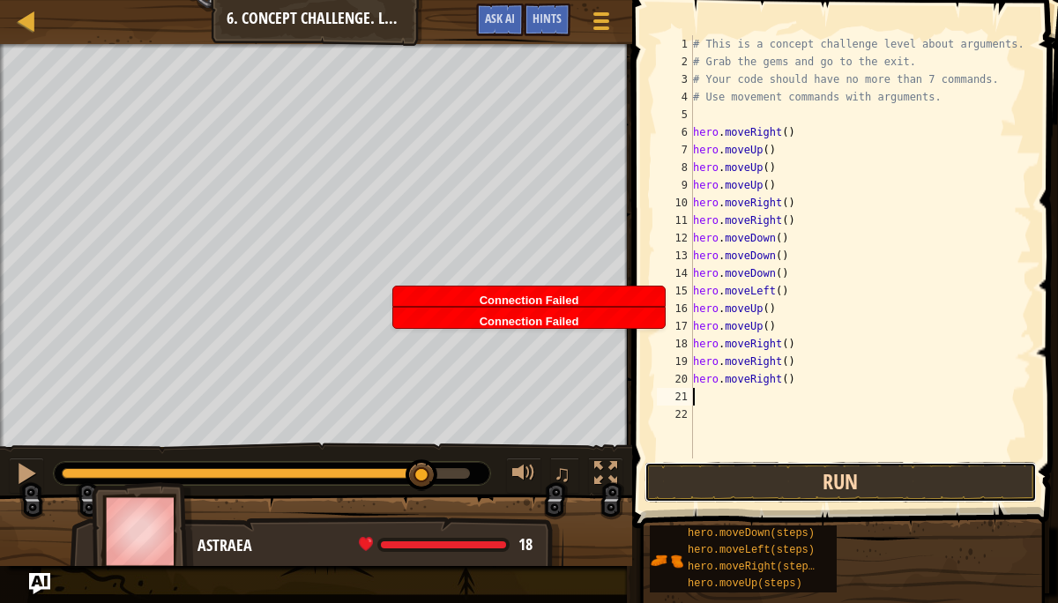
click at [821, 489] on button "Run" at bounding box center [840, 482] width 392 height 41
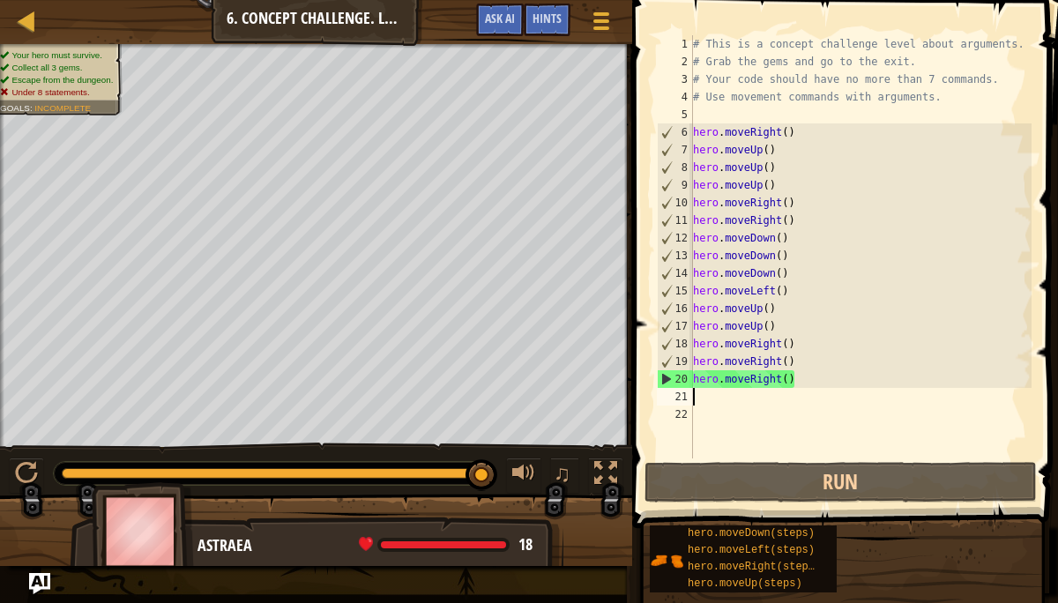
click at [786, 275] on div "# This is a concept challenge level about arguments. # Grab the gems and go to …" at bounding box center [860, 264] width 342 height 458
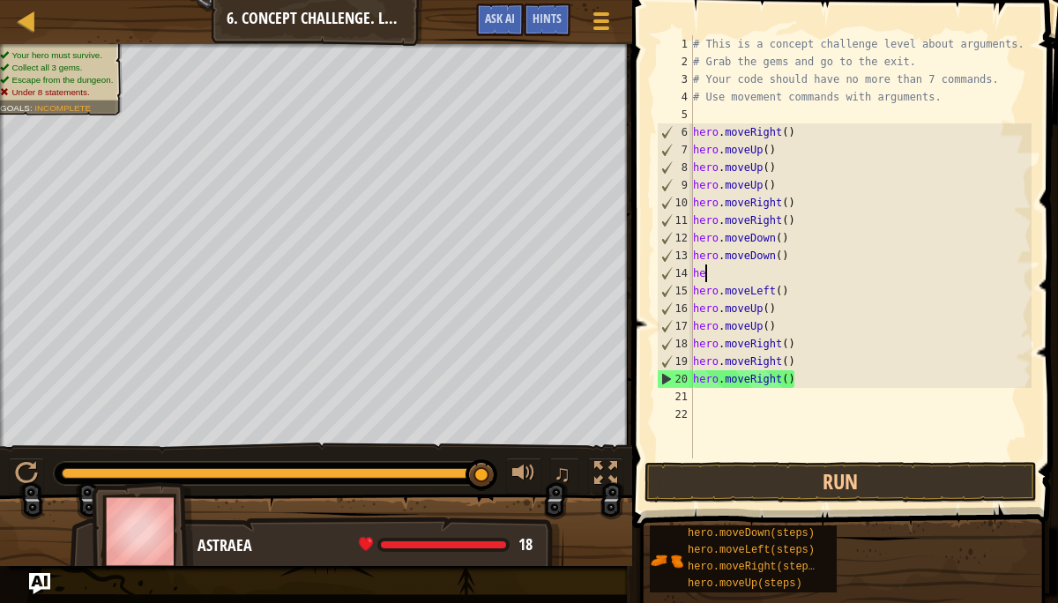
type textarea "h"
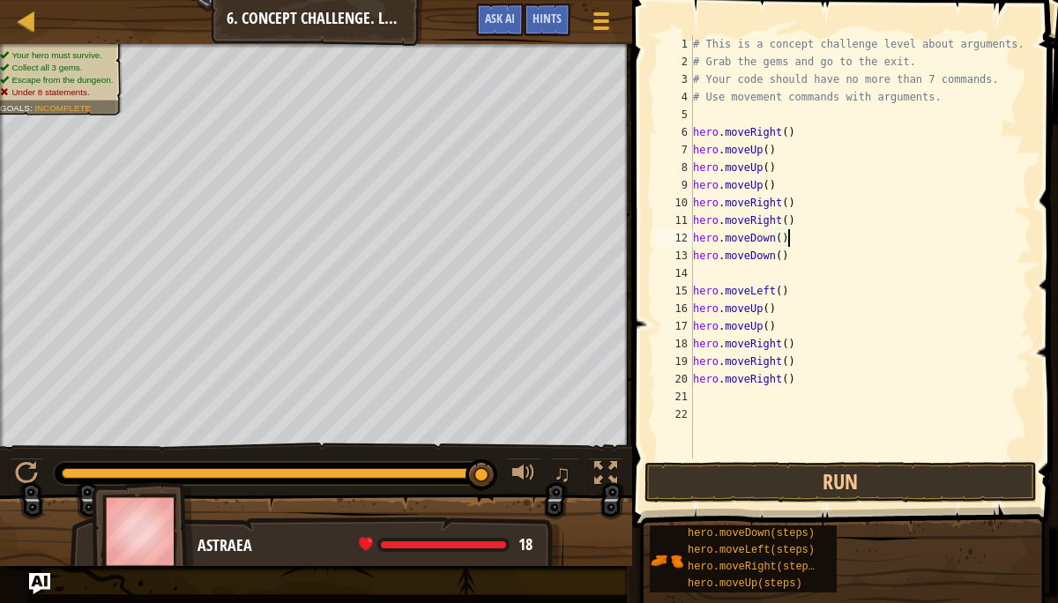
click at [790, 241] on div "# This is a concept challenge level about arguments. # Grab the gems and go to …" at bounding box center [860, 264] width 342 height 458
click at [788, 255] on div "# This is a concept challenge level about arguments. # Grab the gems and go to …" at bounding box center [860, 264] width 342 height 458
type textarea "h"
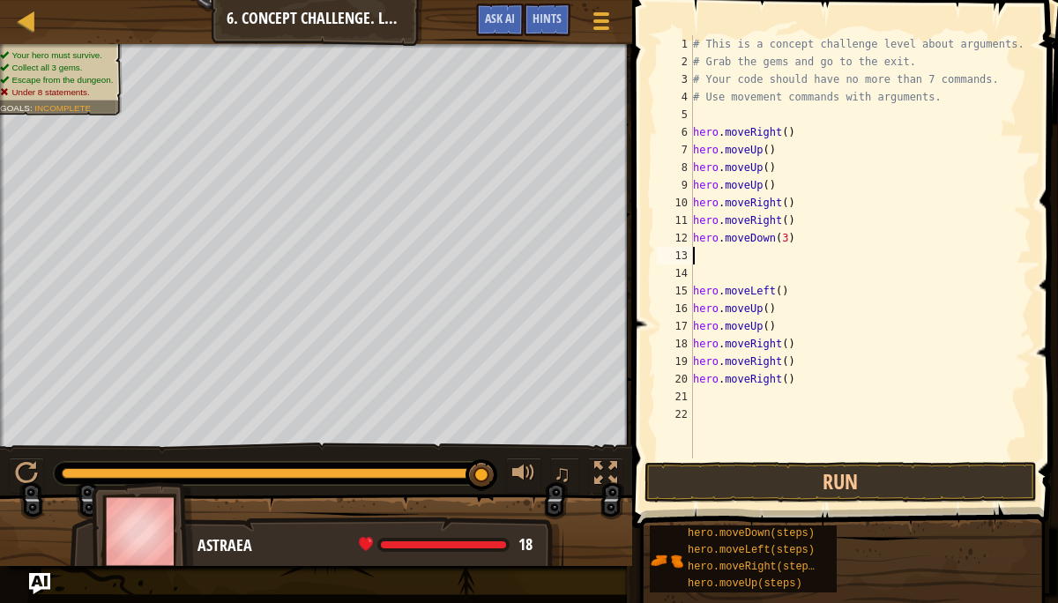
click at [773, 309] on div "# This is a concept challenge level about arguments. # Grab the gems and go to …" at bounding box center [860, 264] width 342 height 458
click at [775, 324] on div "# This is a concept challenge level about arguments. # Grab the gems and go to …" at bounding box center [860, 264] width 342 height 458
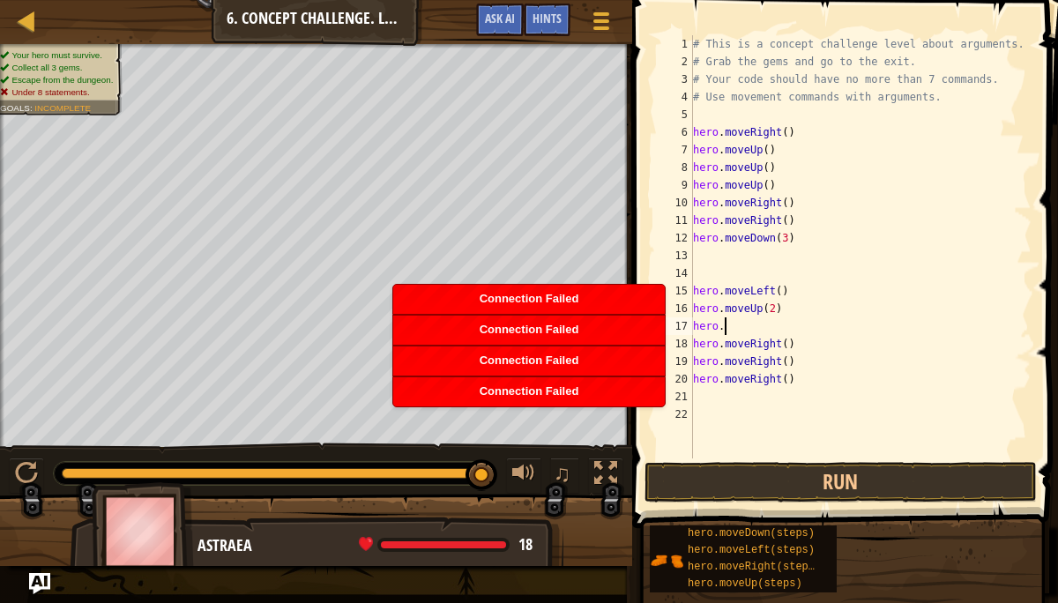
scroll to position [8, 0]
type textarea "h"
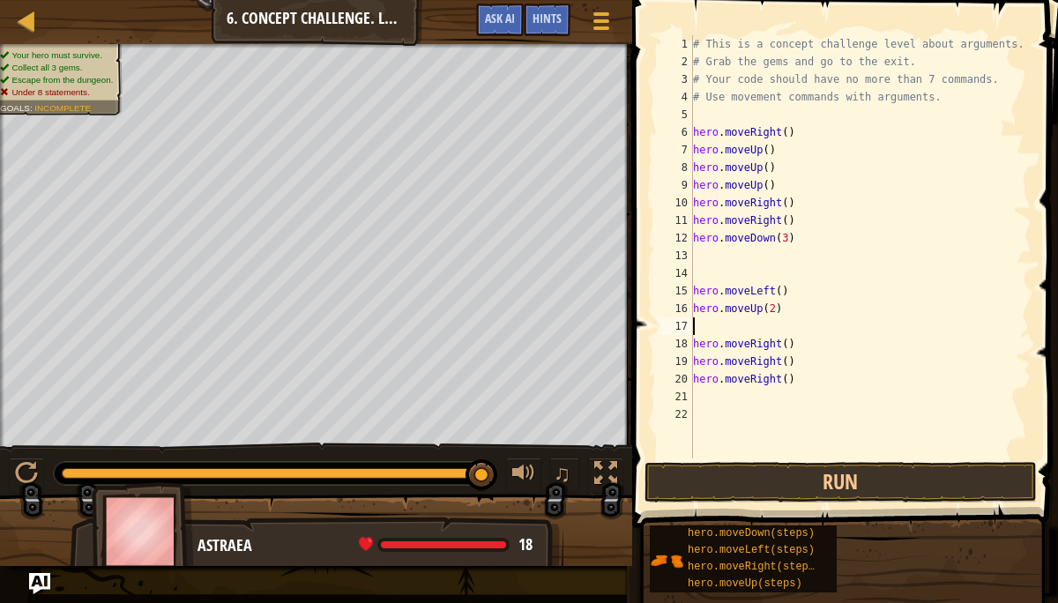
click at [802, 345] on div "# This is a concept challenge level about arguments. # Grab the gems and go to …" at bounding box center [860, 264] width 342 height 458
click at [797, 367] on div "# This is a concept challenge level about arguments. # Grab the gems and go to …" at bounding box center [860, 264] width 342 height 458
type textarea "h"
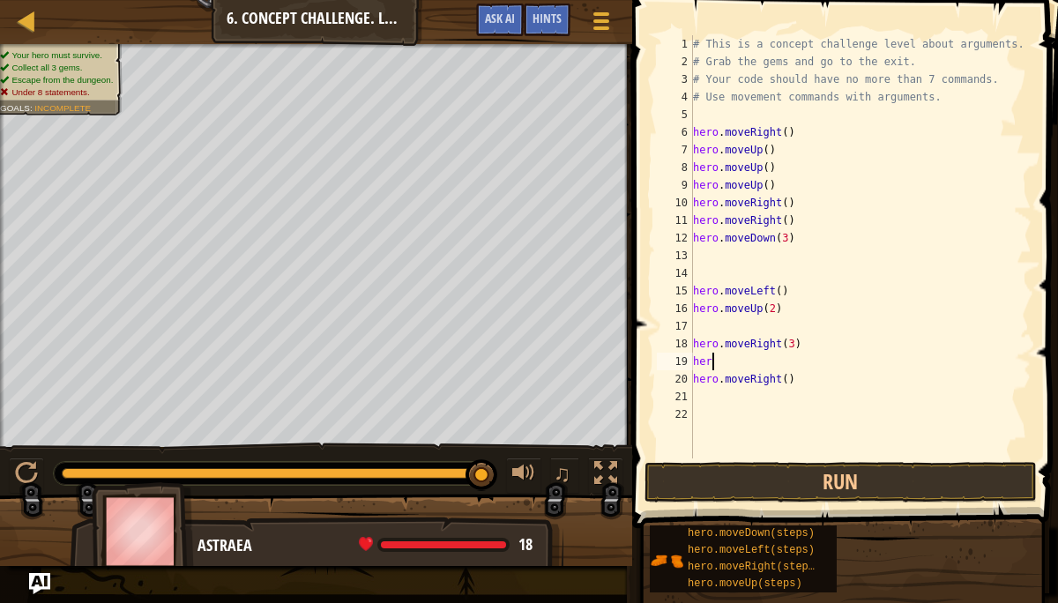
scroll to position [8, 0]
click at [799, 382] on div "# This is a concept challenge level about arguments. # Grab the gems and go to …" at bounding box center [860, 264] width 342 height 458
type textarea "h"
click at [790, 211] on div "# This is a concept challenge level about arguments. # Grab the gems and go to …" at bounding box center [860, 264] width 342 height 458
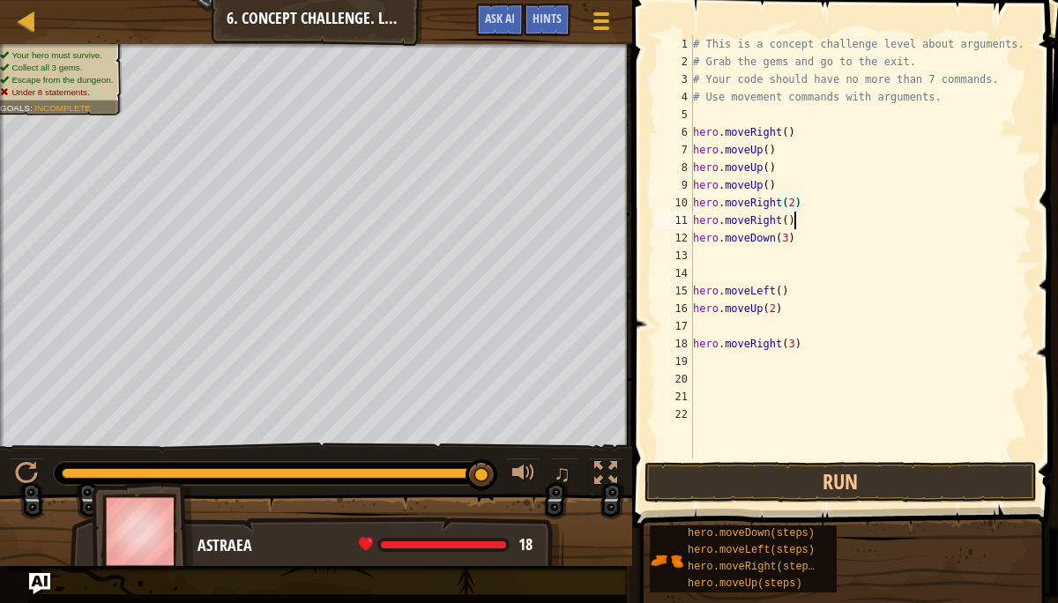
click at [794, 222] on div "# This is a concept challenge level about arguments. # Grab the gems and go to …" at bounding box center [860, 264] width 342 height 458
type textarea "h"
click at [776, 150] on div "# This is a concept challenge level about arguments. # Grab the gems and go to …" at bounding box center [860, 264] width 342 height 458
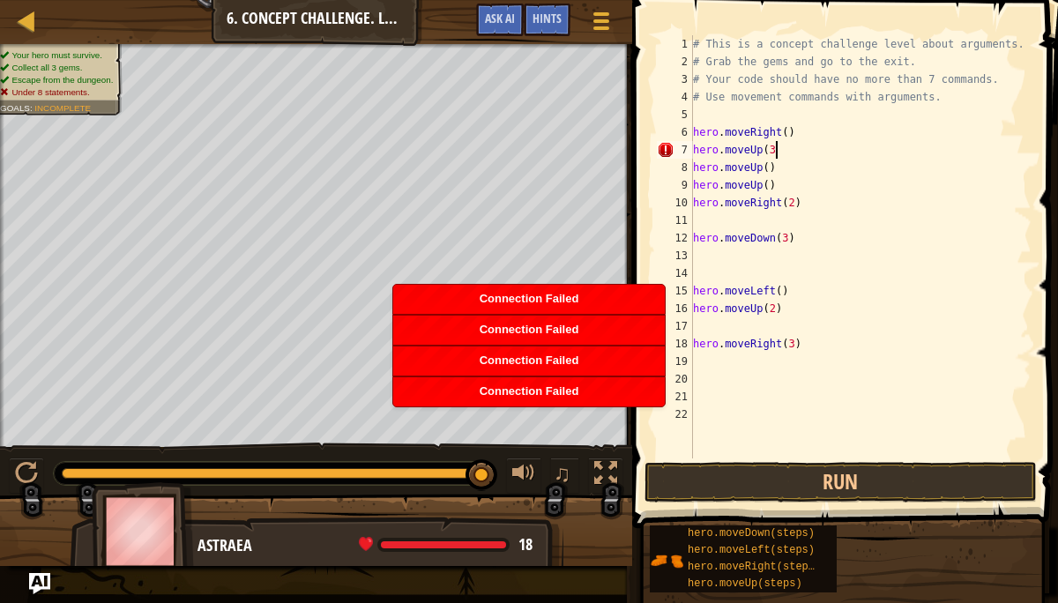
scroll to position [8, 6]
click at [771, 167] on div "# This is a concept challenge level about arguments. # Grab the gems and go to …" at bounding box center [860, 264] width 342 height 458
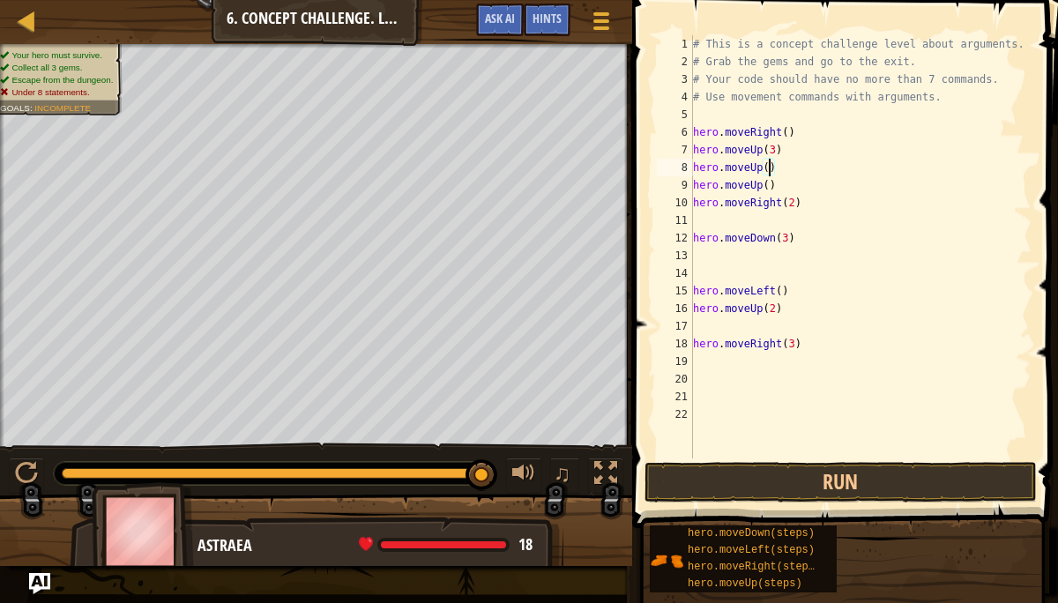
click at [781, 167] on div "# This is a concept challenge level about arguments. # Grab the gems and go to …" at bounding box center [860, 264] width 342 height 458
type textarea "h"
click at [777, 182] on div "# This is a concept challenge level about arguments. # Grab the gems and go to …" at bounding box center [860, 264] width 342 height 458
type textarea "h"
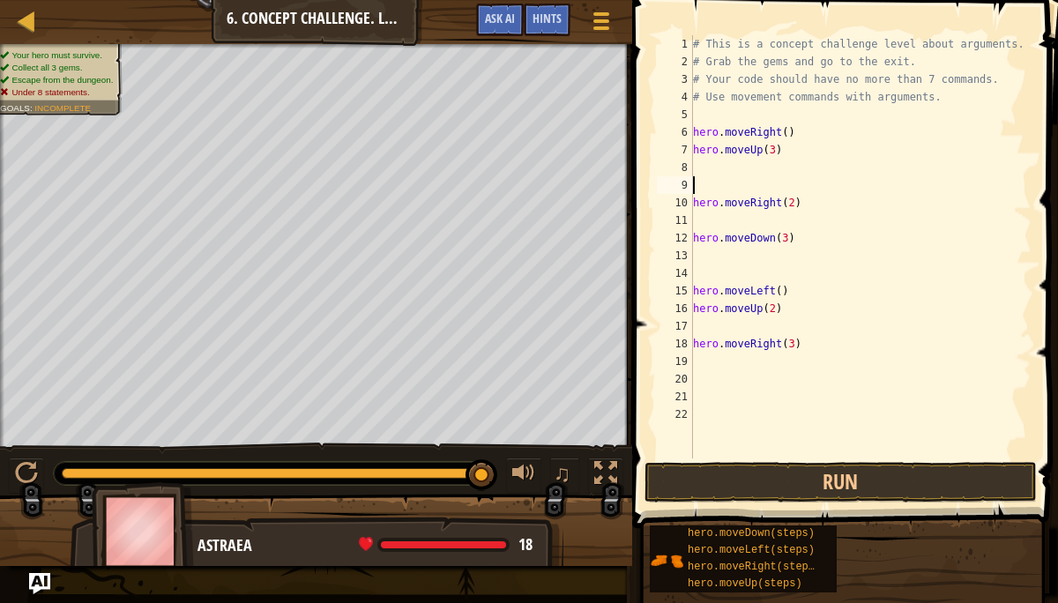
click at [805, 204] on div "# This is a concept challenge level about arguments. # Grab the gems and go to …" at bounding box center [860, 264] width 342 height 458
type textarea "h"
click at [702, 167] on div "# This is a concept challenge level about arguments. # Grab the gems and go to …" at bounding box center [860, 264] width 342 height 458
type textarea "m"
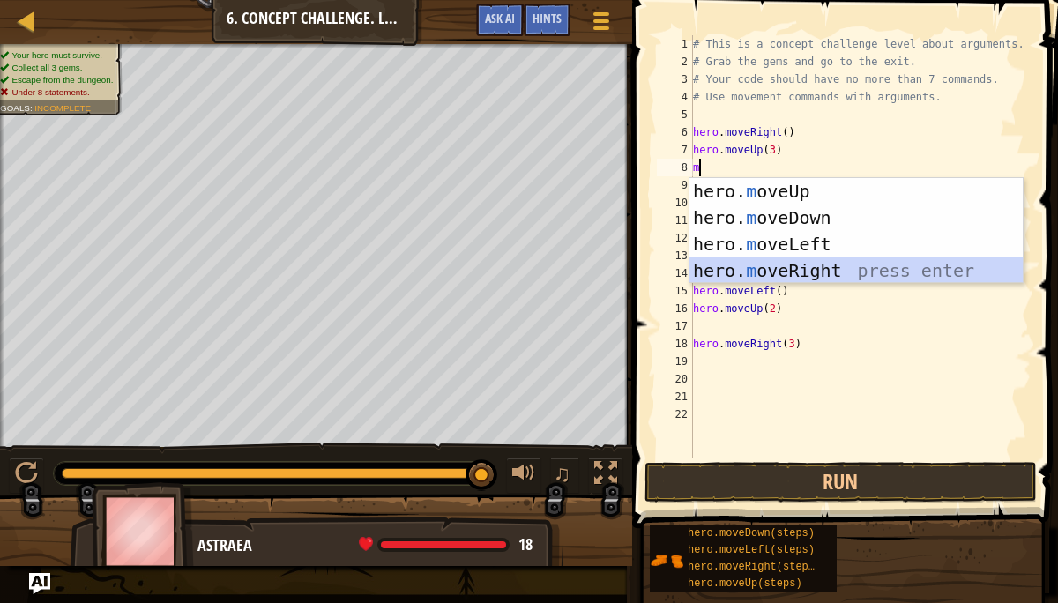
click at [751, 261] on div "hero. m oveUp press enter hero. m oveDown press enter hero. m oveLeft press ent…" at bounding box center [855, 257] width 333 height 159
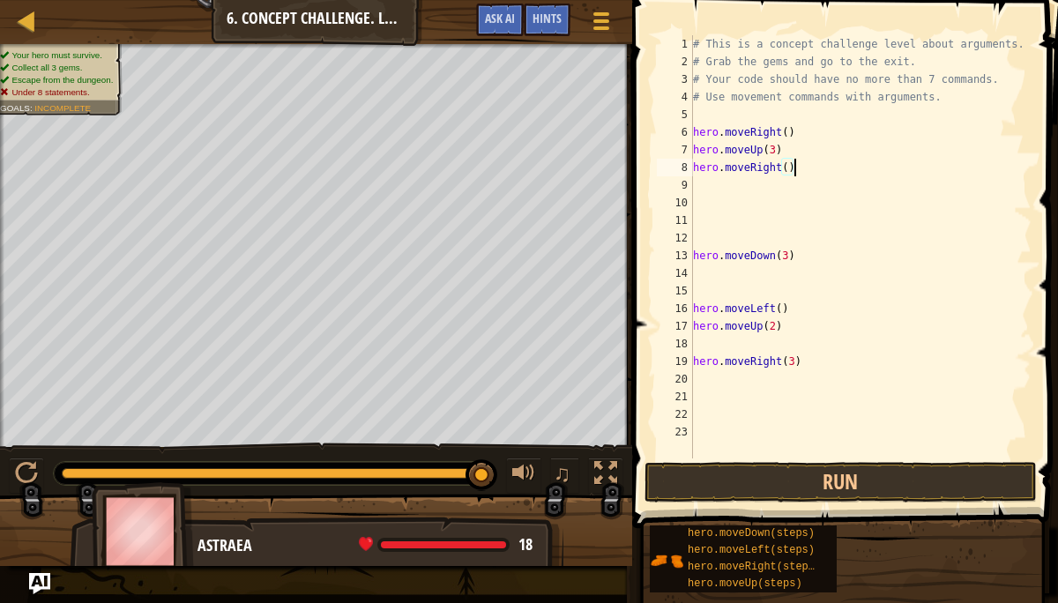
click at [792, 171] on div "# This is a concept challenge level about arguments. # Grab the gems and go to …" at bounding box center [860, 264] width 342 height 458
click at [795, 257] on div "# This is a concept challenge level about arguments. # Grab the gems and go to …" at bounding box center [860, 264] width 342 height 458
type textarea "h"
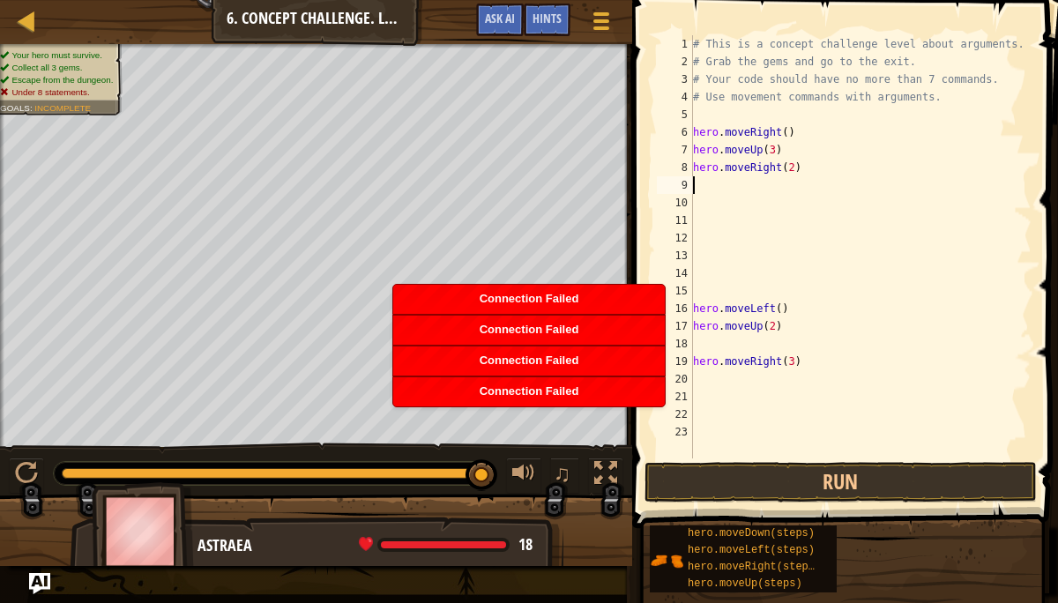
click at [698, 185] on div "# This is a concept challenge level about arguments. # Grab the gems and go to …" at bounding box center [860, 264] width 342 height 458
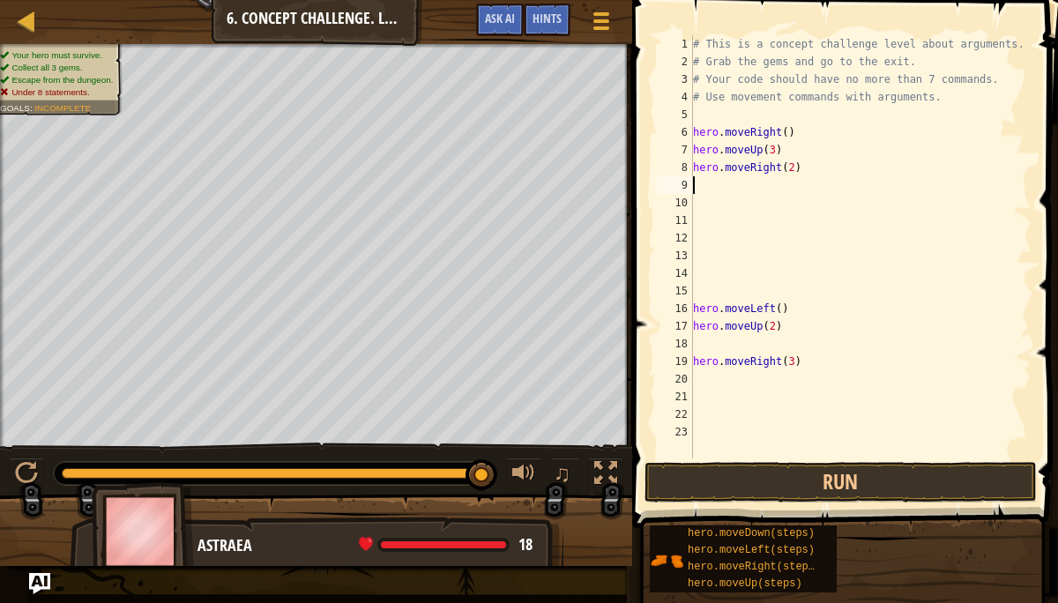
type textarea "m"
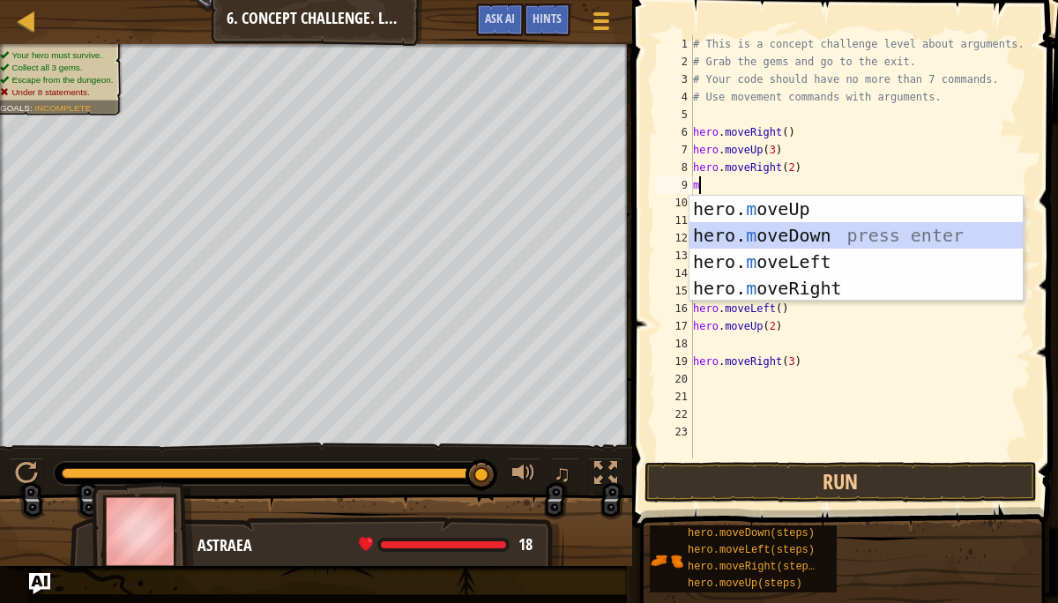
click at [730, 230] on div "hero. m oveUp press enter hero. m oveDown press enter hero. m oveLeft press ent…" at bounding box center [855, 275] width 333 height 159
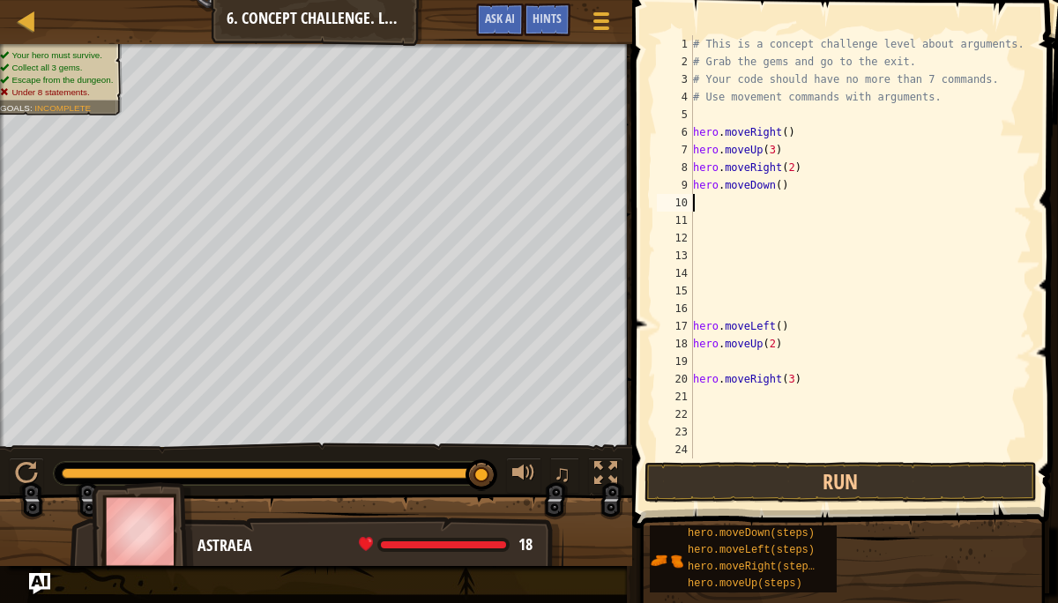
click at [779, 188] on div "# This is a concept challenge level about arguments. # Grab the gems and go to …" at bounding box center [860, 264] width 342 height 458
click at [786, 330] on div "# This is a concept challenge level about arguments. # Grab the gems and go to …" at bounding box center [860, 264] width 342 height 458
type textarea "h"
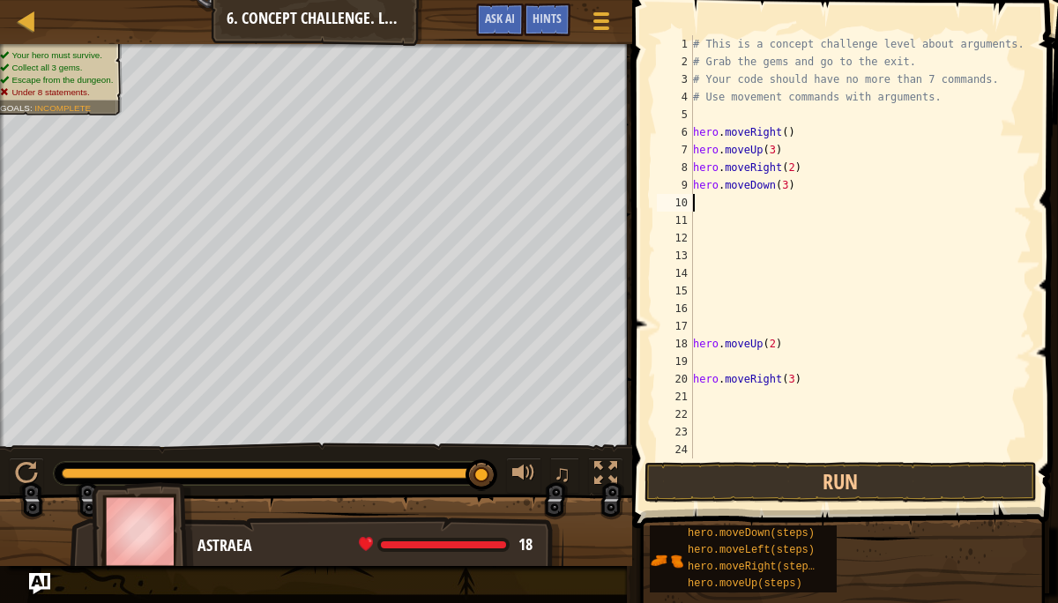
click at [699, 202] on div "# This is a concept challenge level about arguments. # Grab the gems and go to …" at bounding box center [860, 264] width 342 height 458
type textarea "m"
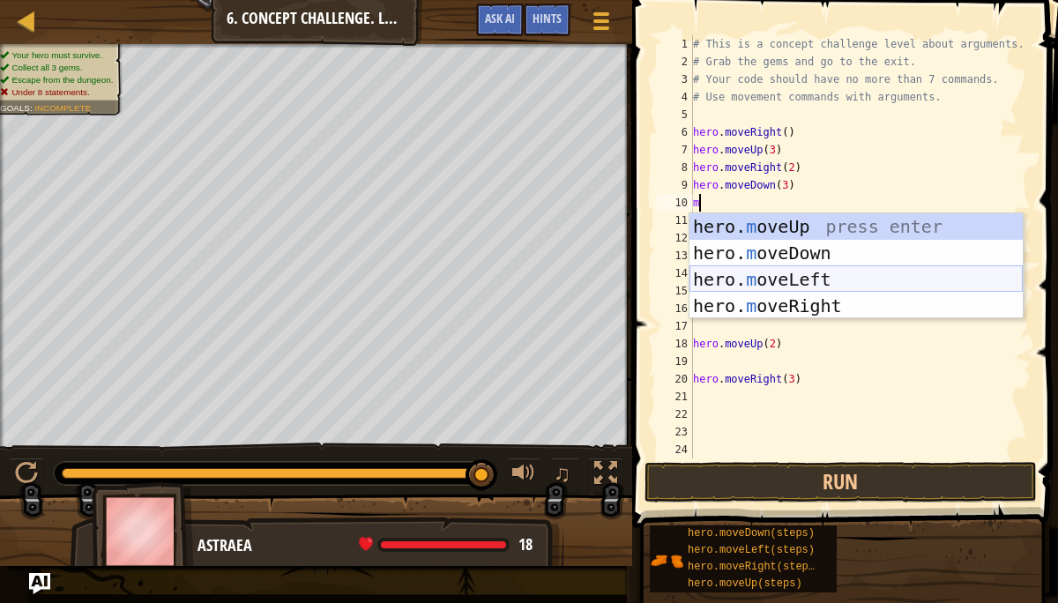
click at [741, 274] on div "hero. m oveUp press enter hero. m oveDown press enter hero. m oveLeft press ent…" at bounding box center [855, 292] width 333 height 159
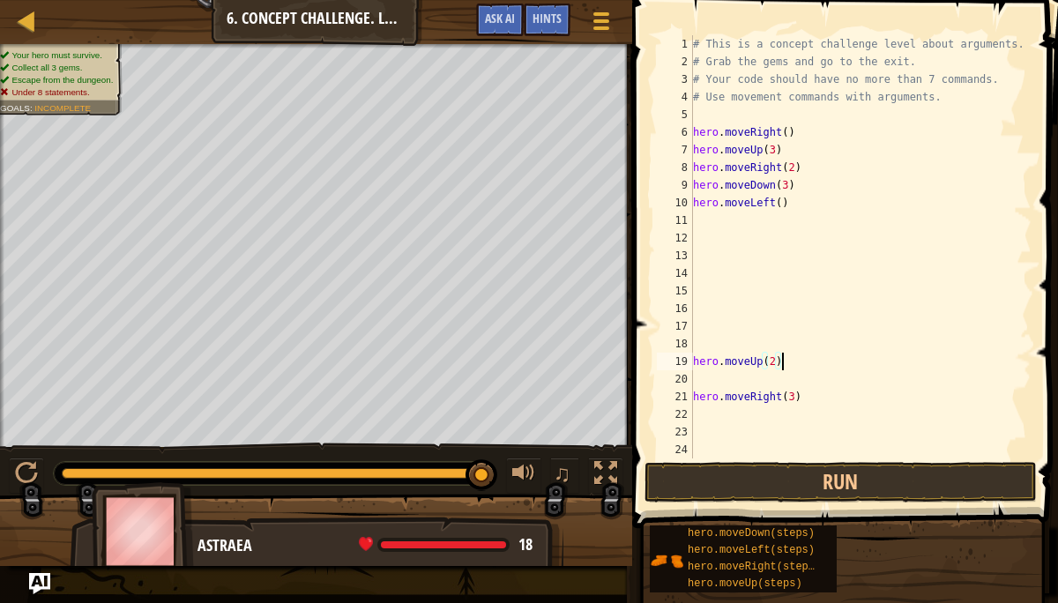
click at [781, 362] on div "# This is a concept challenge level about arguments. # Grab the gems and go to …" at bounding box center [860, 264] width 342 height 458
type textarea "h"
click at [694, 224] on div "# This is a concept challenge level about arguments. # Grab the gems and go to …" at bounding box center [860, 264] width 342 height 458
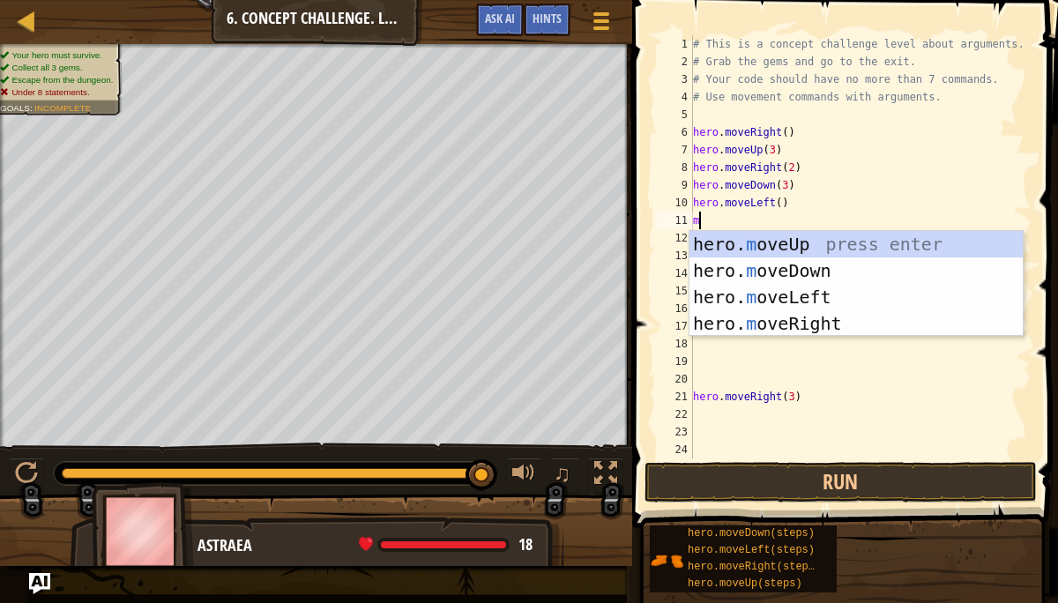
type textarea "mo"
click at [783, 242] on div "hero. mo veUp press enter hero. mo veDown press enter hero. mo veLeft press ent…" at bounding box center [855, 310] width 333 height 159
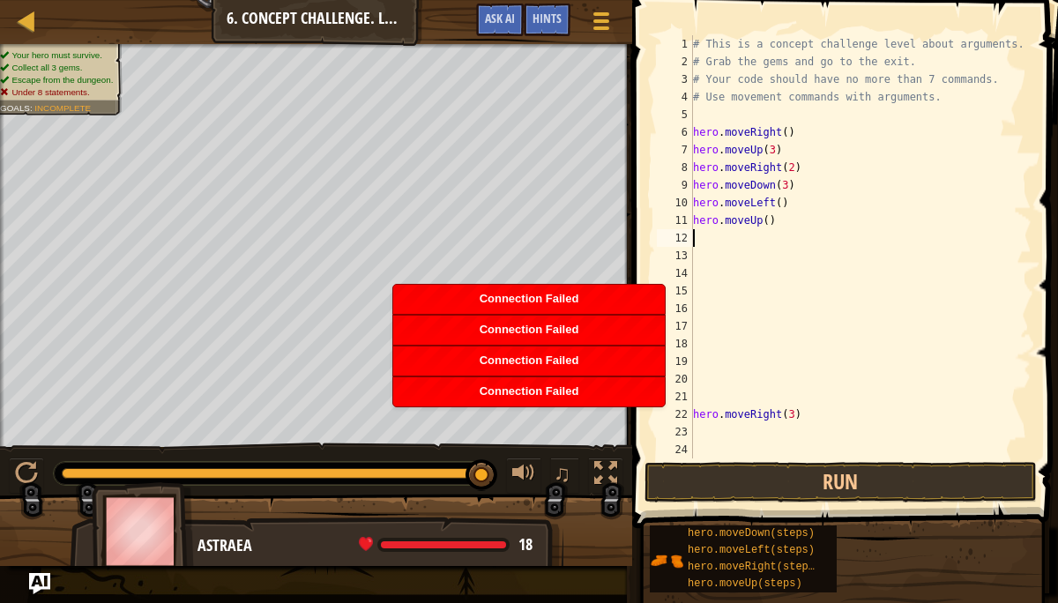
click at [769, 220] on div "# This is a concept challenge level about arguments. # Grab the gems and go to …" at bounding box center [860, 264] width 342 height 458
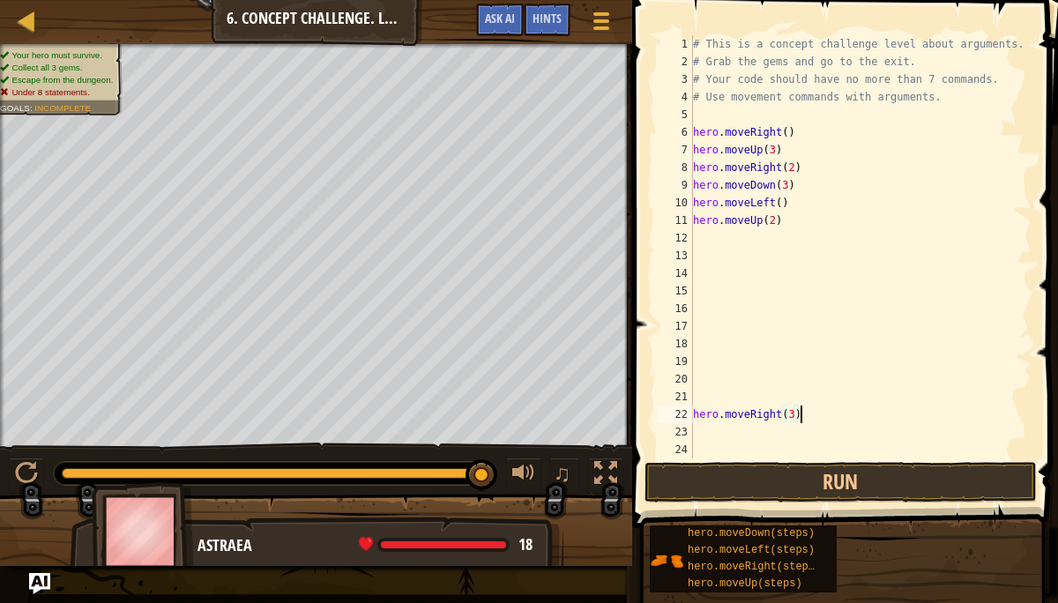
click at [804, 420] on div "# This is a concept challenge level about arguments. # Grab the gems and go to …" at bounding box center [860, 264] width 342 height 458
type textarea "h"
click at [702, 240] on div "# This is a concept challenge level about arguments. # Grab the gems and go to …" at bounding box center [860, 264] width 342 height 458
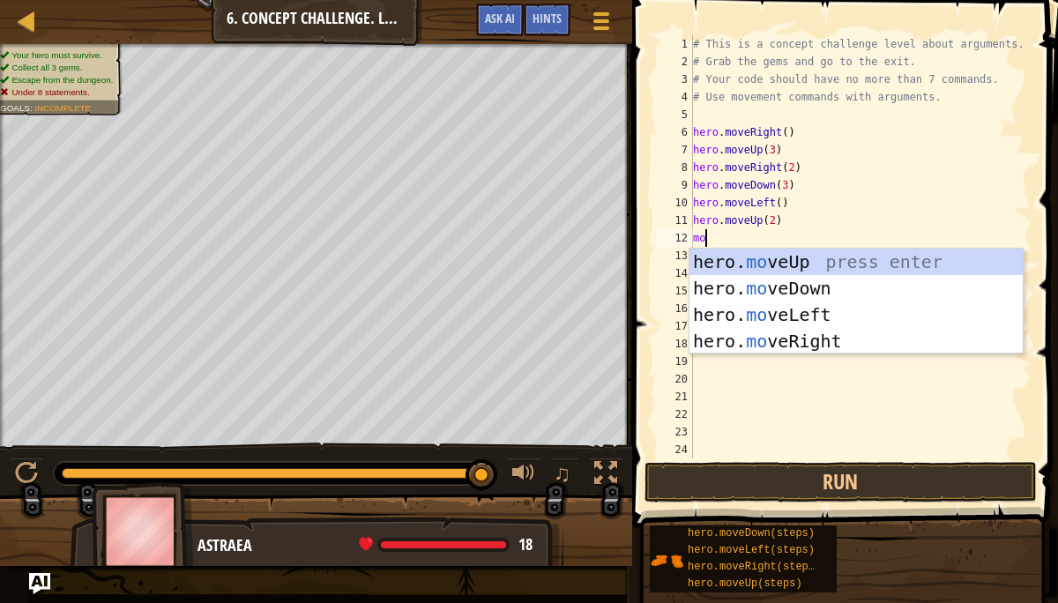
type textarea "mov"
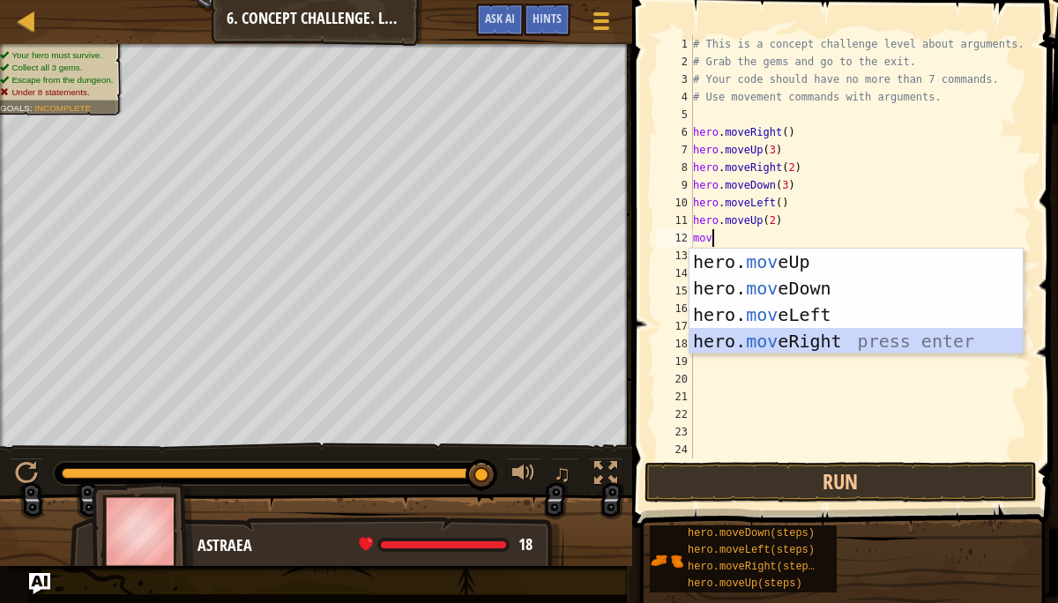
click at [780, 332] on div "hero. mov eUp press enter hero. mov eDown press enter hero. mov eLeft press ent…" at bounding box center [855, 328] width 333 height 159
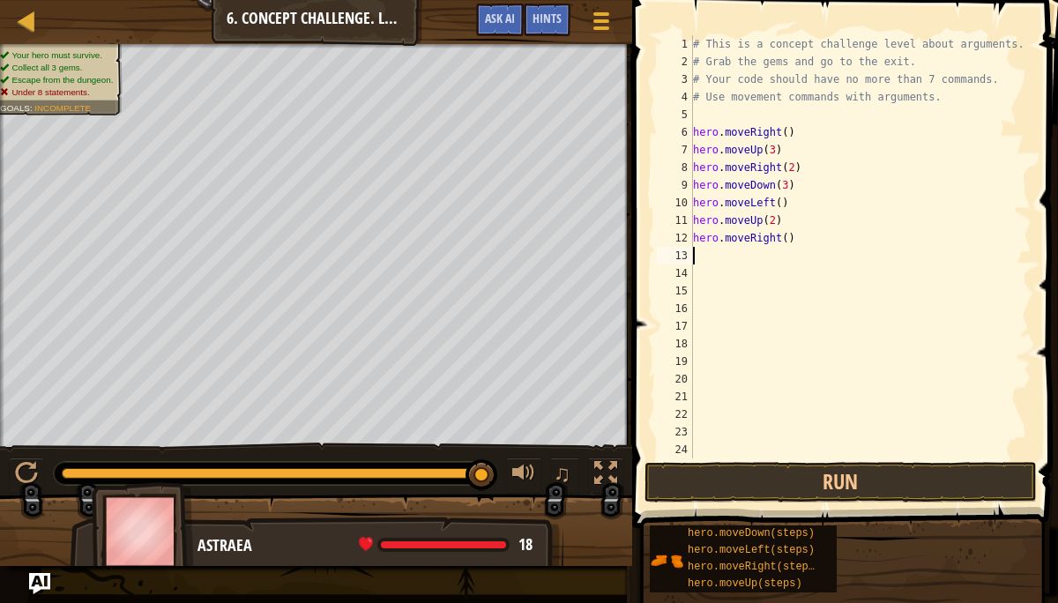
click at [787, 237] on div "# This is a concept challenge level about arguments. # Grab the gems and go to …" at bounding box center [860, 264] width 342 height 458
type textarea "hero.moveRight(3)"
click at [803, 474] on button "Run" at bounding box center [840, 482] width 392 height 41
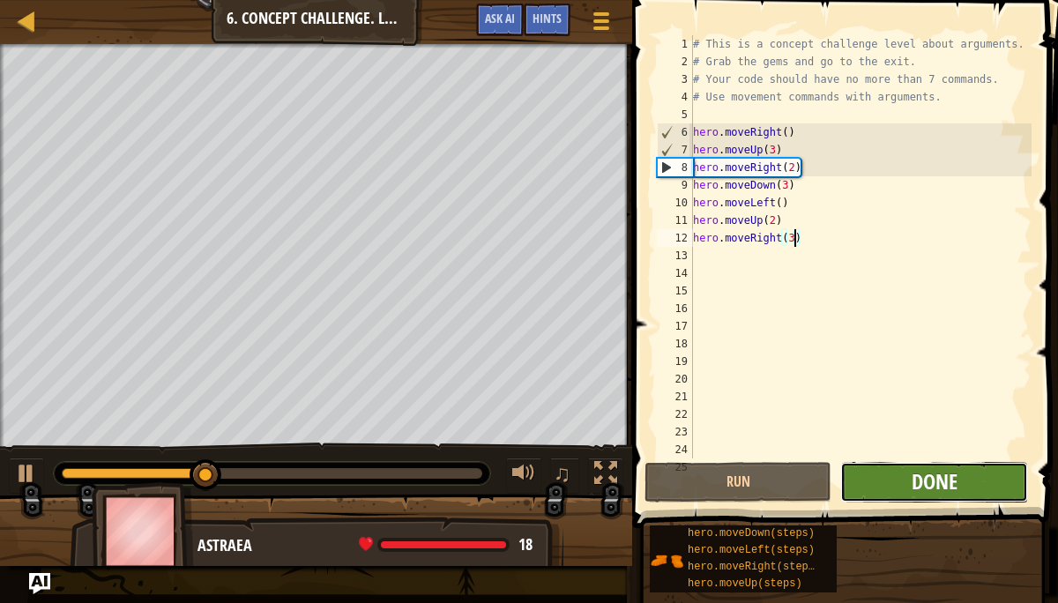
click at [925, 481] on span "Done" at bounding box center [934, 481] width 46 height 28
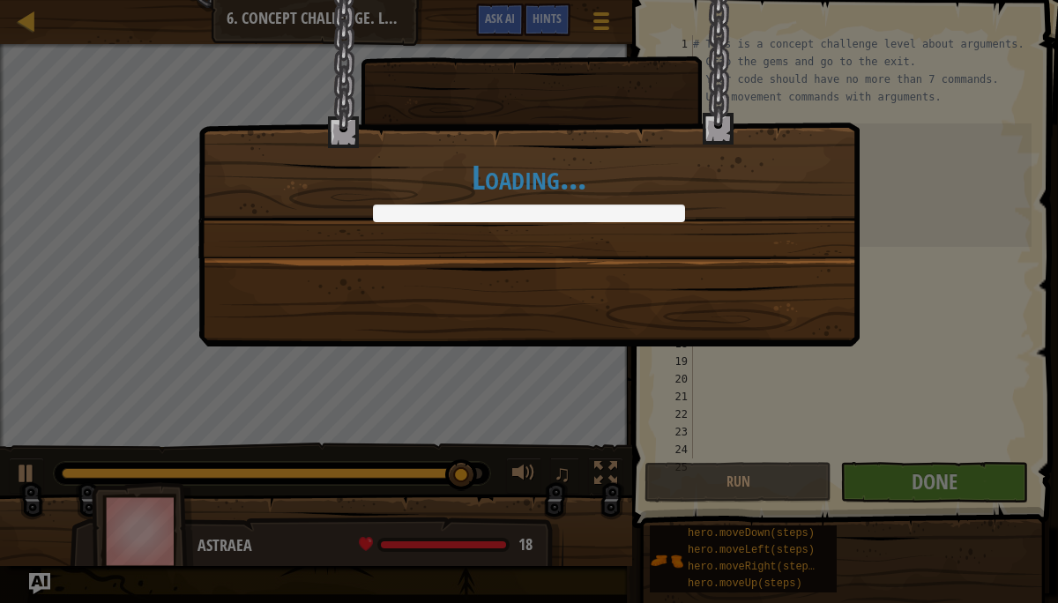
click at [987, 472] on div "Loading..." at bounding box center [529, 301] width 1058 height 603
